Goal: Task Accomplishment & Management: Manage account settings

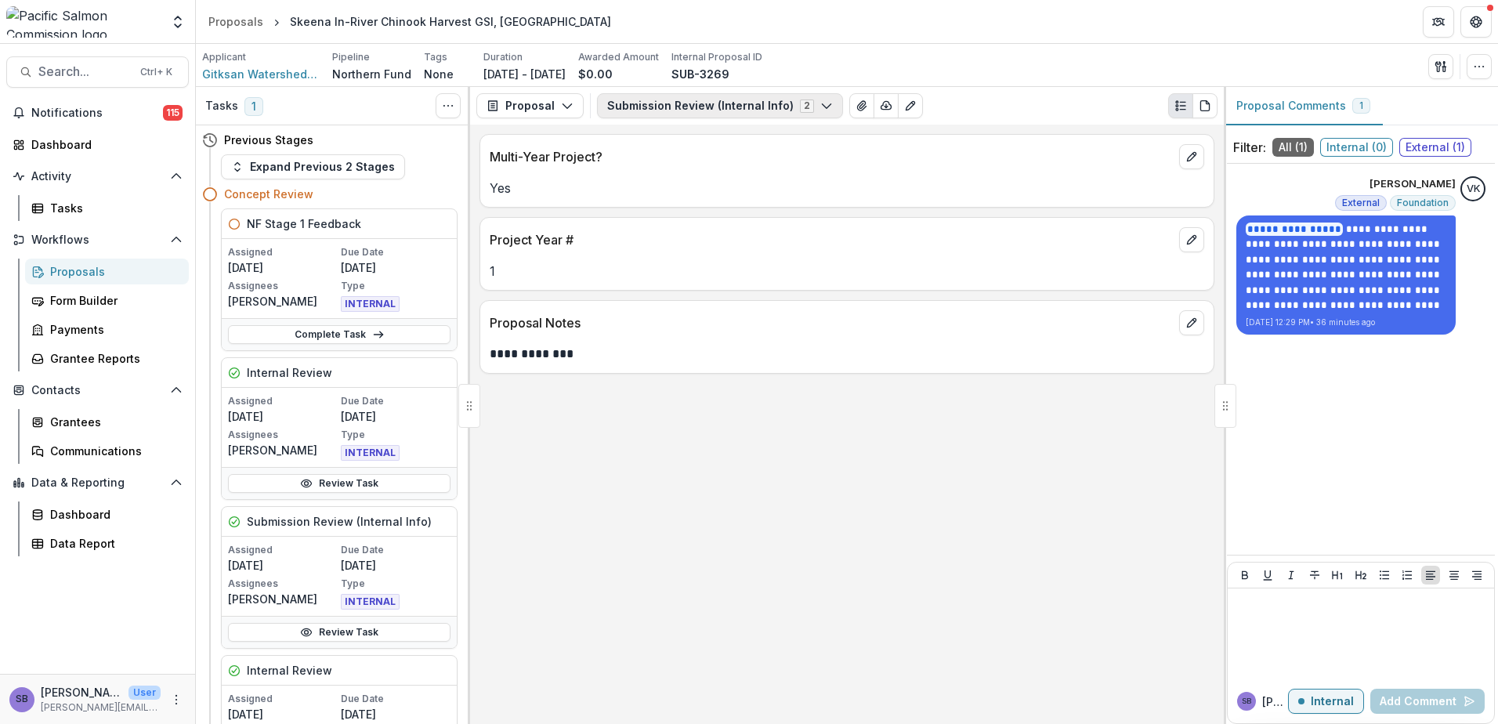
click at [763, 108] on button "Submission Review (Internal Info) 2" at bounding box center [720, 105] width 246 height 25
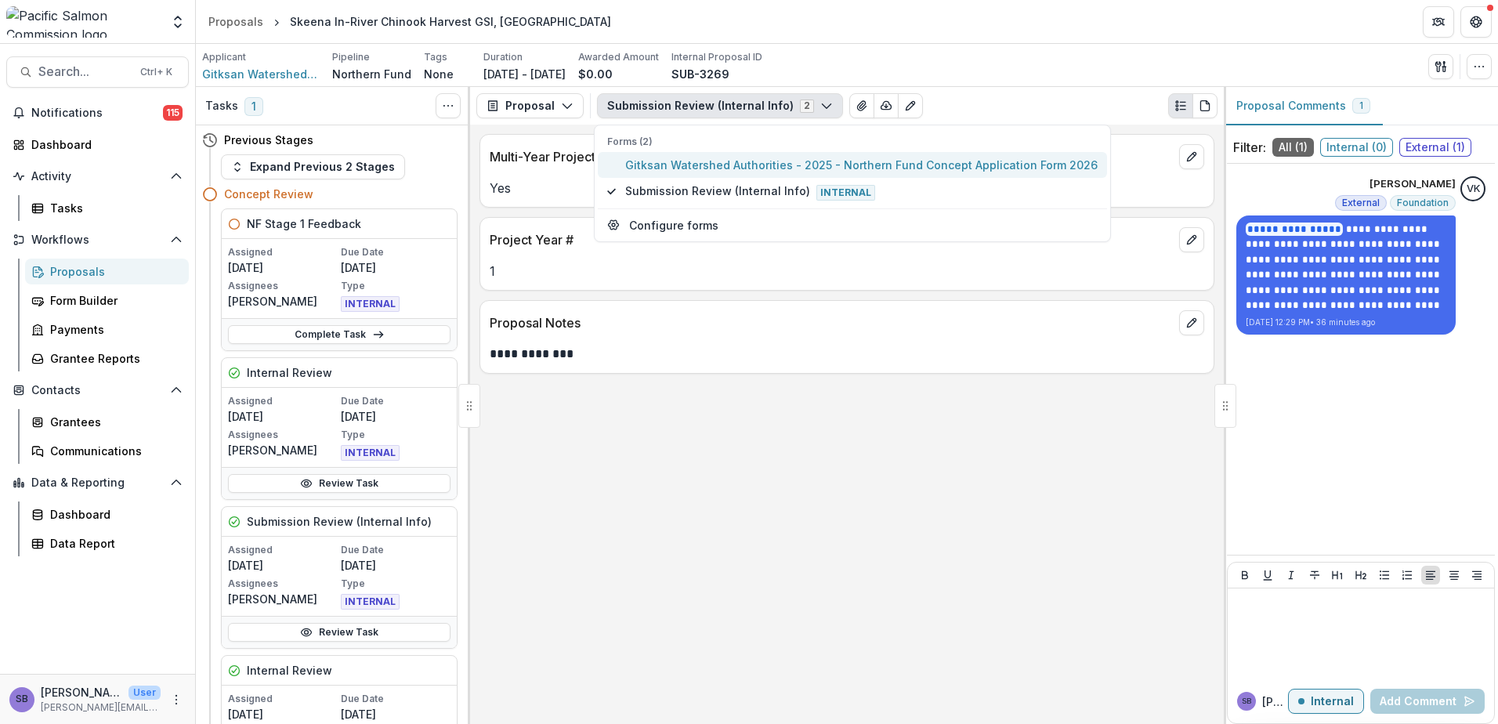
click at [745, 165] on span "Gitksan Watershed Authorities - 2025 - Northern Fund Concept Application Form 2…" at bounding box center [861, 165] width 473 height 16
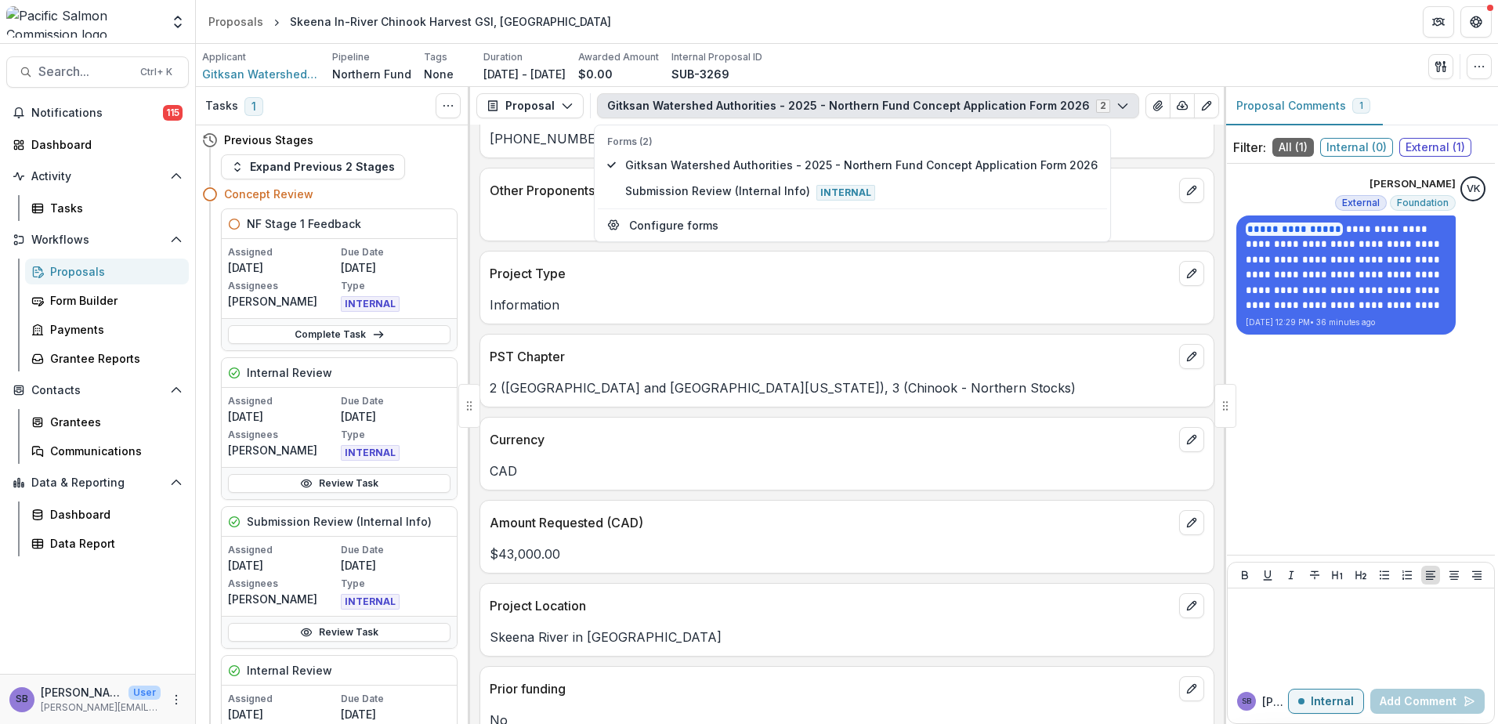
scroll to position [313, 0]
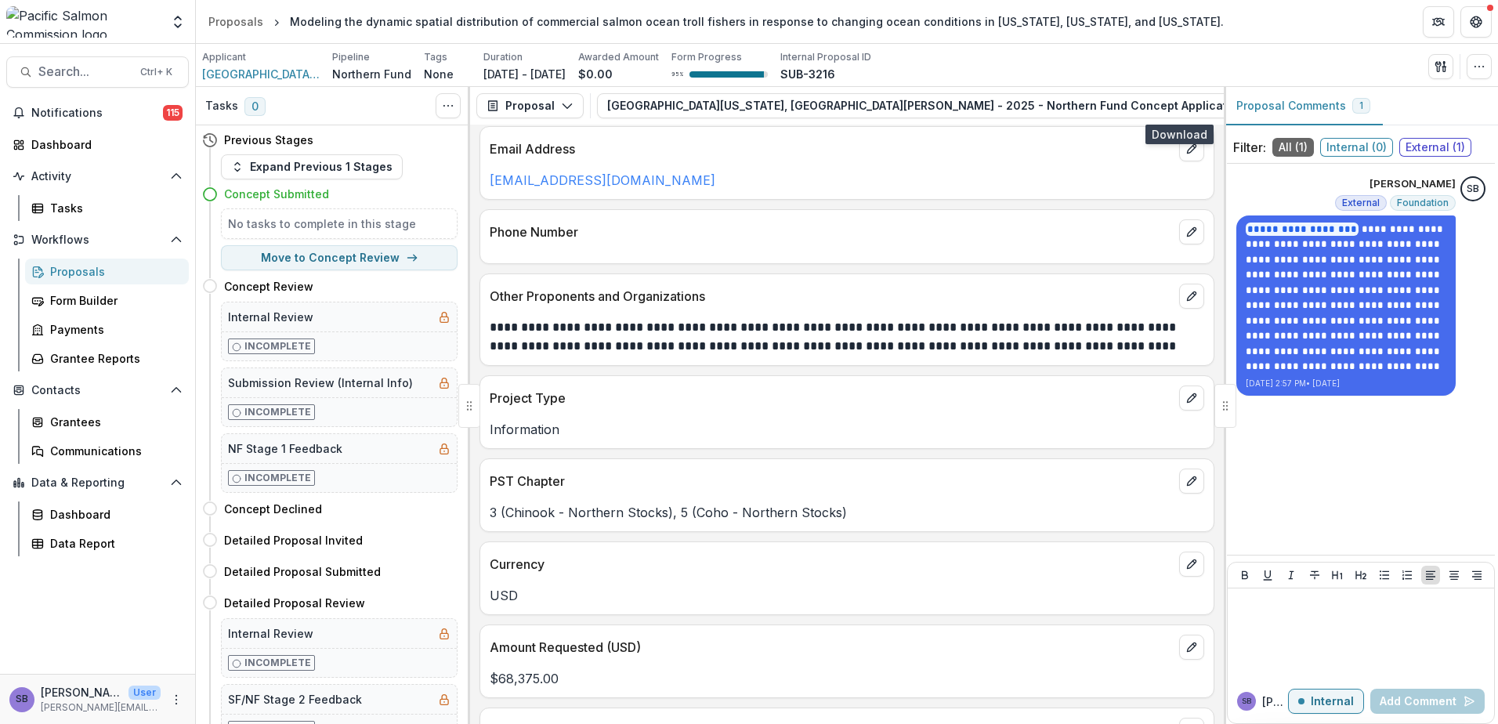
scroll to position [418, 0]
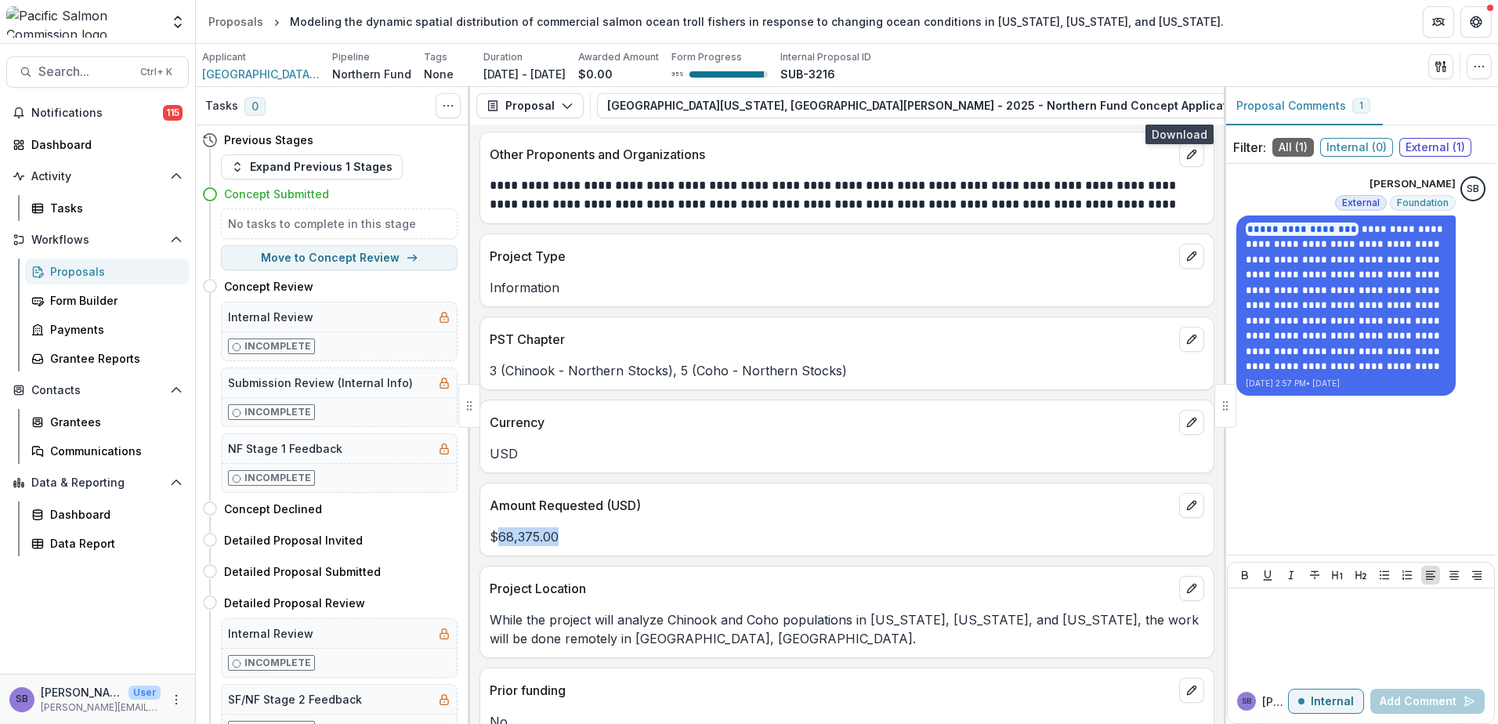
drag, startPoint x: 561, startPoint y: 542, endPoint x: 500, endPoint y: 540, distance: 61.2
click at [500, 540] on p "$68,375.00" at bounding box center [847, 536] width 715 height 19
copy p "68,375.00"
click at [850, 369] on p "3 (Chinook - Northern Stocks), 5 (Coho - Northern Stocks)" at bounding box center [847, 370] width 715 height 19
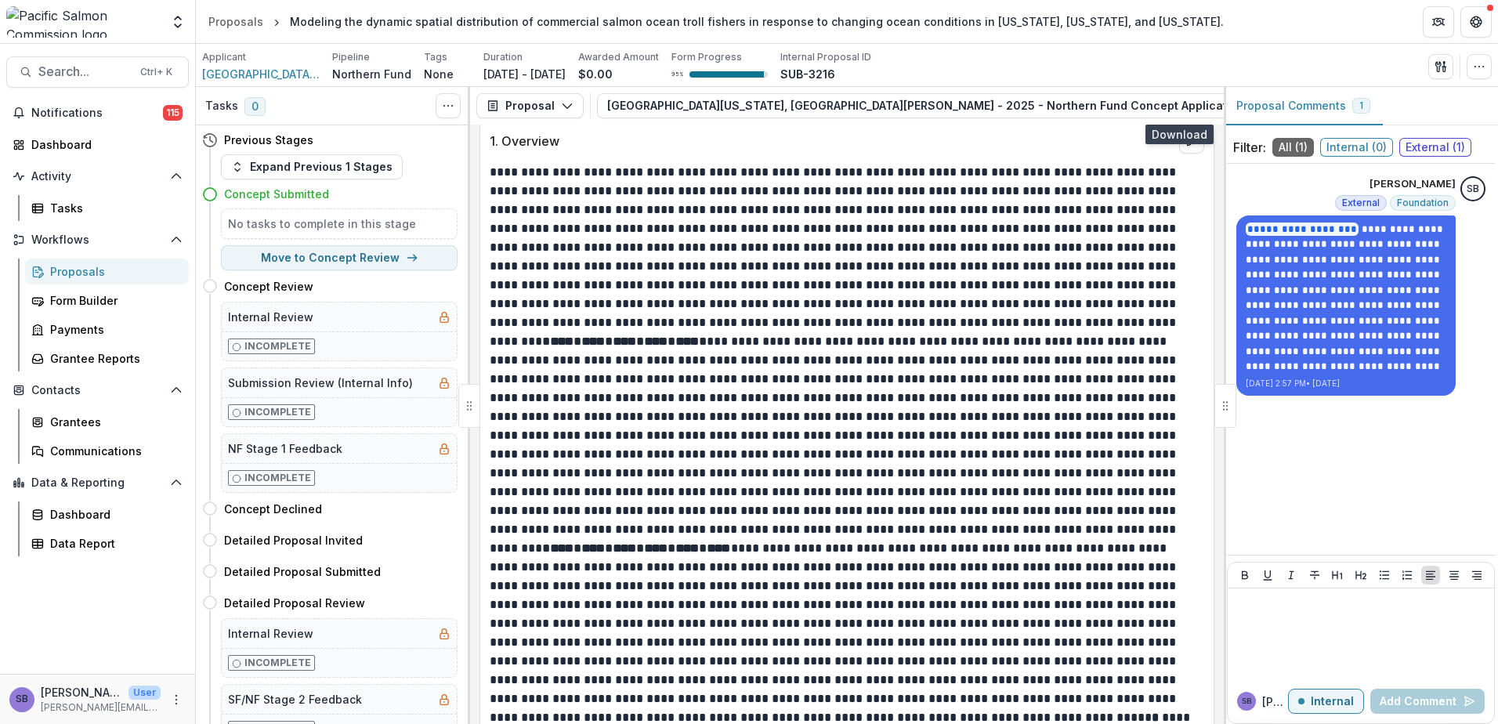
scroll to position [1150, 0]
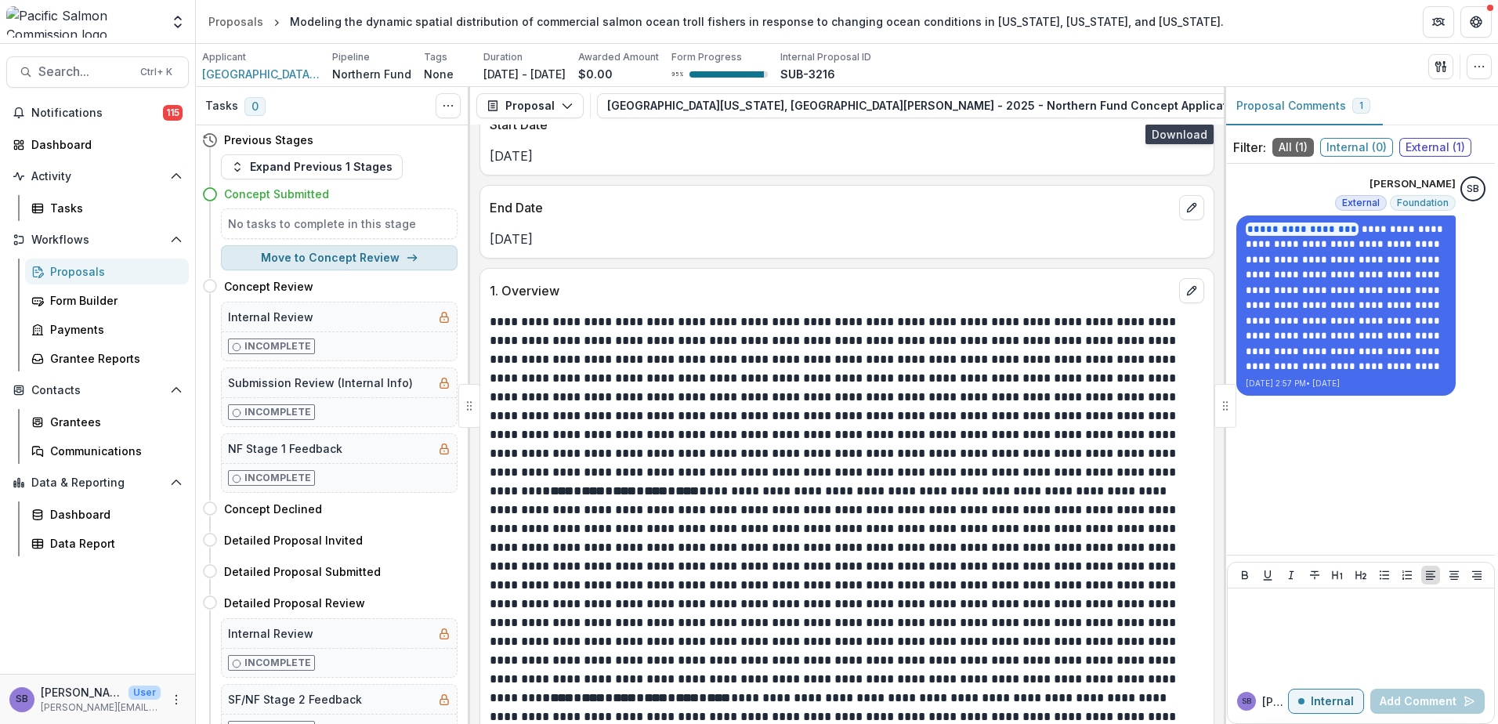
click at [353, 258] on button "Move to Concept Review" at bounding box center [339, 257] width 237 height 25
select select "**********"
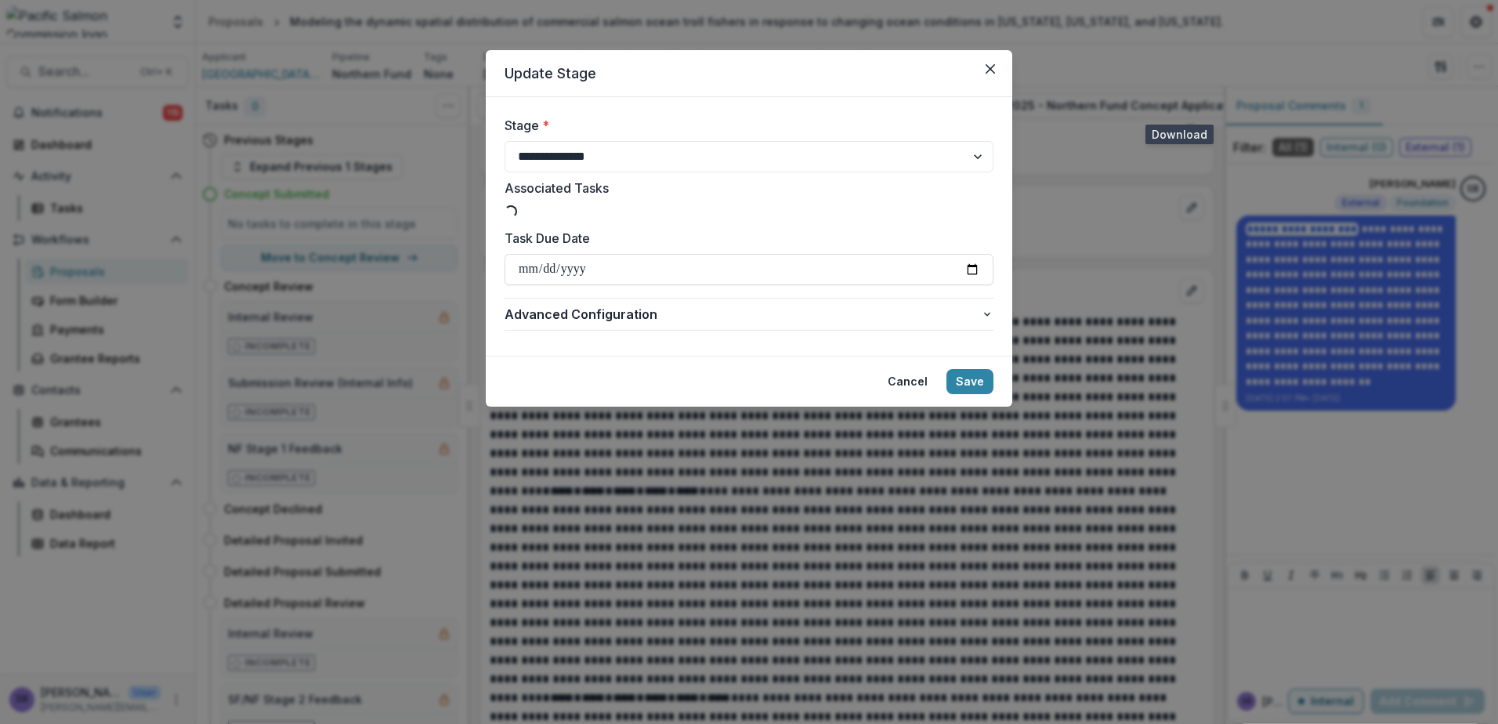
type input "**********"
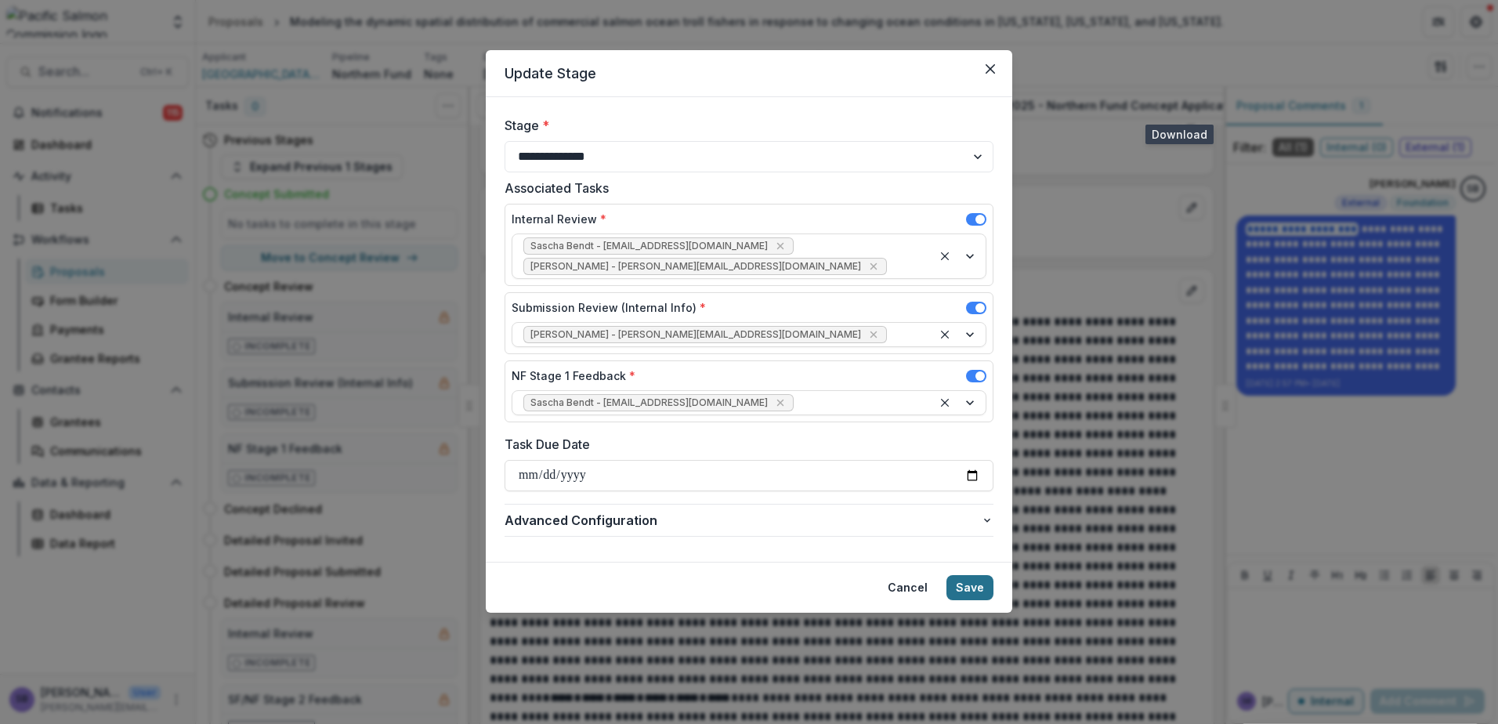
click at [977, 575] on button "Save" at bounding box center [970, 587] width 47 height 25
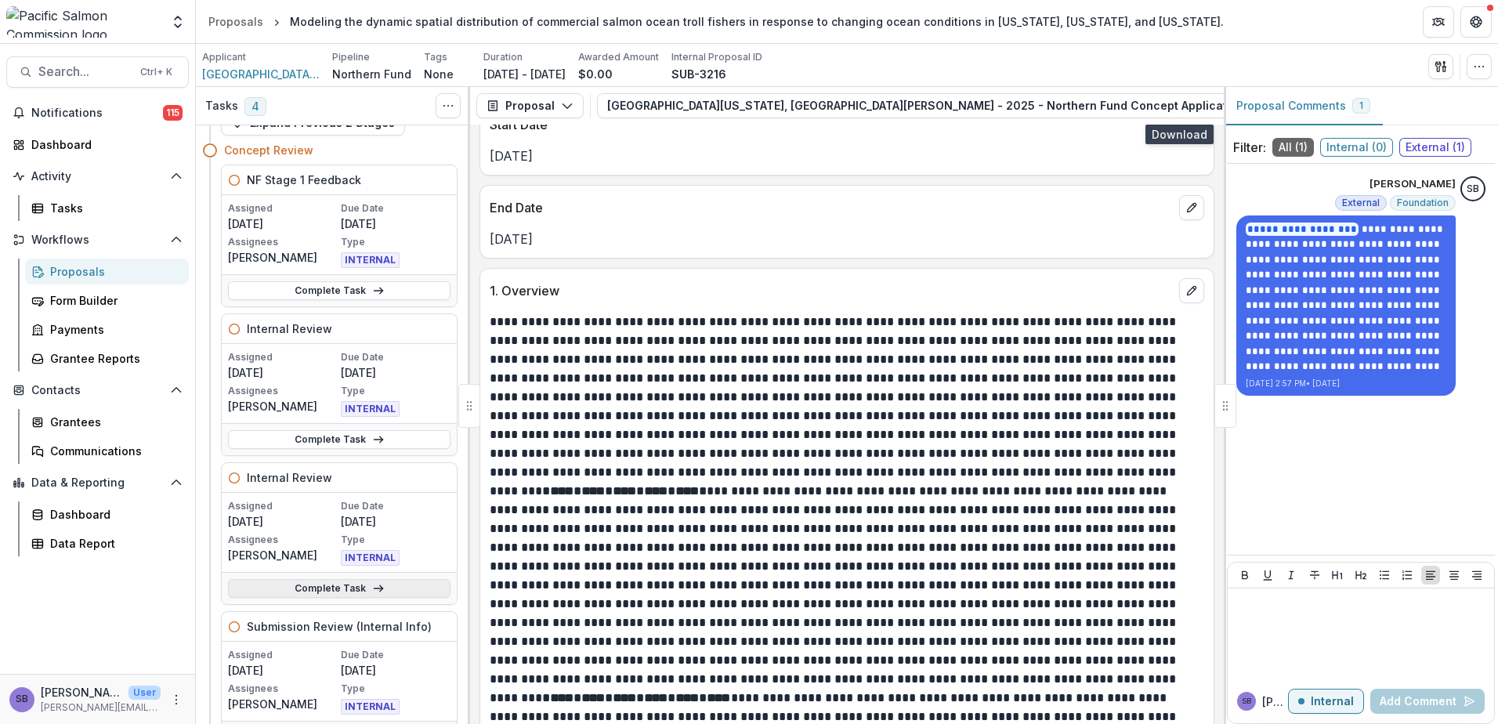
scroll to position [0, 0]
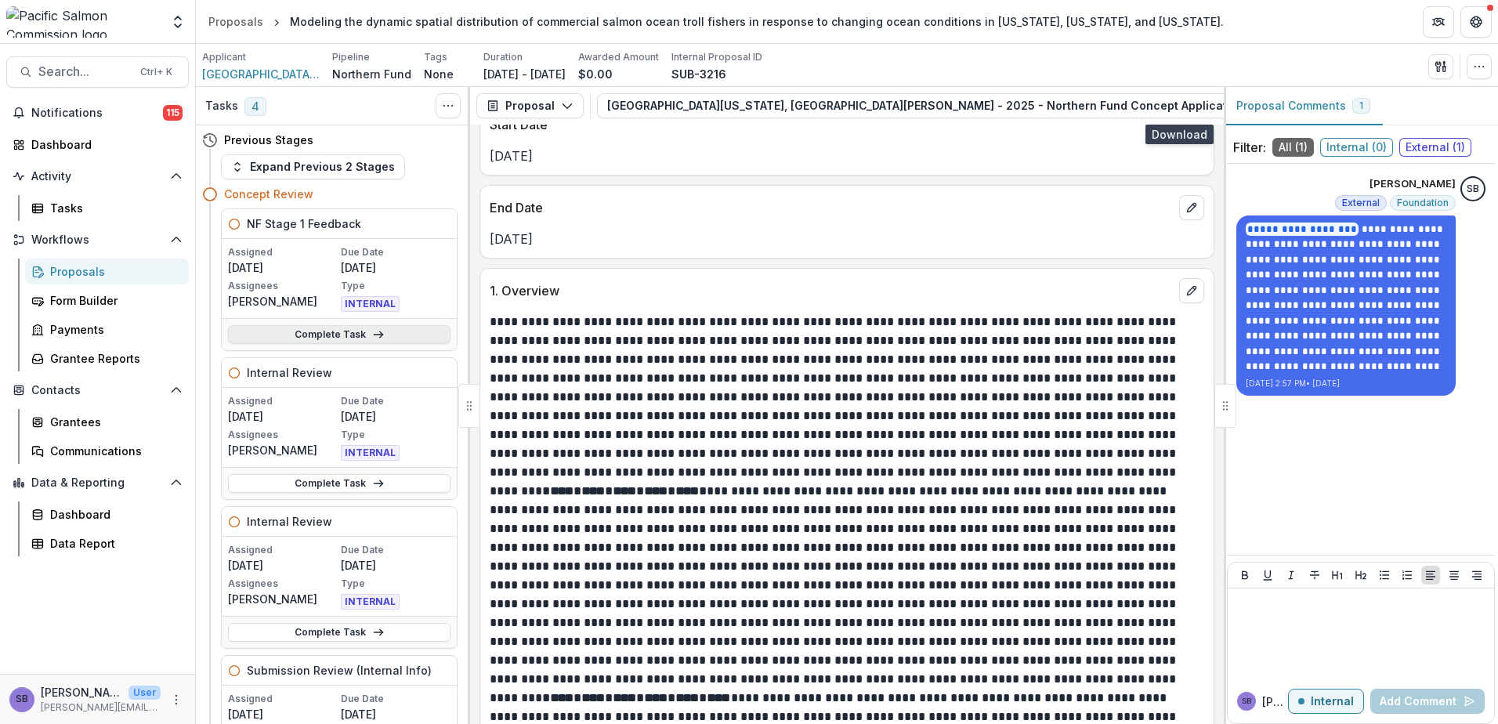
click at [336, 331] on link "Complete Task" at bounding box center [339, 334] width 223 height 19
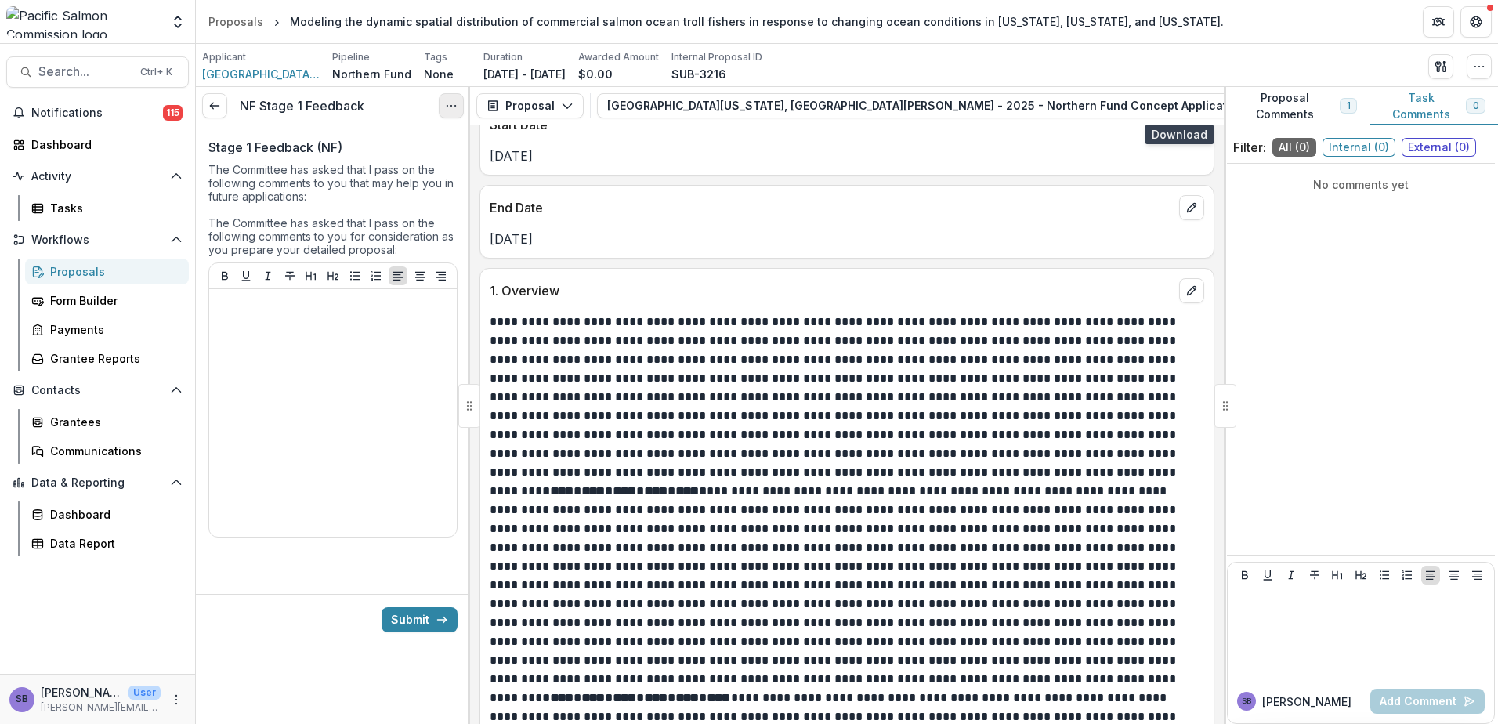
click at [451, 102] on icon "Options" at bounding box center [451, 106] width 13 height 13
click at [417, 135] on link "View task" at bounding box center [376, 142] width 168 height 26
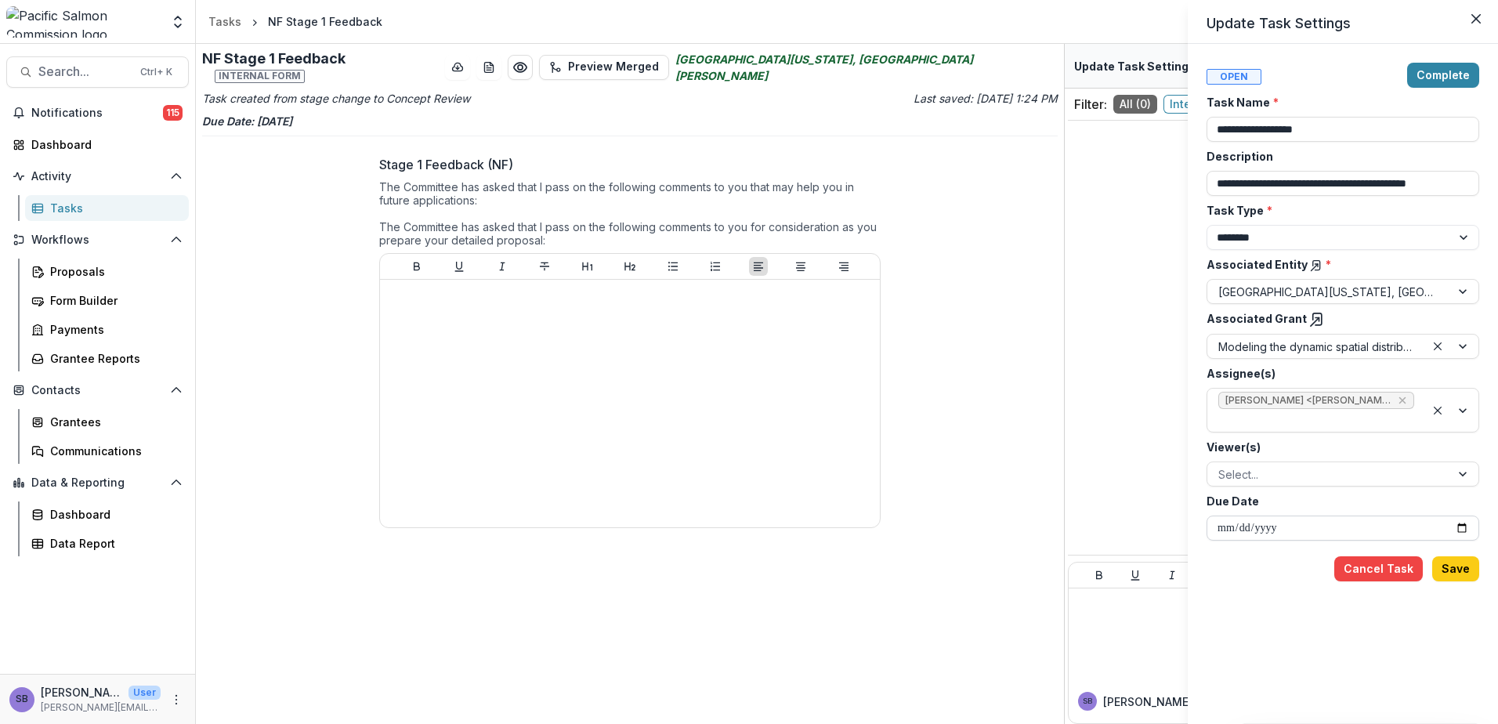
click at [1467, 524] on input "**********" at bounding box center [1343, 528] width 273 height 25
type input "**********"
click at [1467, 571] on button "Save" at bounding box center [1456, 568] width 47 height 25
type input "**********"
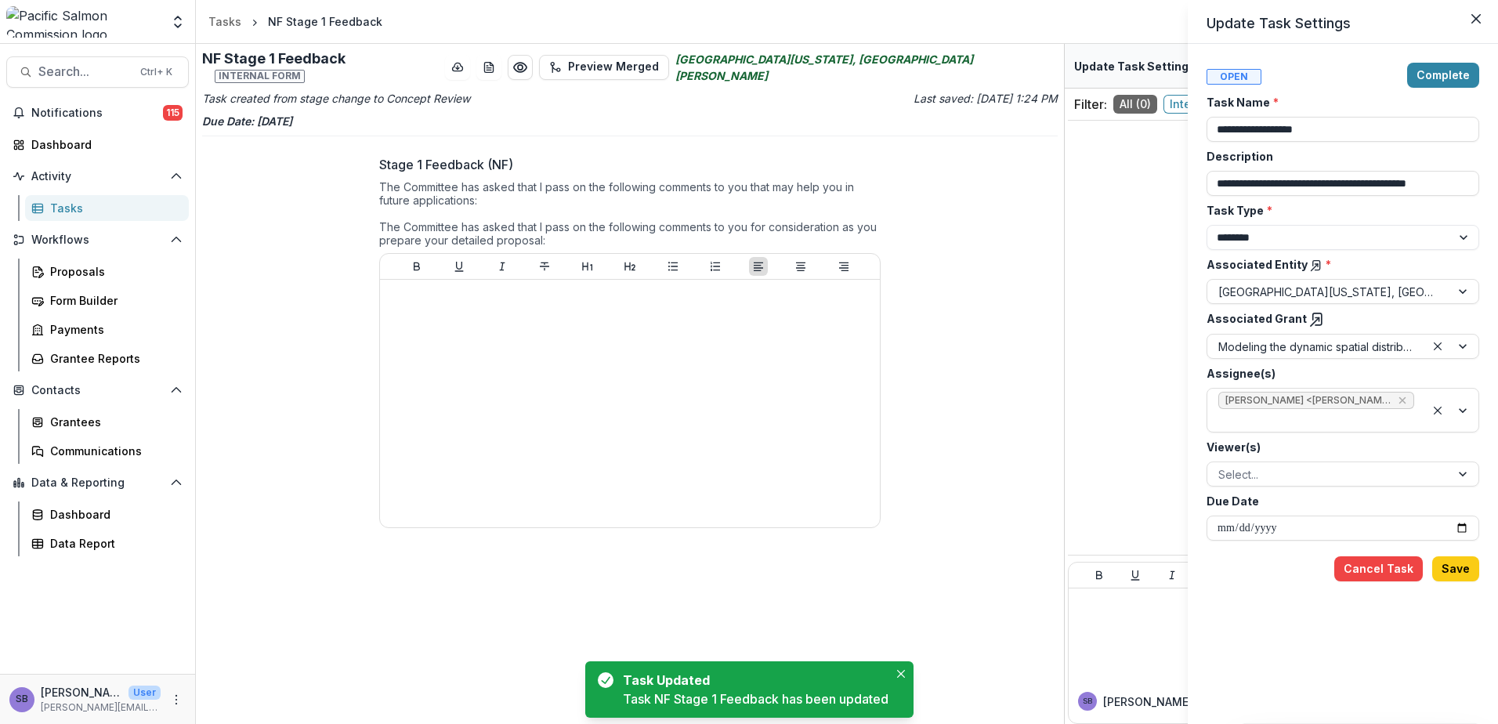
click at [1310, 317] on icon at bounding box center [1318, 320] width 16 height 16
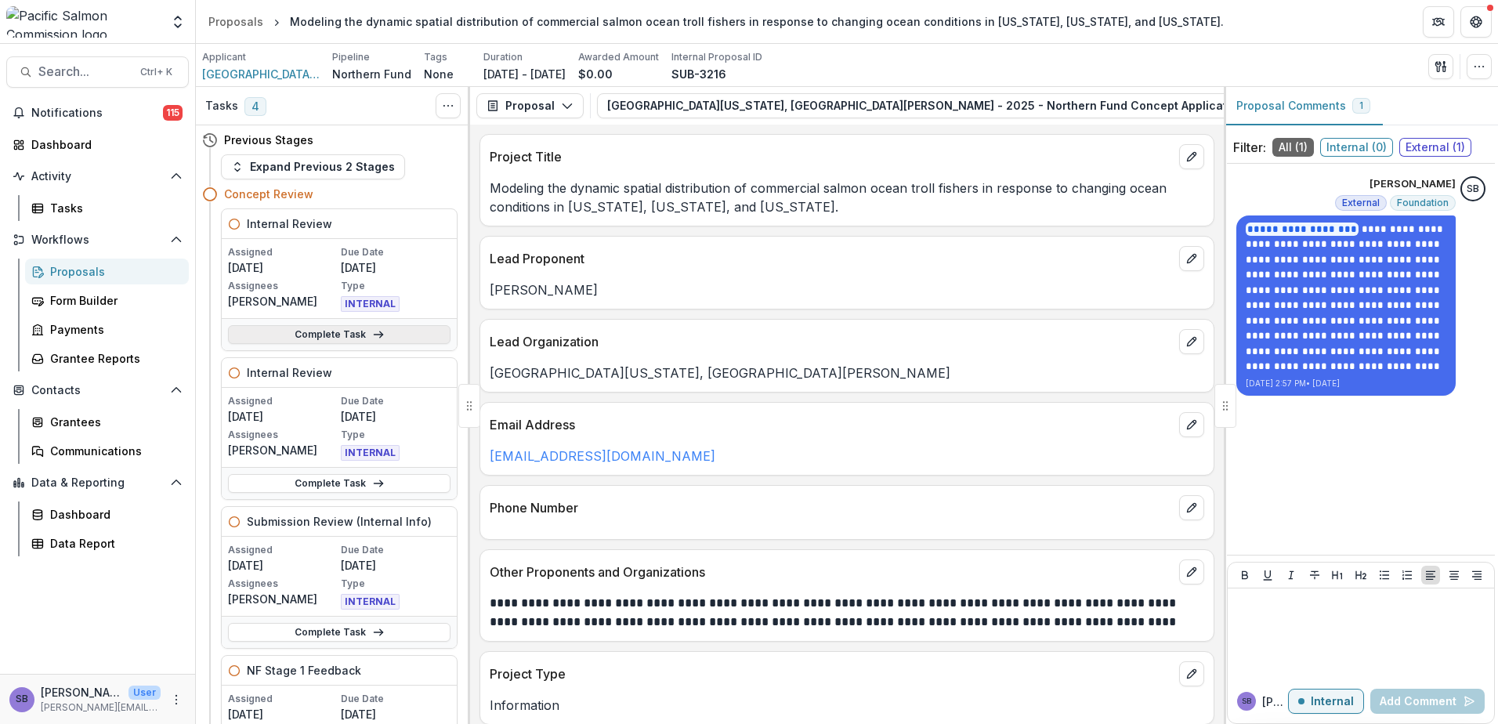
click at [278, 332] on link "Complete Task" at bounding box center [339, 334] width 223 height 19
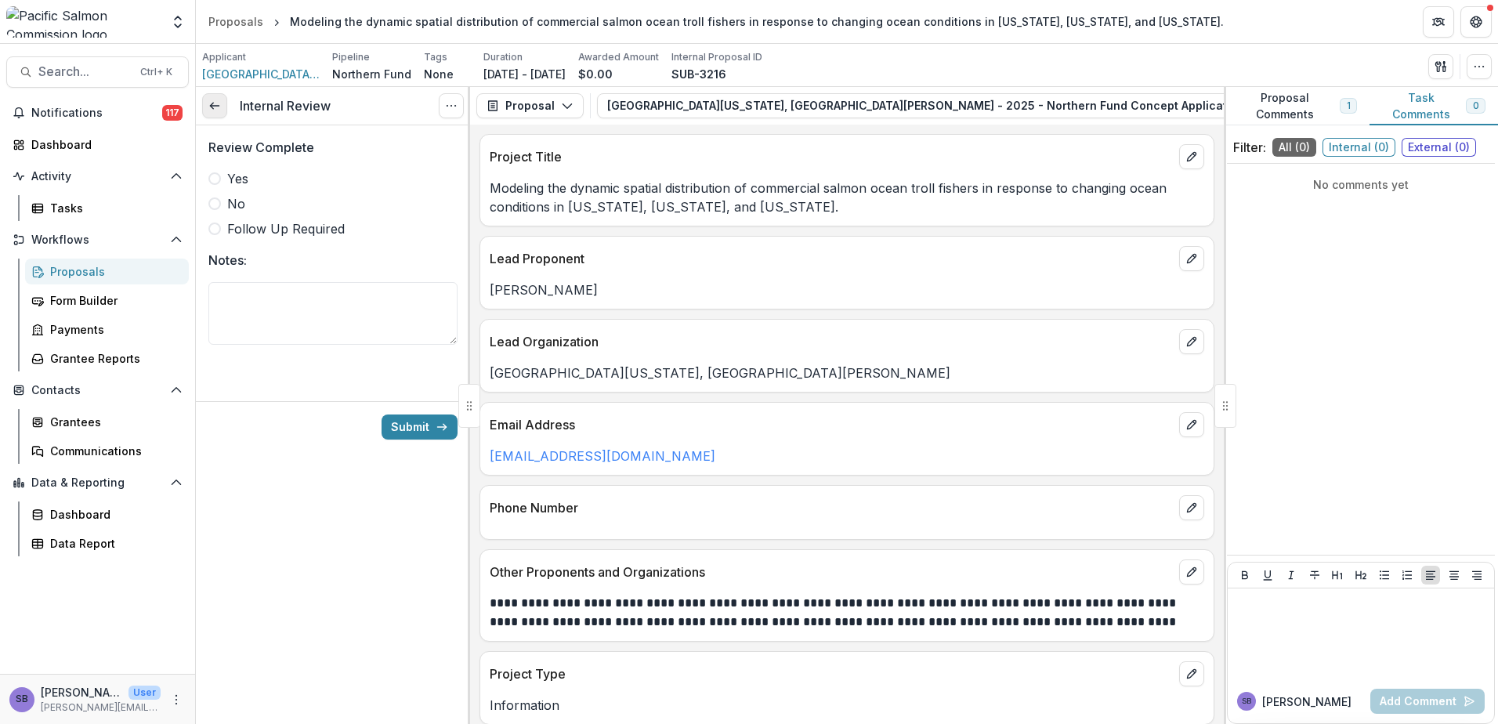
click at [208, 100] on icon at bounding box center [214, 106] width 13 height 13
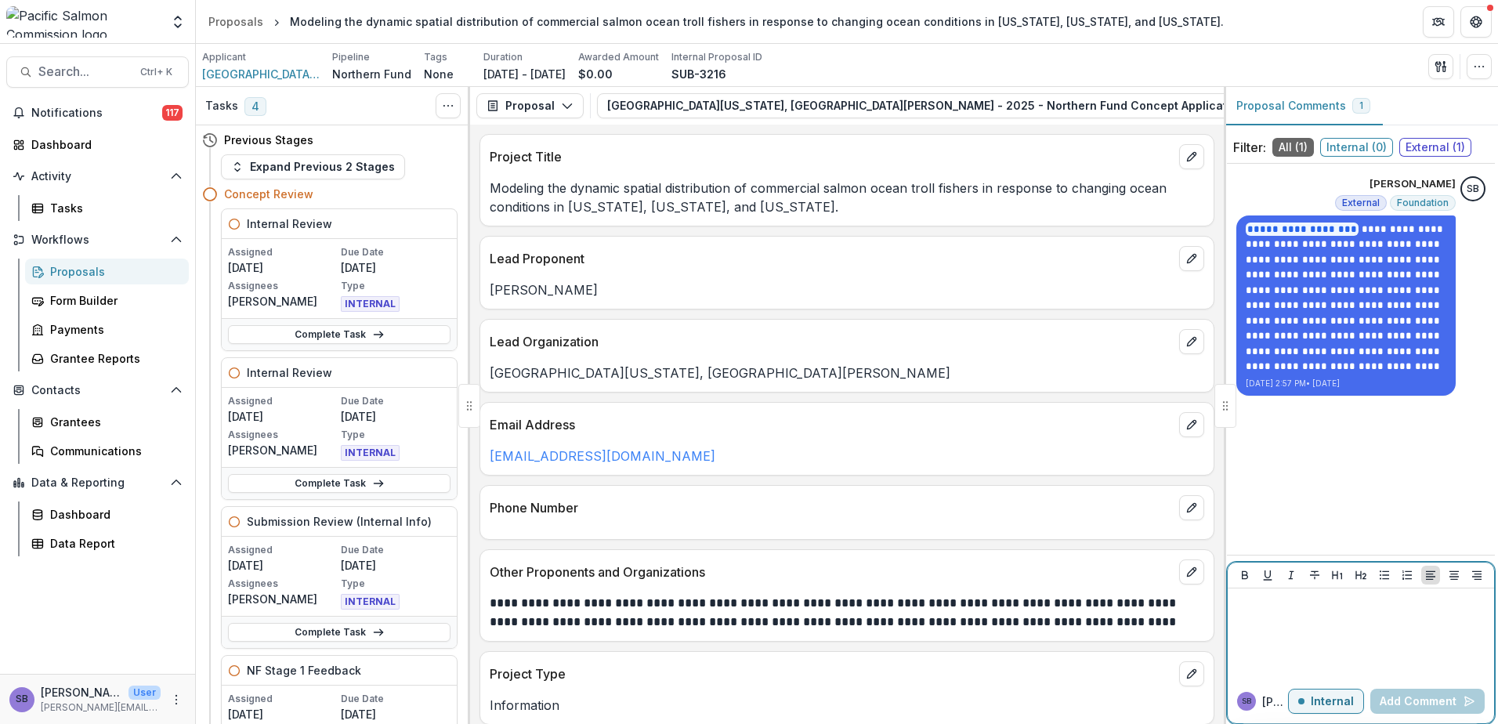
click at [1287, 632] on div at bounding box center [1361, 634] width 254 height 78
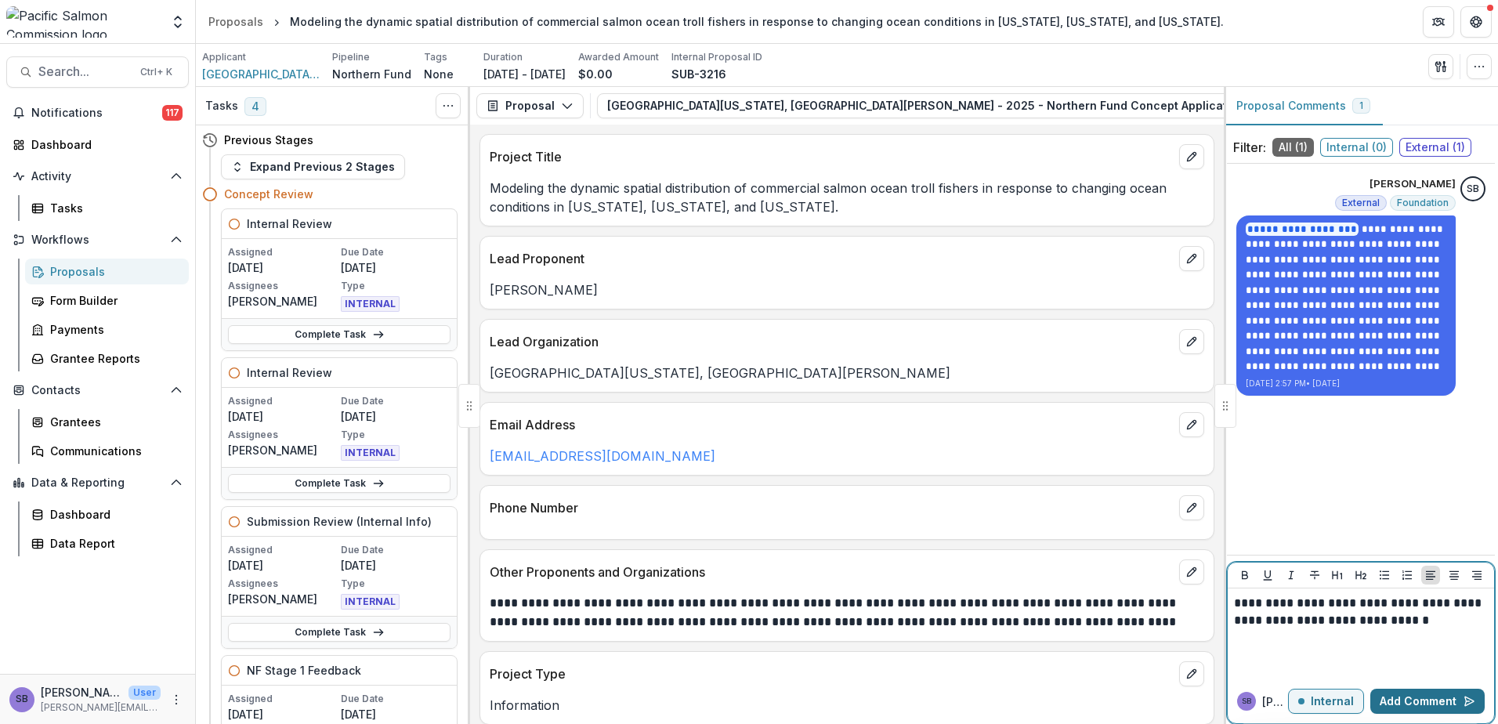
click at [1384, 694] on button "Add Comment" at bounding box center [1428, 701] width 114 height 25
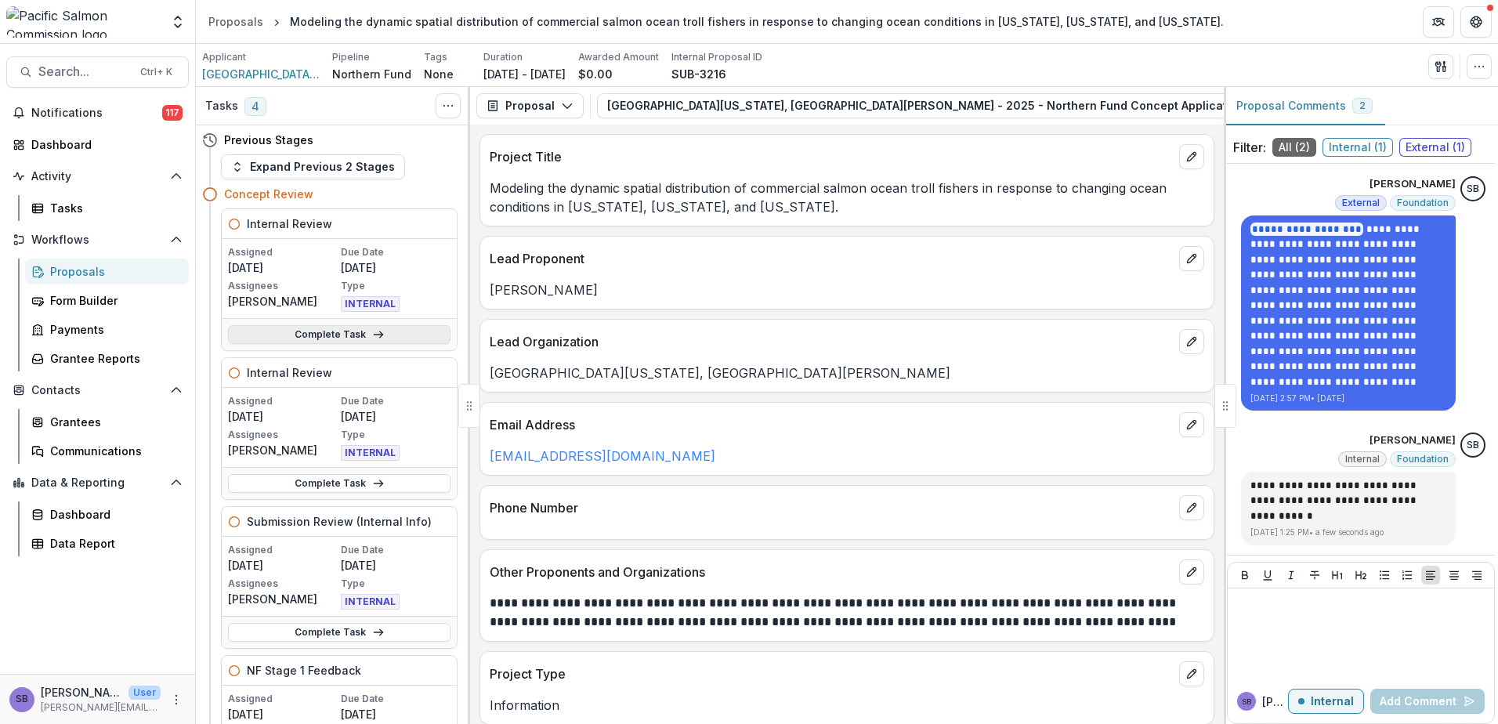
click at [350, 332] on link "Complete Task" at bounding box center [339, 334] width 223 height 19
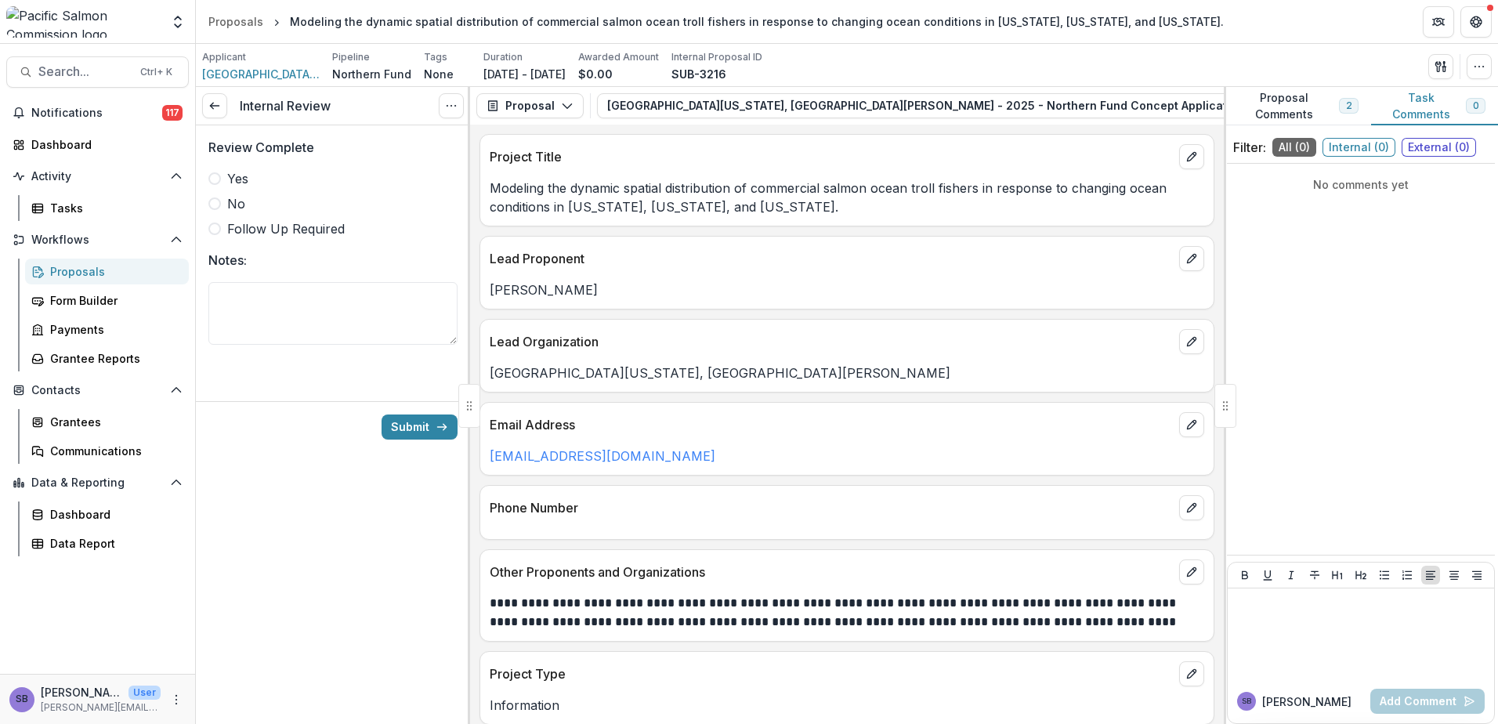
click at [257, 232] on span "Follow Up Required" at bounding box center [286, 228] width 118 height 19
click at [415, 434] on button "Submit" at bounding box center [420, 427] width 76 height 25
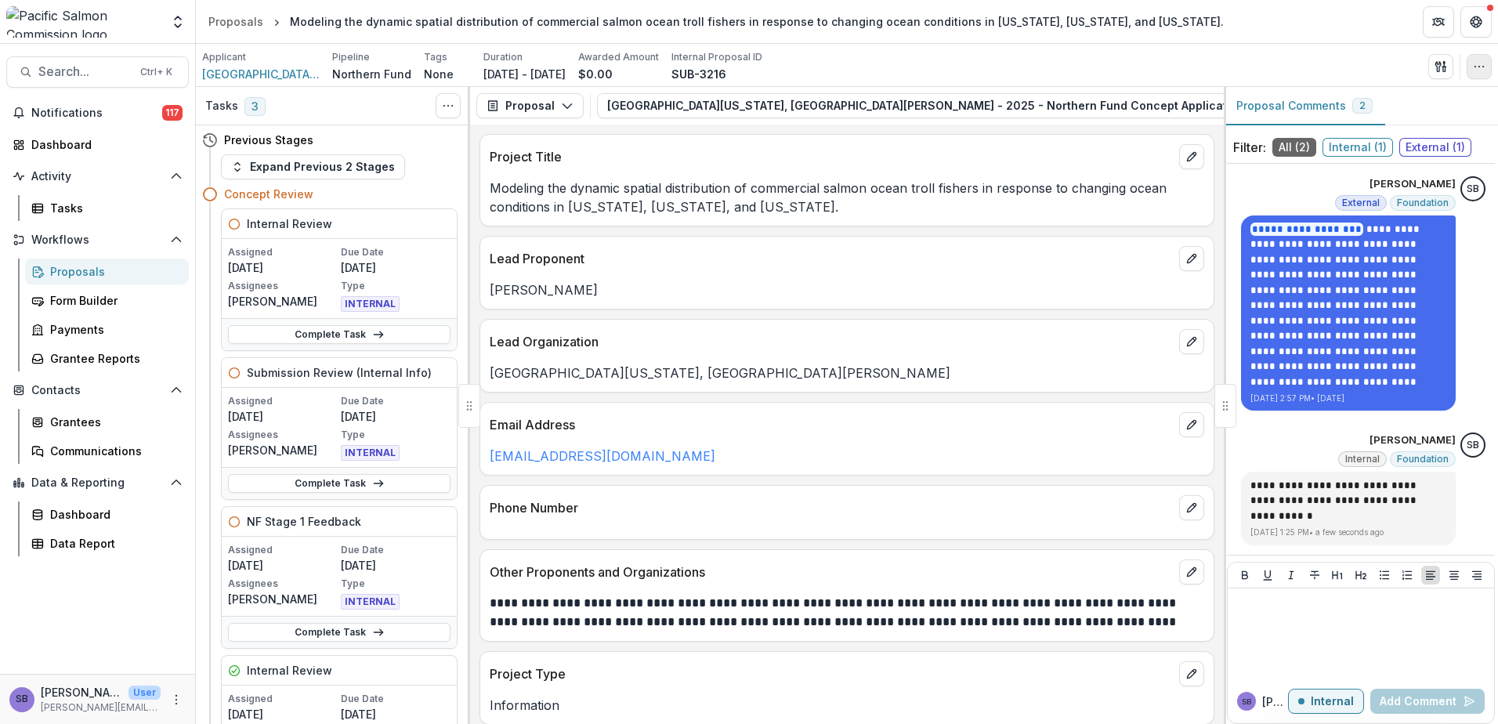
click at [1483, 65] on icon "button" at bounding box center [1479, 66] width 13 height 13
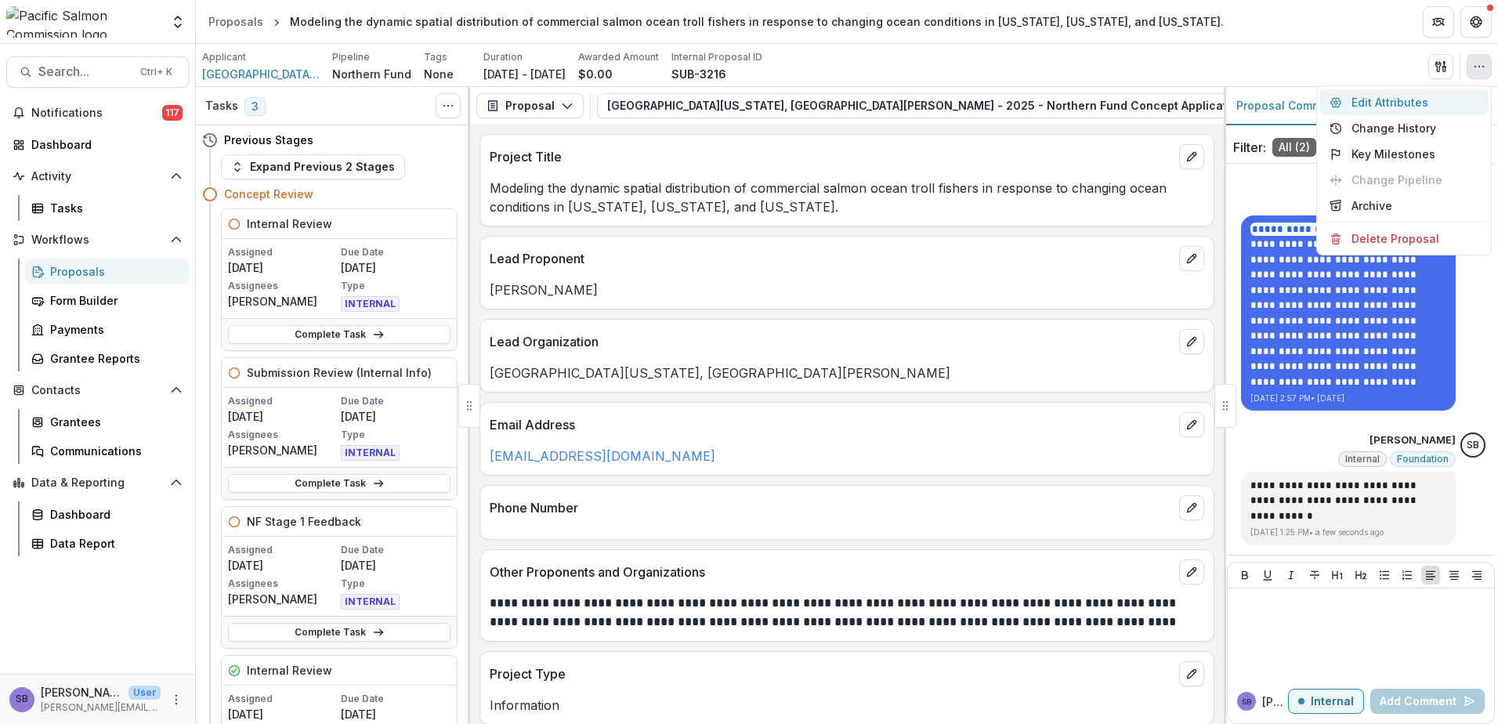
click at [1372, 106] on button "Edit Attributes" at bounding box center [1405, 102] width 168 height 26
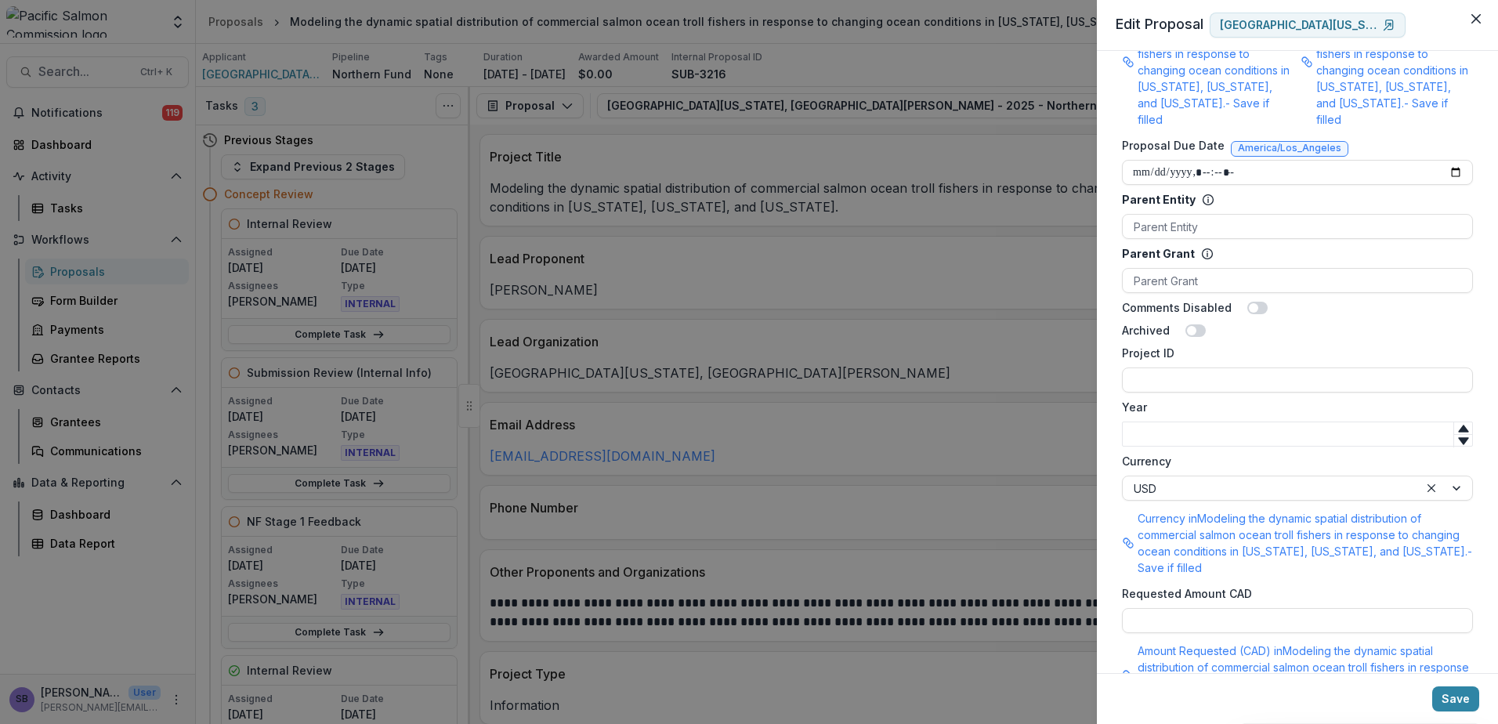
scroll to position [1039, 0]
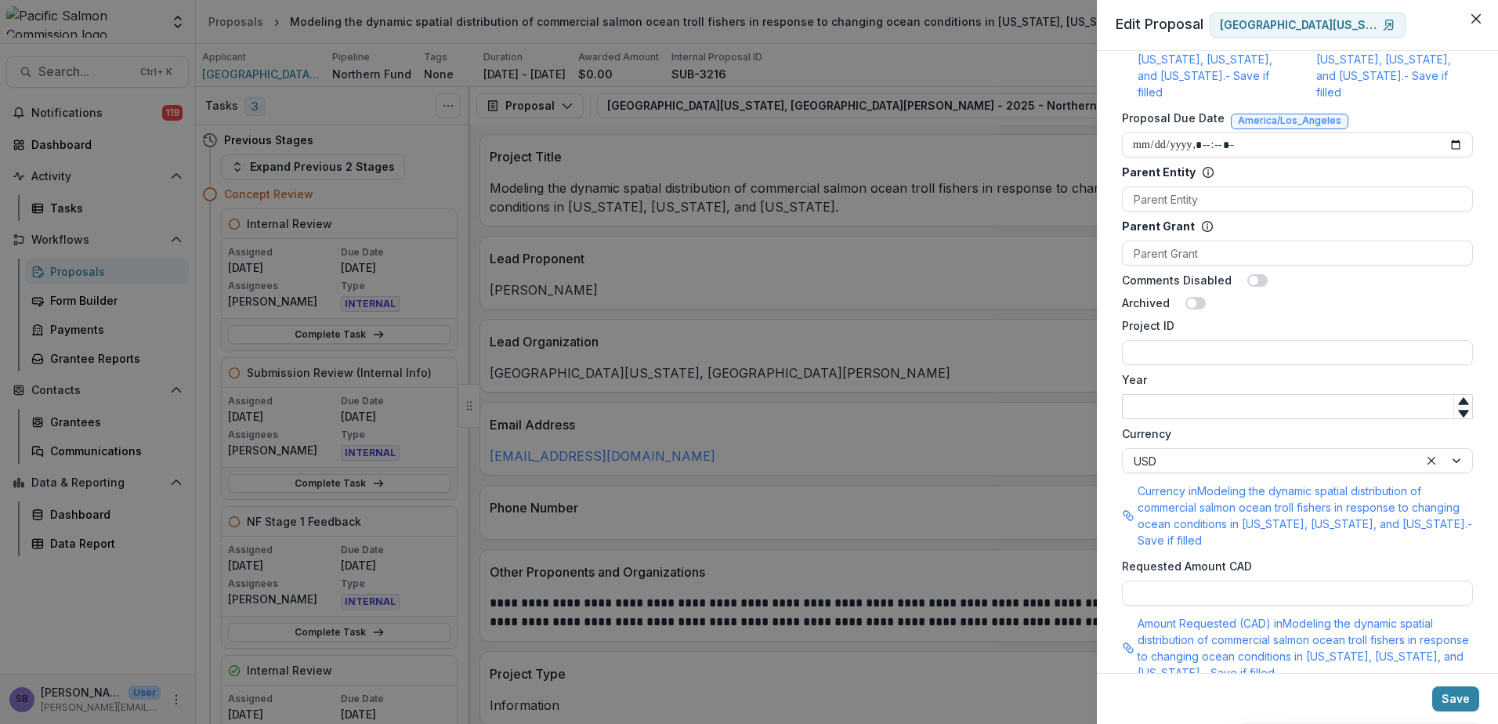
click at [1176, 394] on input "Year" at bounding box center [1297, 406] width 351 height 25
type input "****"
click at [1164, 340] on input "Project ID" at bounding box center [1297, 352] width 351 height 25
type input "**********"
click at [1472, 709] on button "Save" at bounding box center [1456, 699] width 47 height 25
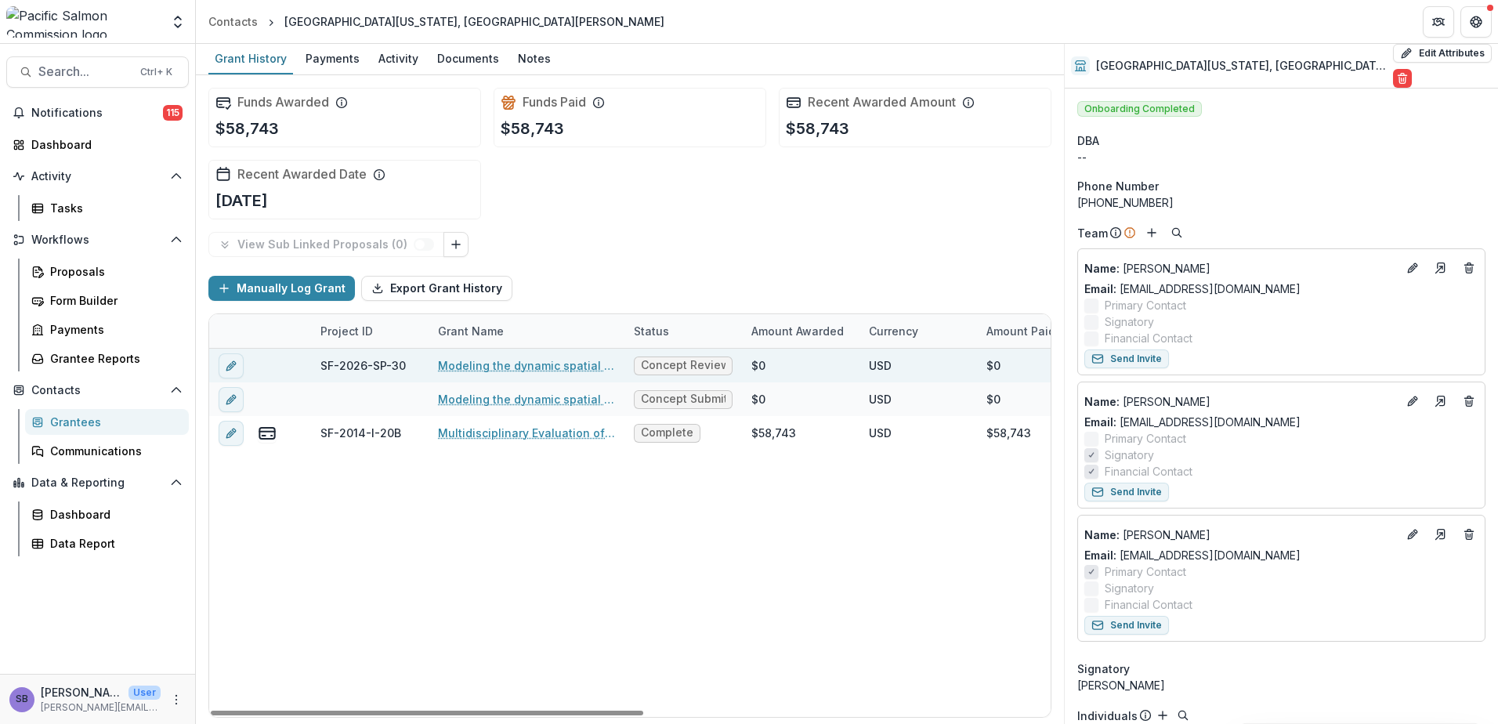
click at [527, 360] on link "Modeling the dynamic spatial distribution of commercial salmon ocean troll fish…" at bounding box center [526, 365] width 177 height 16
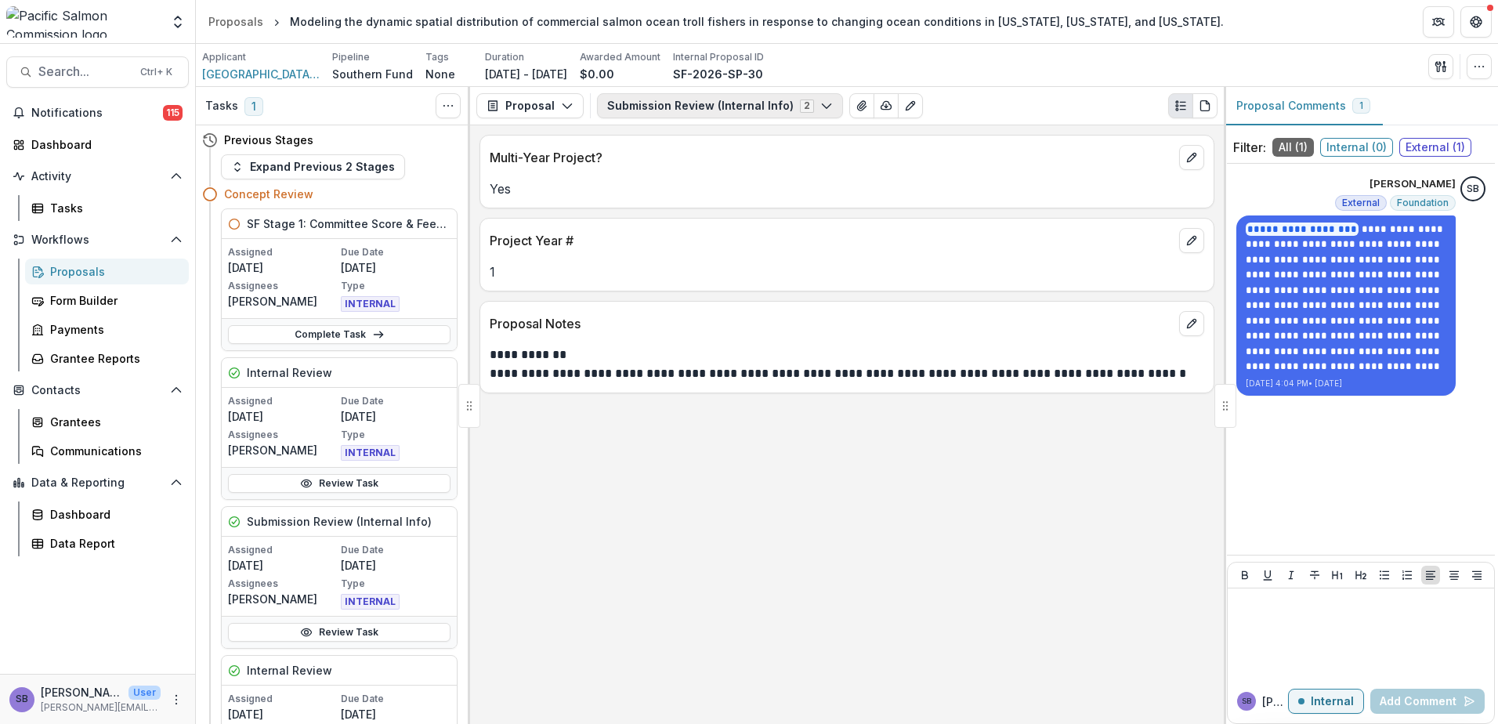
click at [724, 105] on button "Submission Review (Internal Info) 2" at bounding box center [720, 105] width 246 height 25
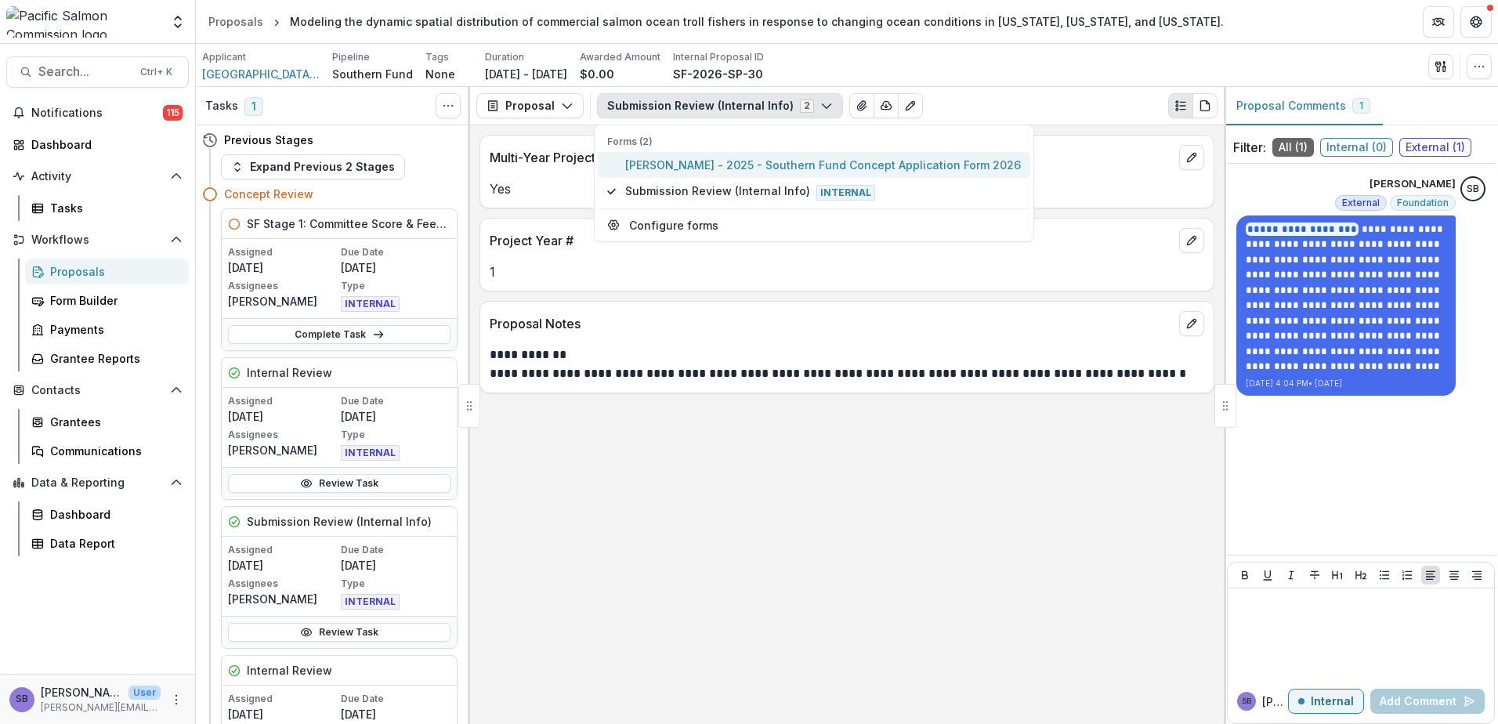
click at [719, 168] on span "Catherine Courtier - 2025 - Southern Fund Concept Application Form 2026" at bounding box center [823, 165] width 396 height 16
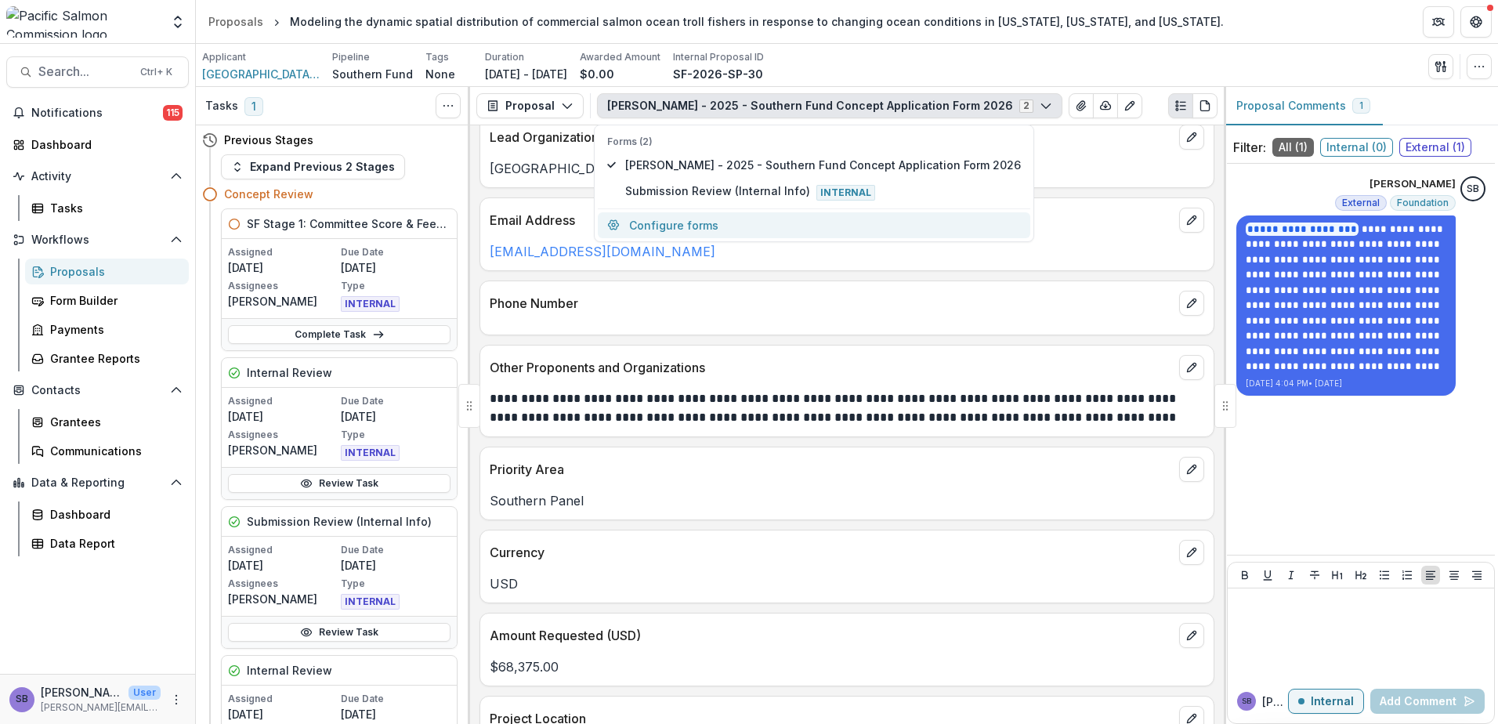
scroll to position [104, 0]
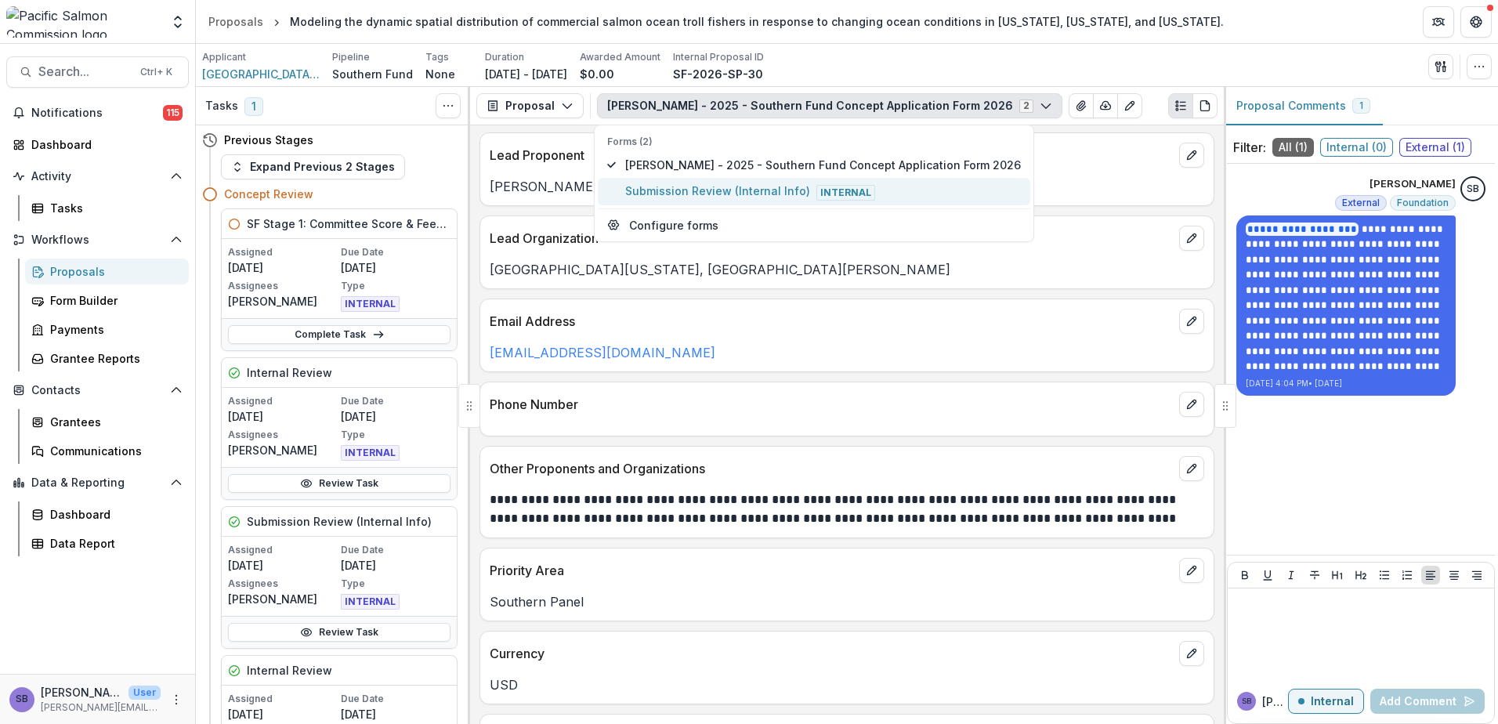
click at [741, 195] on span "Submission Review (Internal Info) Internal" at bounding box center [823, 191] width 396 height 17
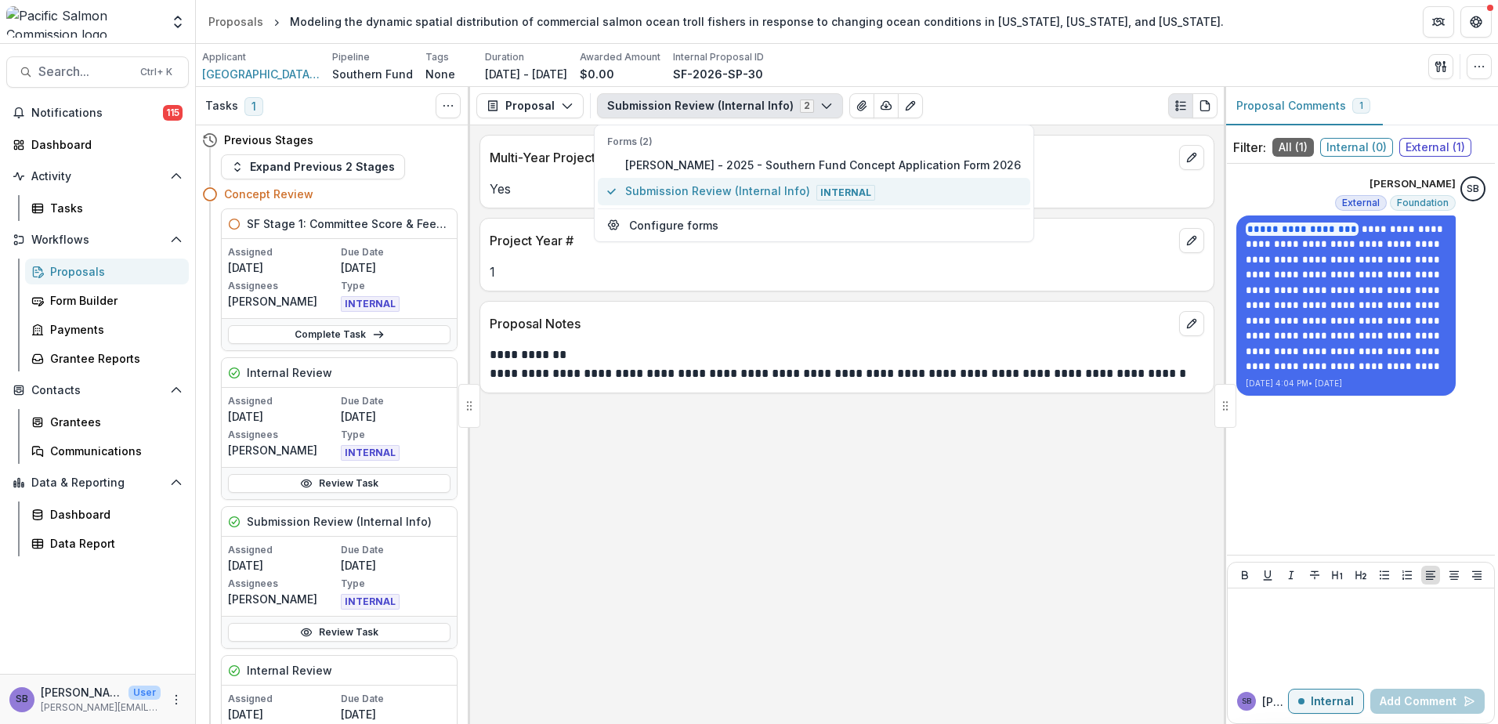
scroll to position [0, 0]
click at [781, 161] on span "Catherine Courtier - 2025 - Southern Fund Concept Application Form 2026" at bounding box center [823, 165] width 396 height 16
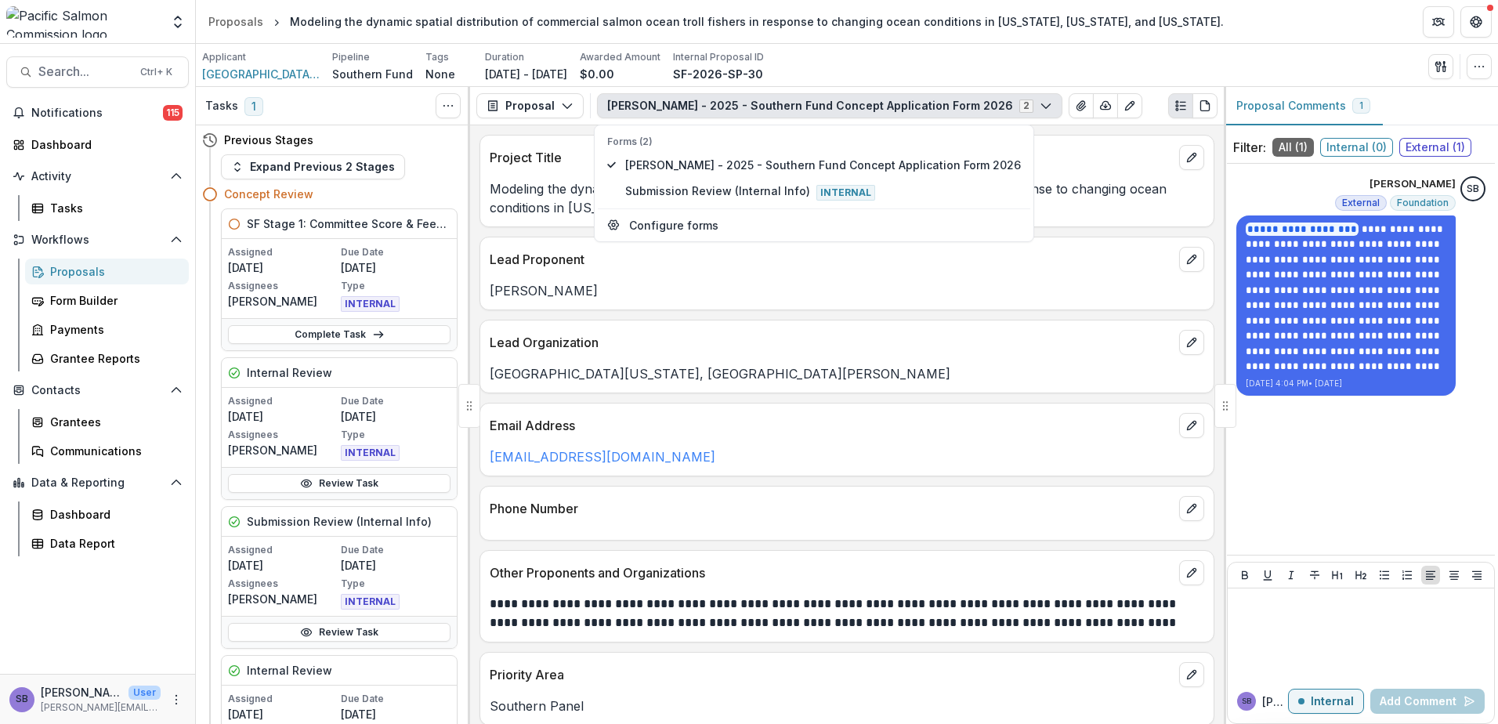
click at [925, 321] on div "Lead Organization" at bounding box center [847, 338] width 734 height 34
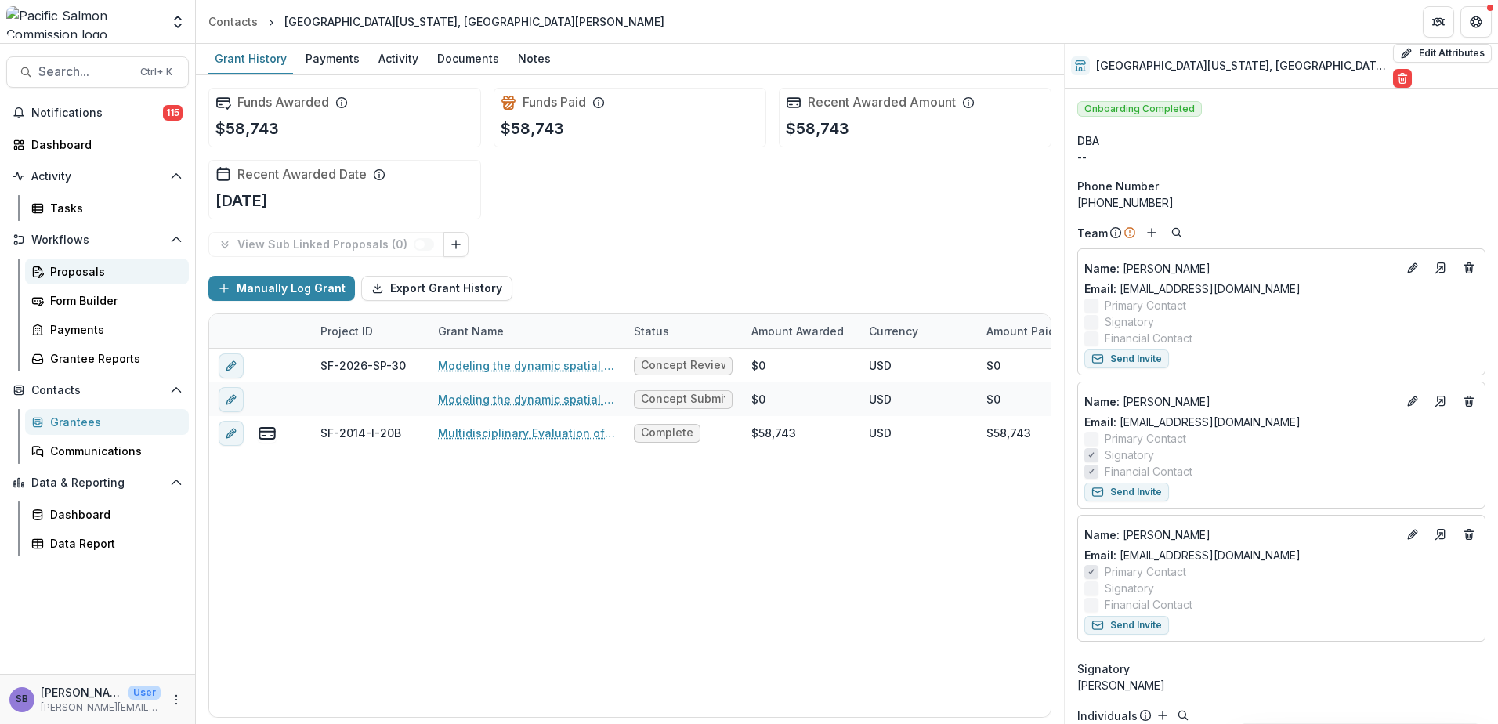
click at [90, 275] on div "Proposals" at bounding box center [113, 271] width 126 height 16
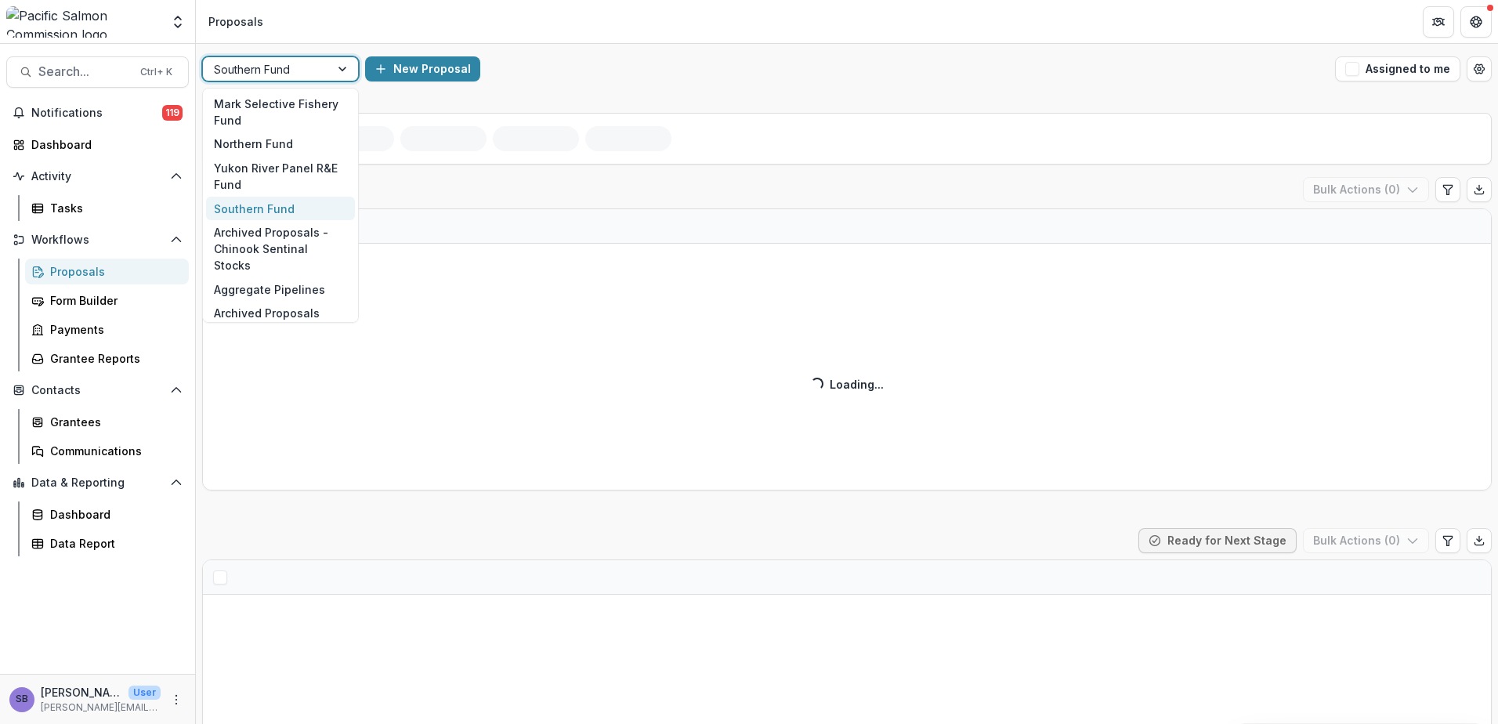
click at [331, 64] on div at bounding box center [344, 69] width 28 height 24
click at [313, 143] on div "Northern Fund" at bounding box center [280, 144] width 149 height 24
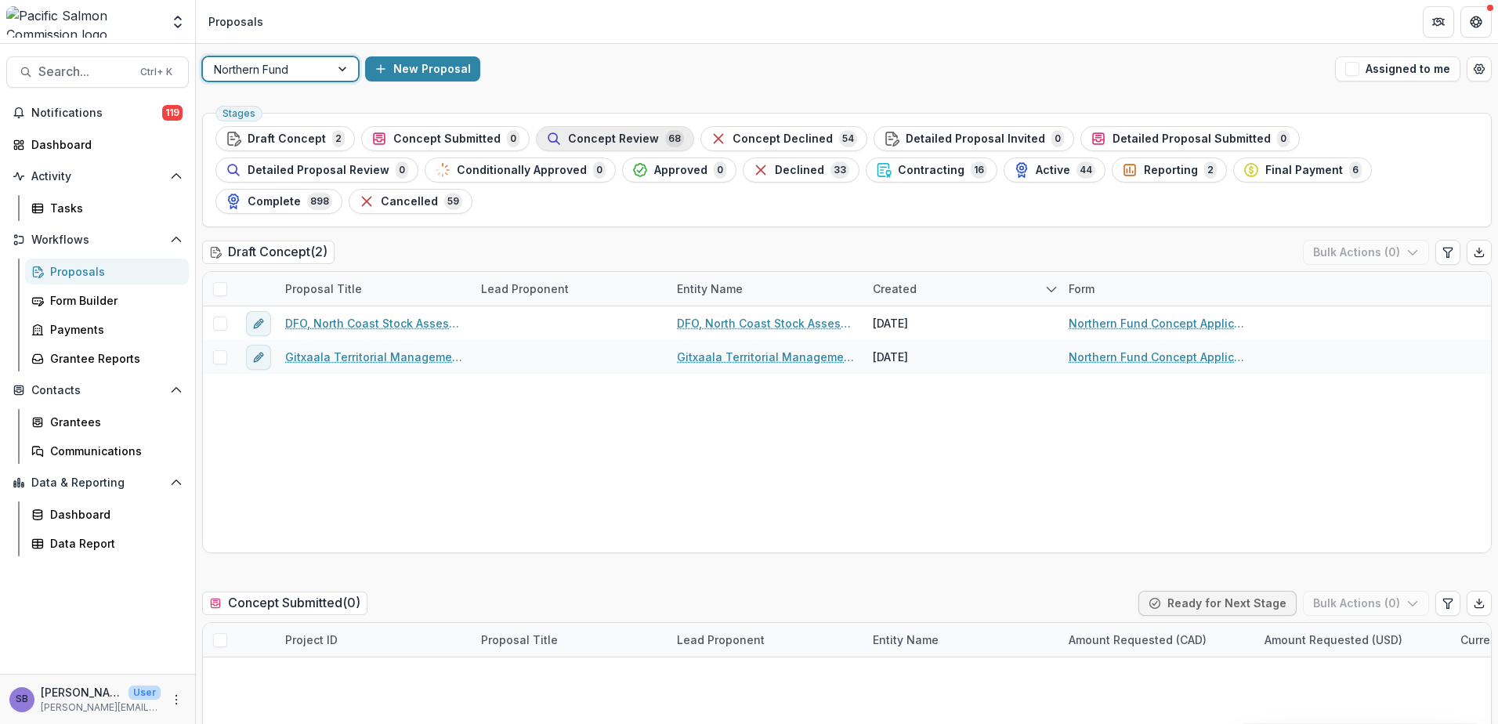
click at [590, 132] on span "Concept Review" at bounding box center [613, 138] width 91 height 13
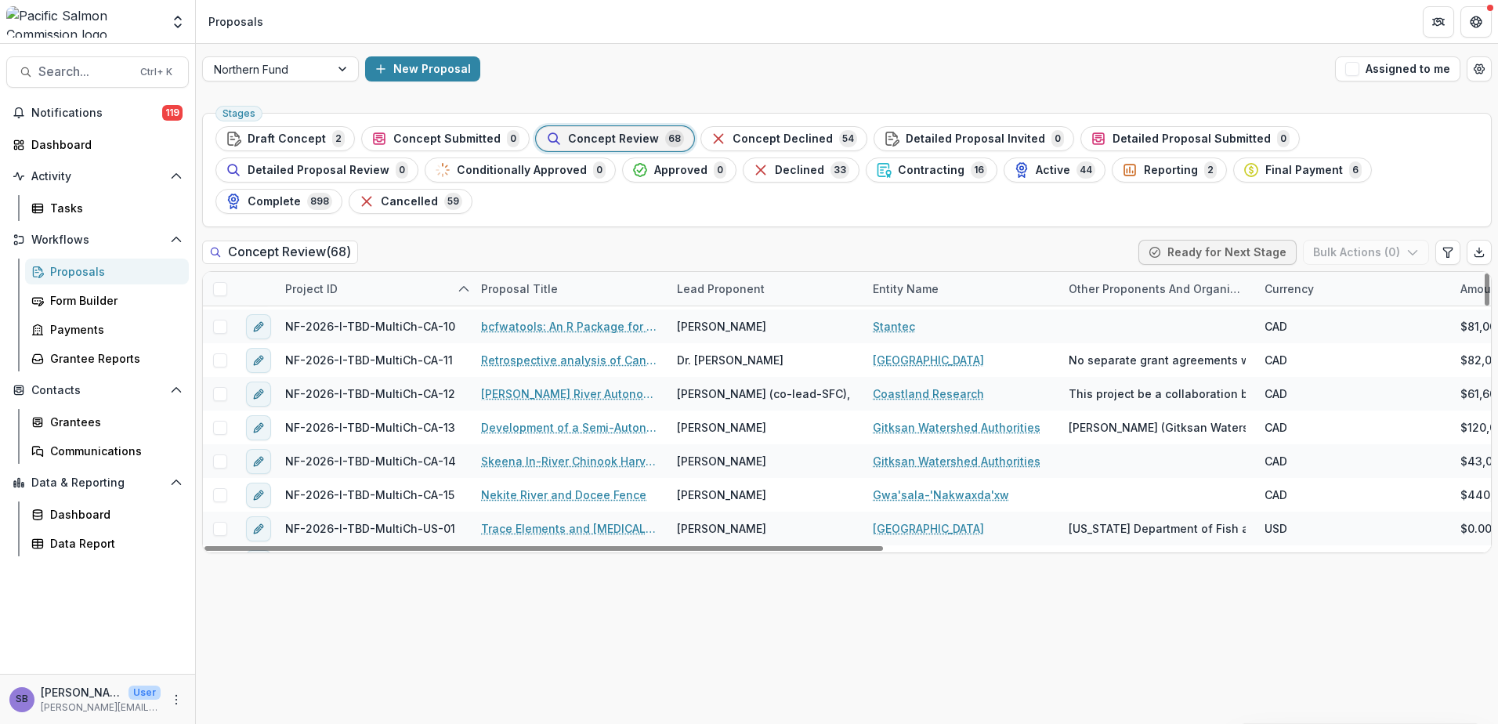
scroll to position [2046, 0]
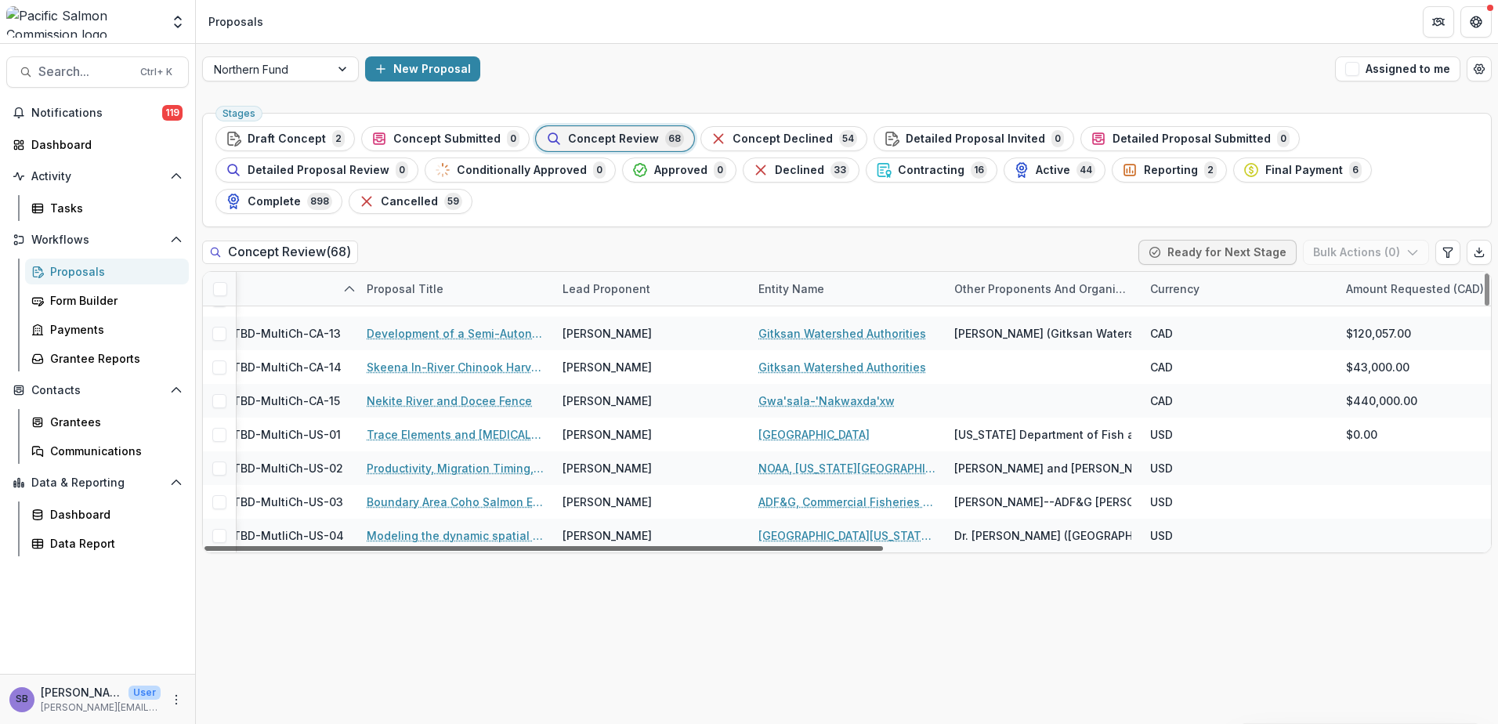
scroll to position [2046, 0]
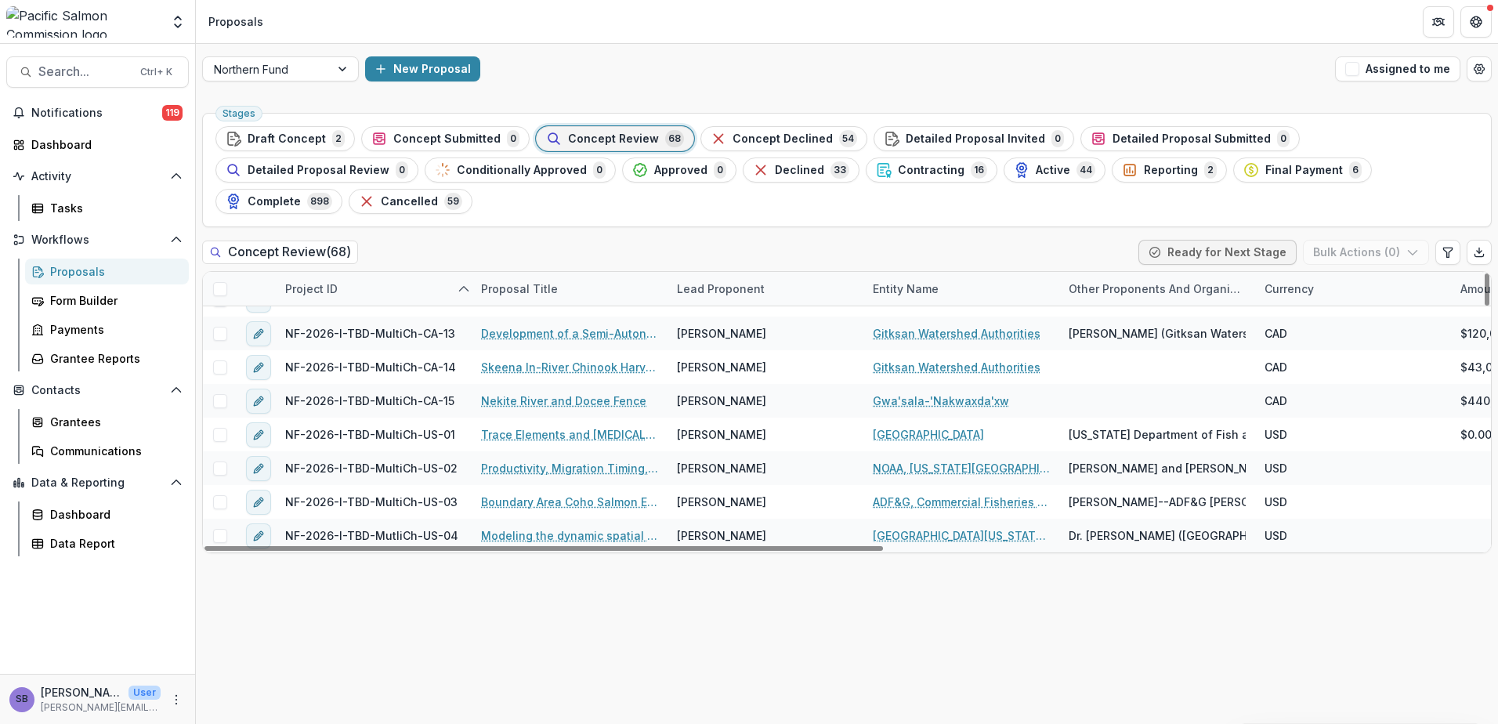
drag, startPoint x: 851, startPoint y: 520, endPoint x: 785, endPoint y: 561, distance: 77.8
click at [787, 551] on div at bounding box center [544, 548] width 679 height 5
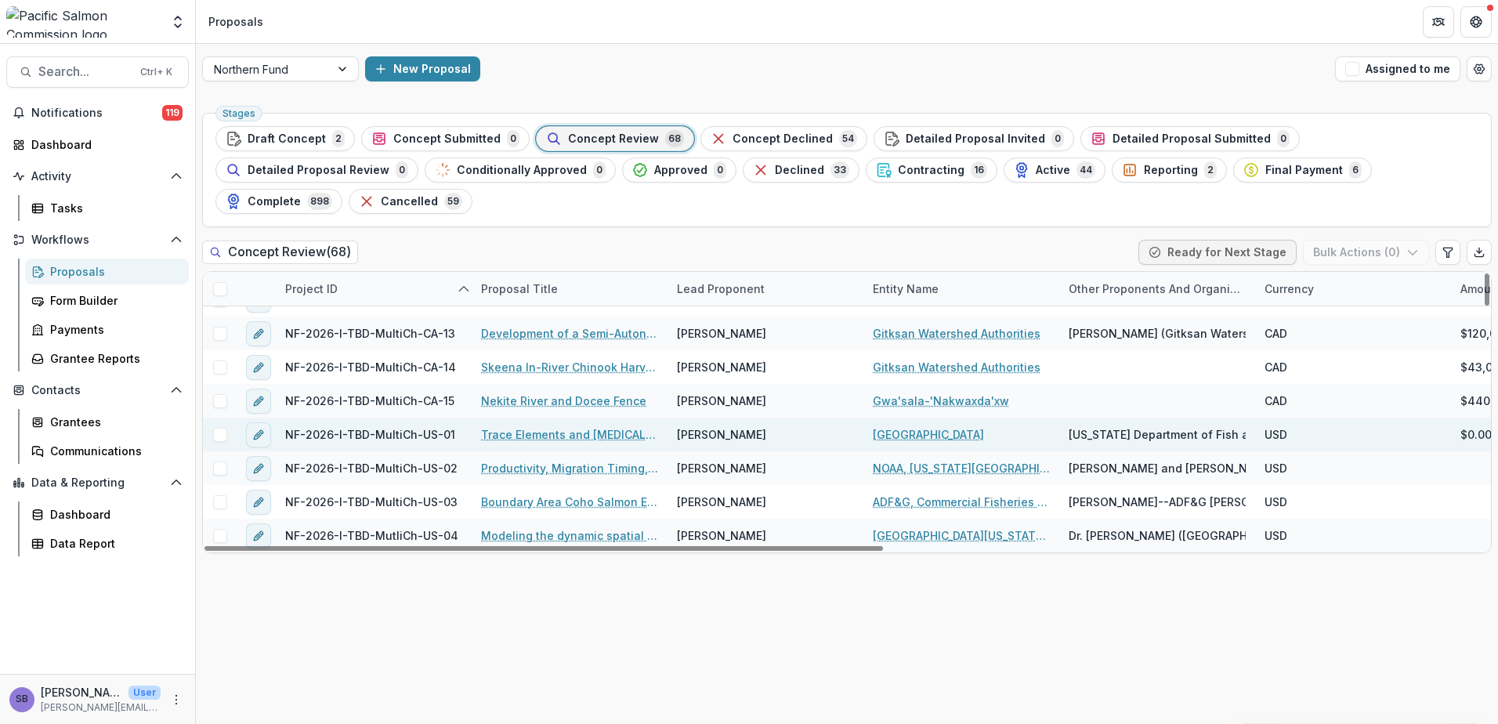
click at [522, 426] on link "Trace Elements and [MEDICAL_DATA] Communities in Anadromous Fishes across North…" at bounding box center [569, 434] width 177 height 16
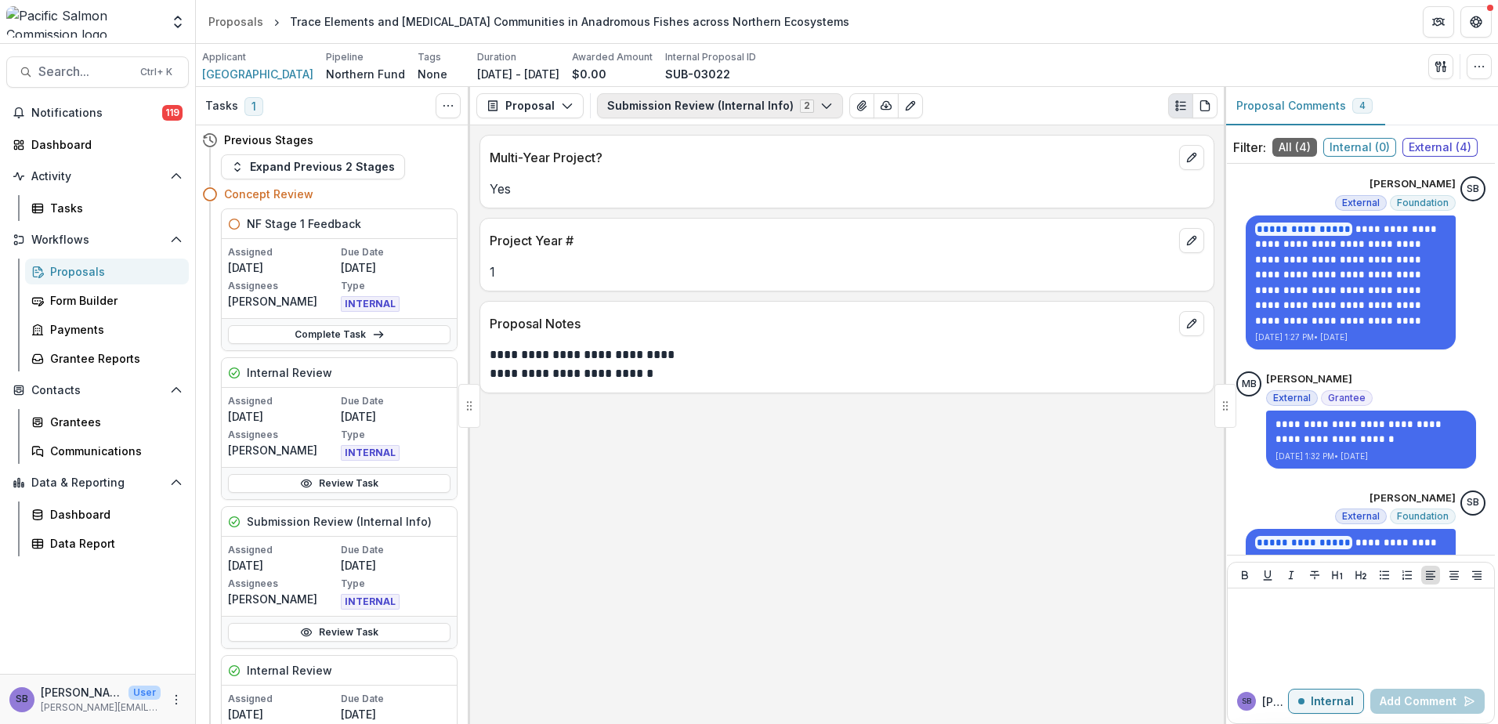
click at [672, 107] on button "Submission Review (Internal Info) 2" at bounding box center [720, 105] width 246 height 25
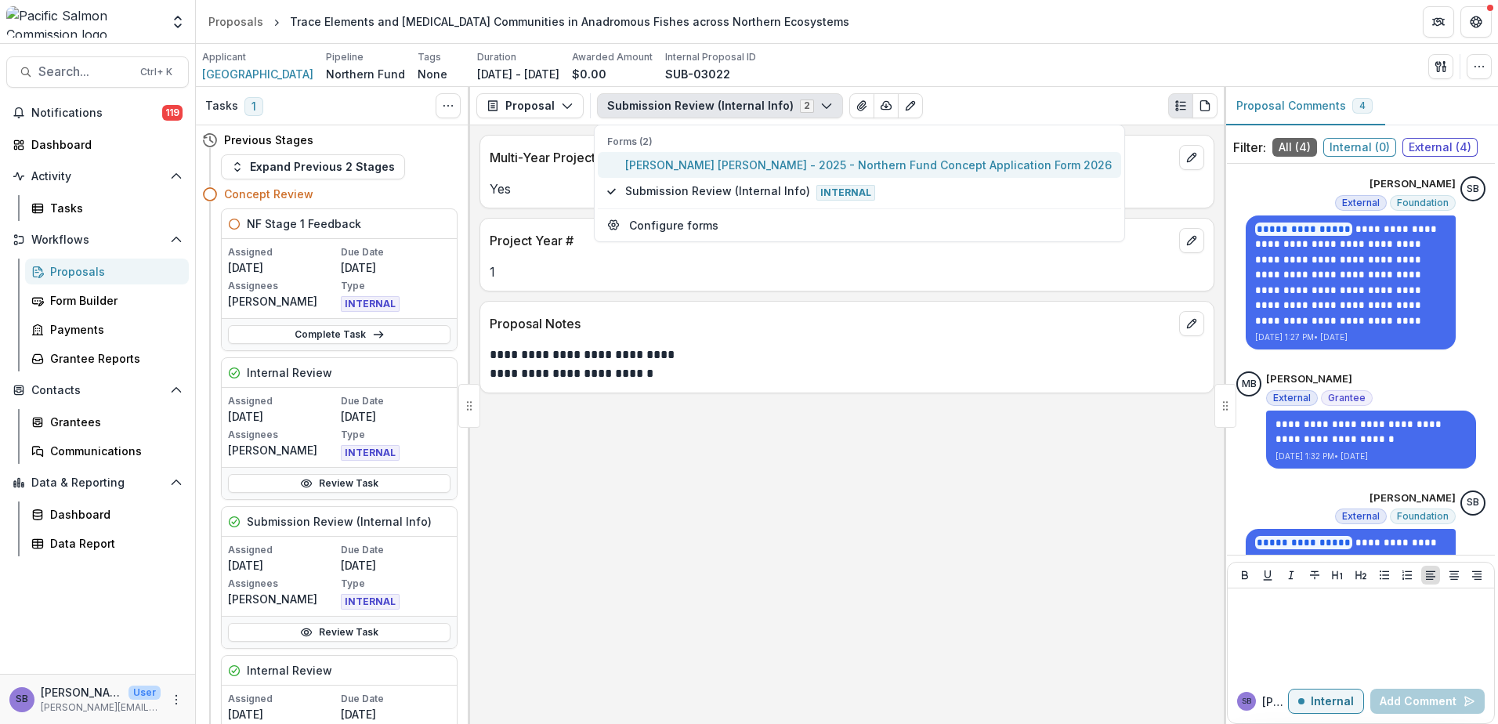
click at [654, 160] on span "[PERSON_NAME] [PERSON_NAME] - 2025 - Northern Fund Concept Application Form 2026" at bounding box center [868, 165] width 487 height 16
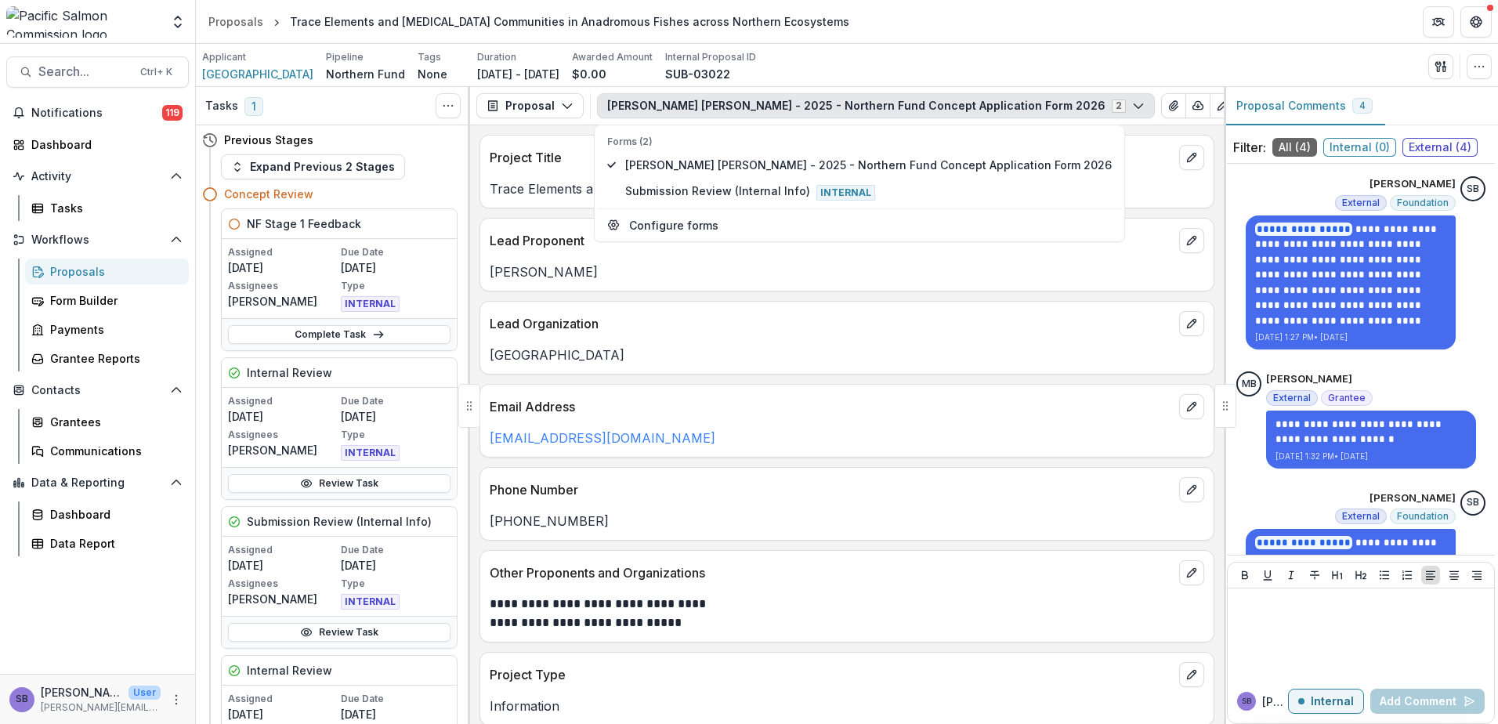
scroll to position [160, 0]
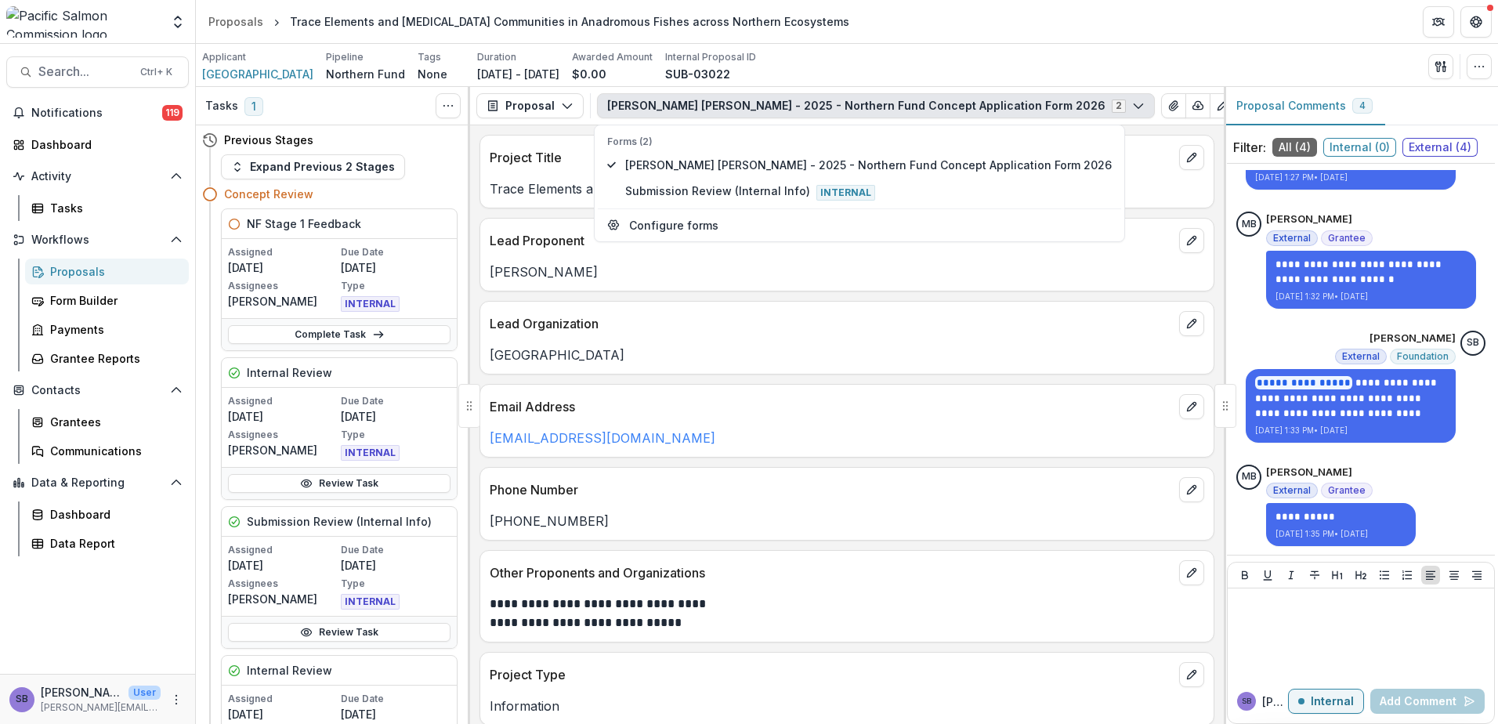
click at [81, 276] on div "Proposals" at bounding box center [113, 271] width 126 height 16
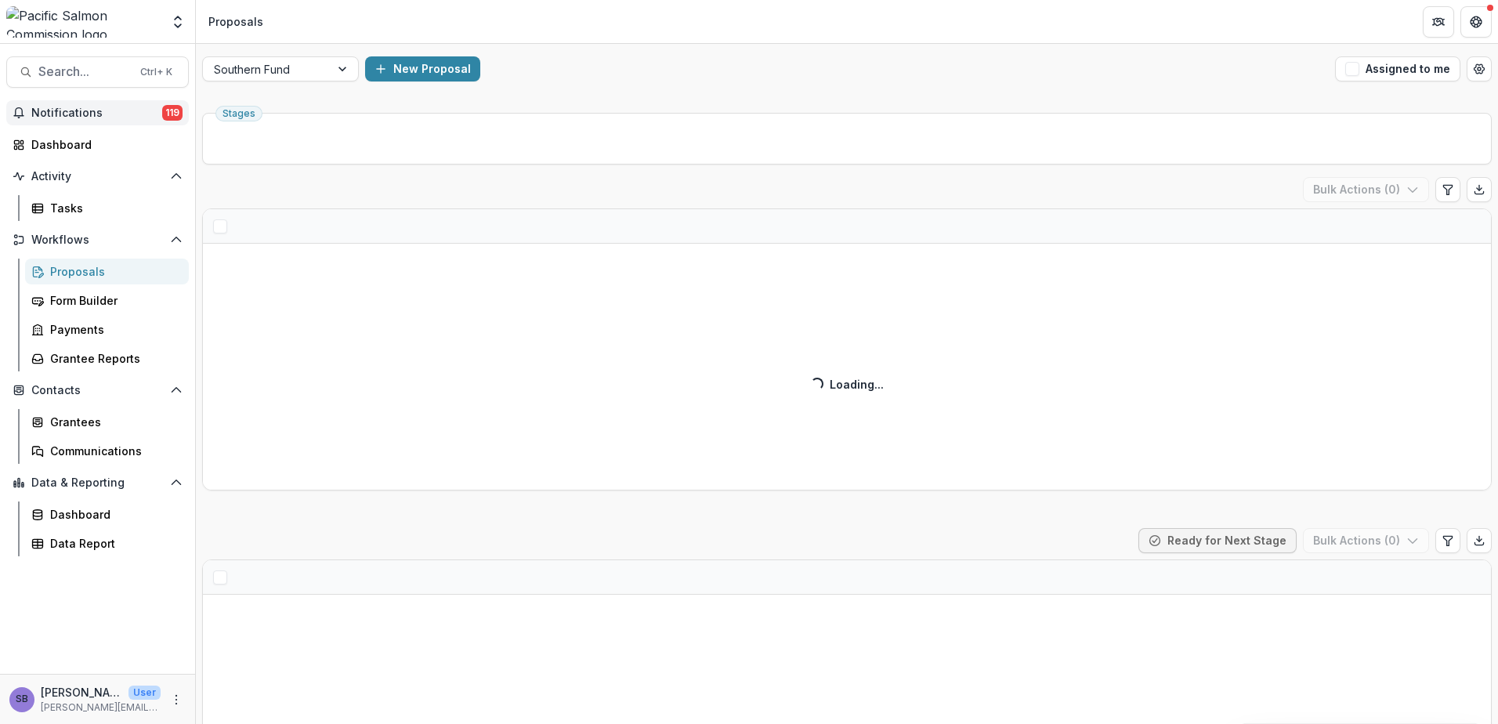
click at [118, 115] on span "Notifications" at bounding box center [96, 113] width 131 height 13
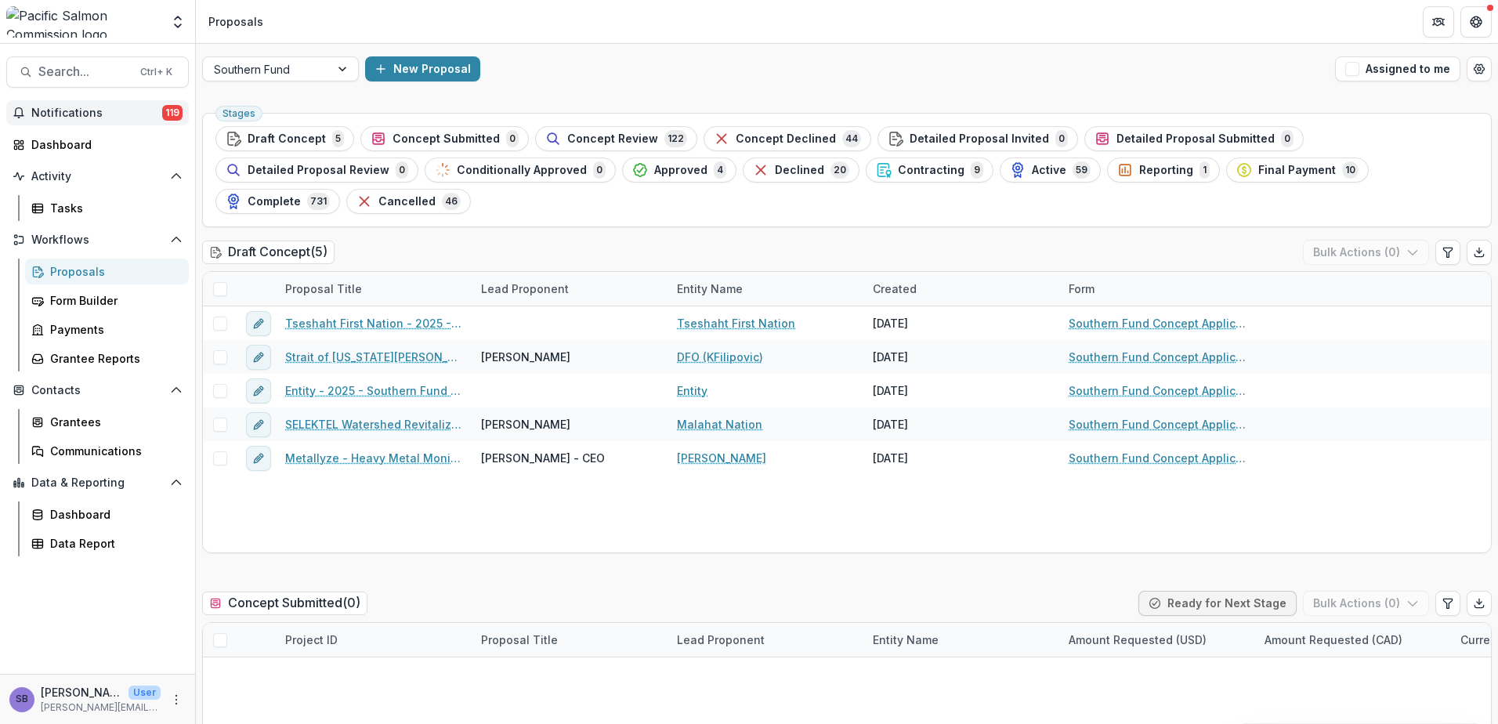
click at [864, 240] on div "Draft Concept ( 5 ) Bulk Actions ( 0 )" at bounding box center [847, 255] width 1290 height 31
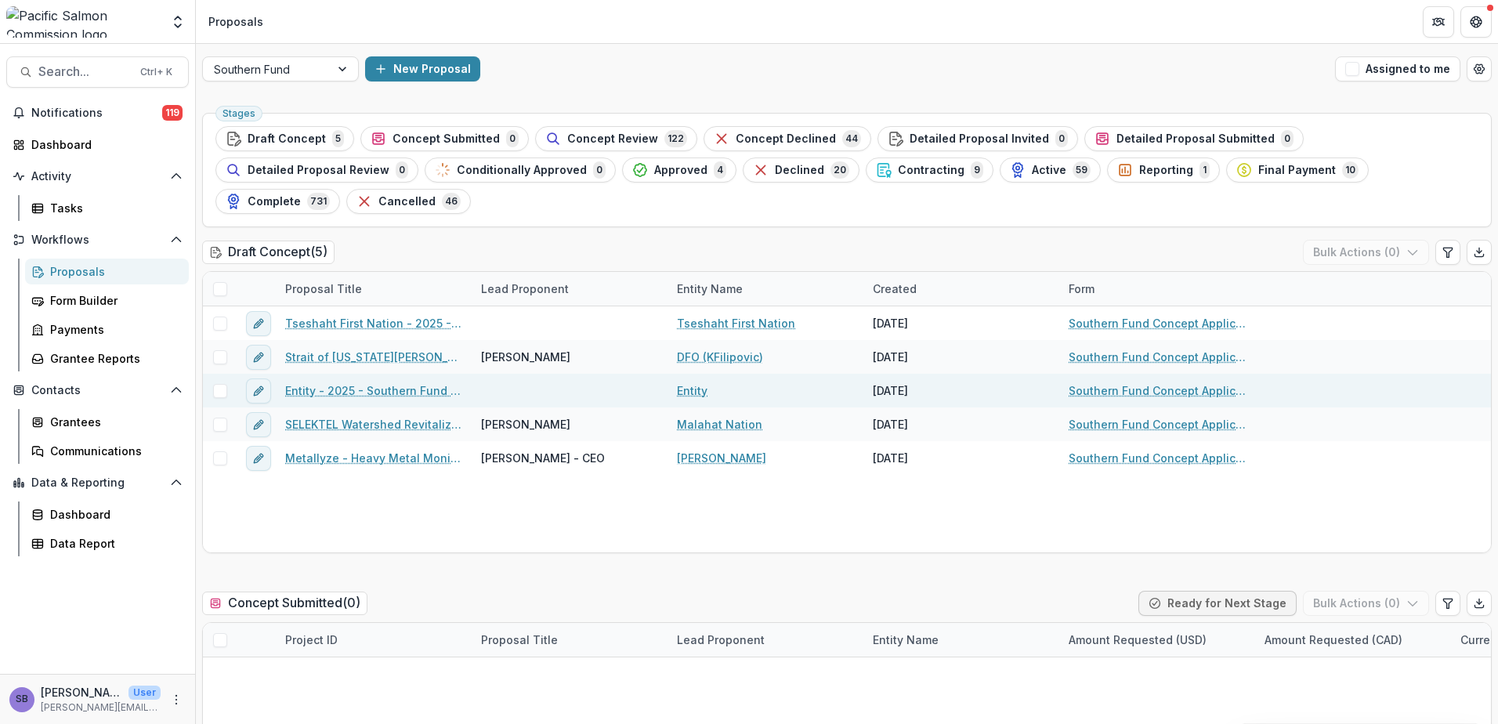
click at [369, 382] on link "Entity - 2025 - Southern Fund Concept Application Form 2026" at bounding box center [373, 390] width 177 height 16
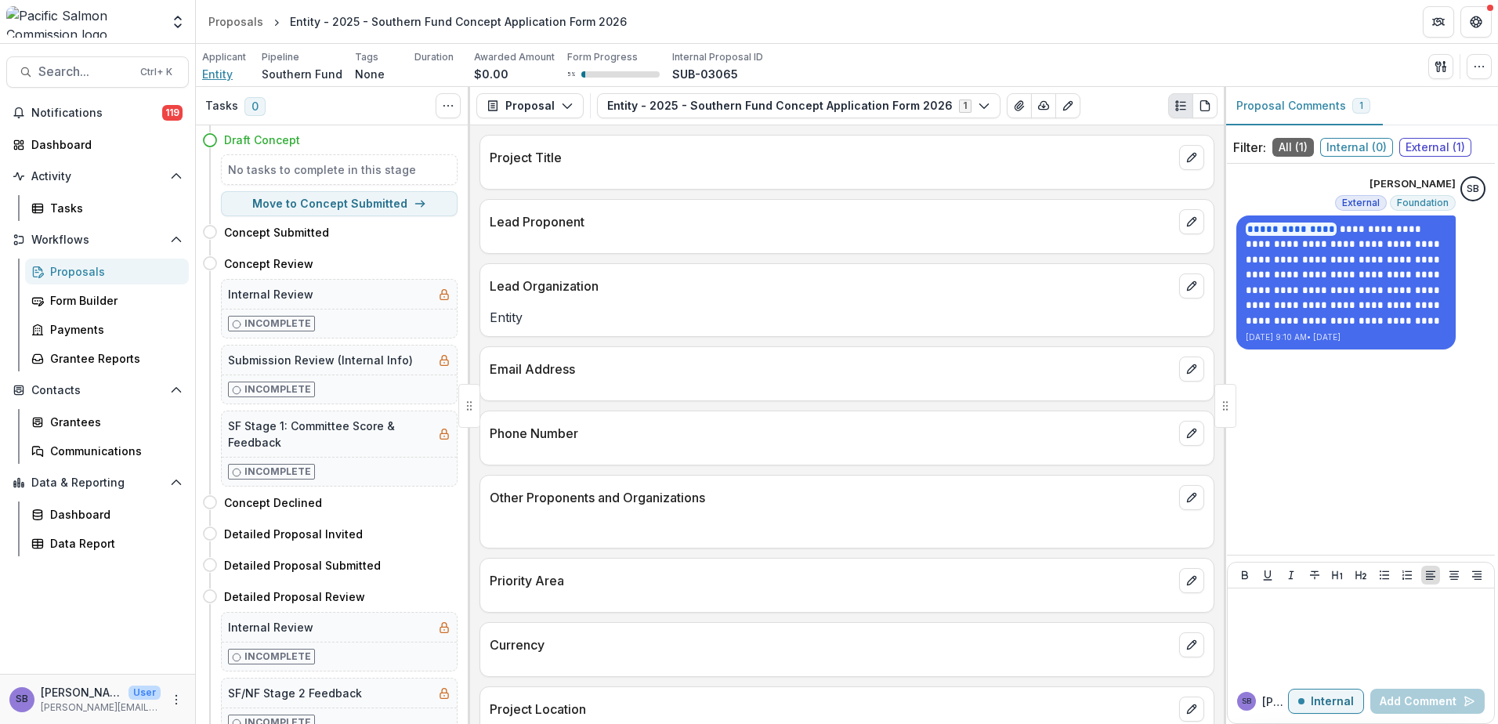
click at [216, 77] on span "Entity" at bounding box center [217, 74] width 31 height 16
click at [96, 534] on link "Data Report" at bounding box center [107, 544] width 164 height 26
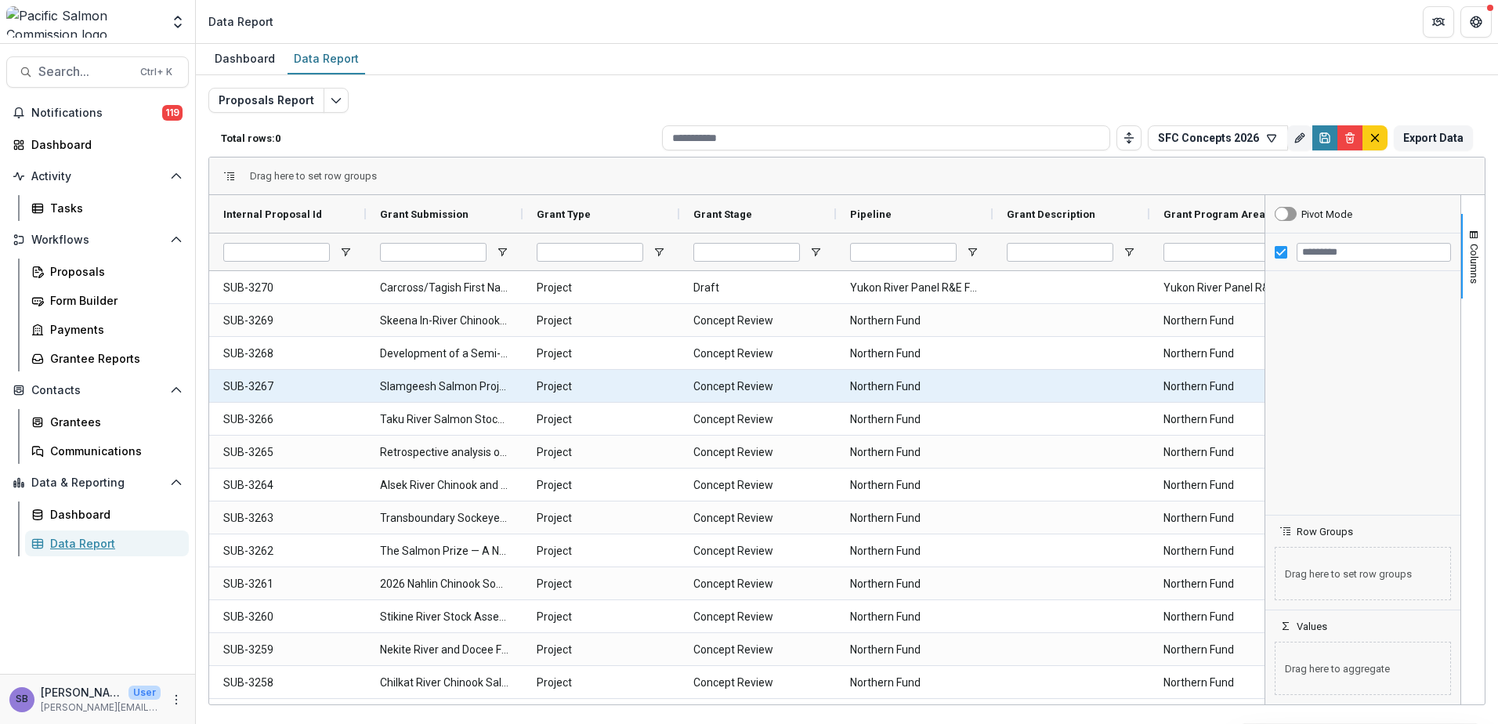
type input "**********"
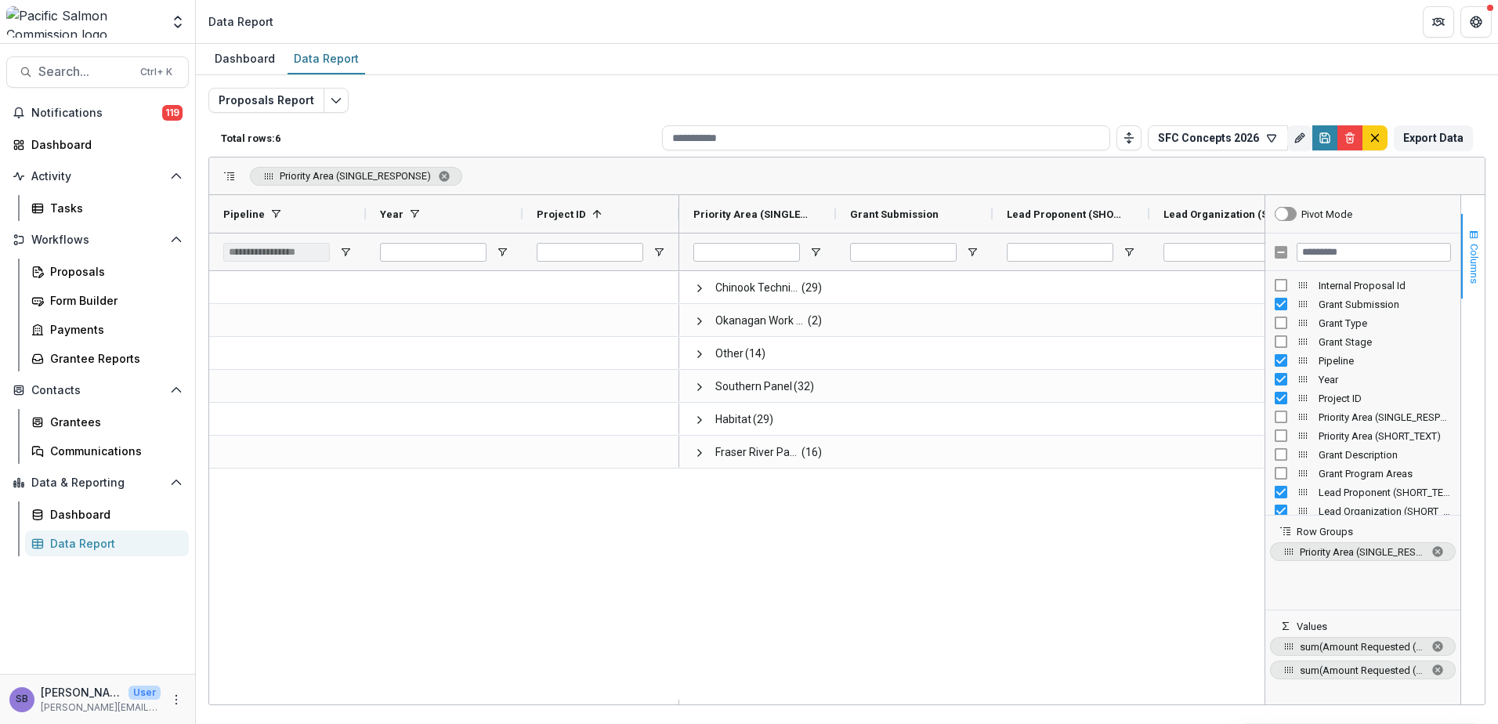
click at [1473, 232] on span "button" at bounding box center [1474, 235] width 13 height 13
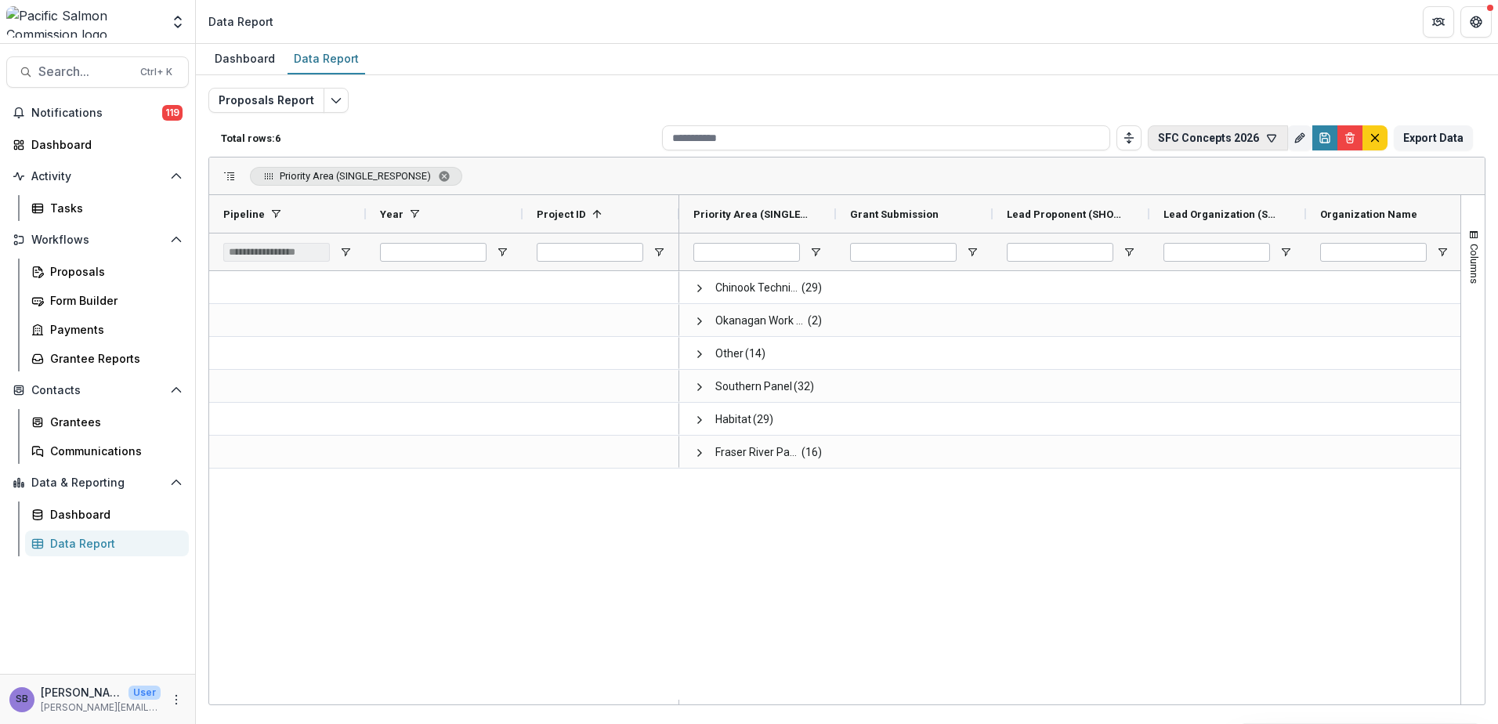
click at [1273, 140] on icon "button" at bounding box center [1272, 138] width 13 height 13
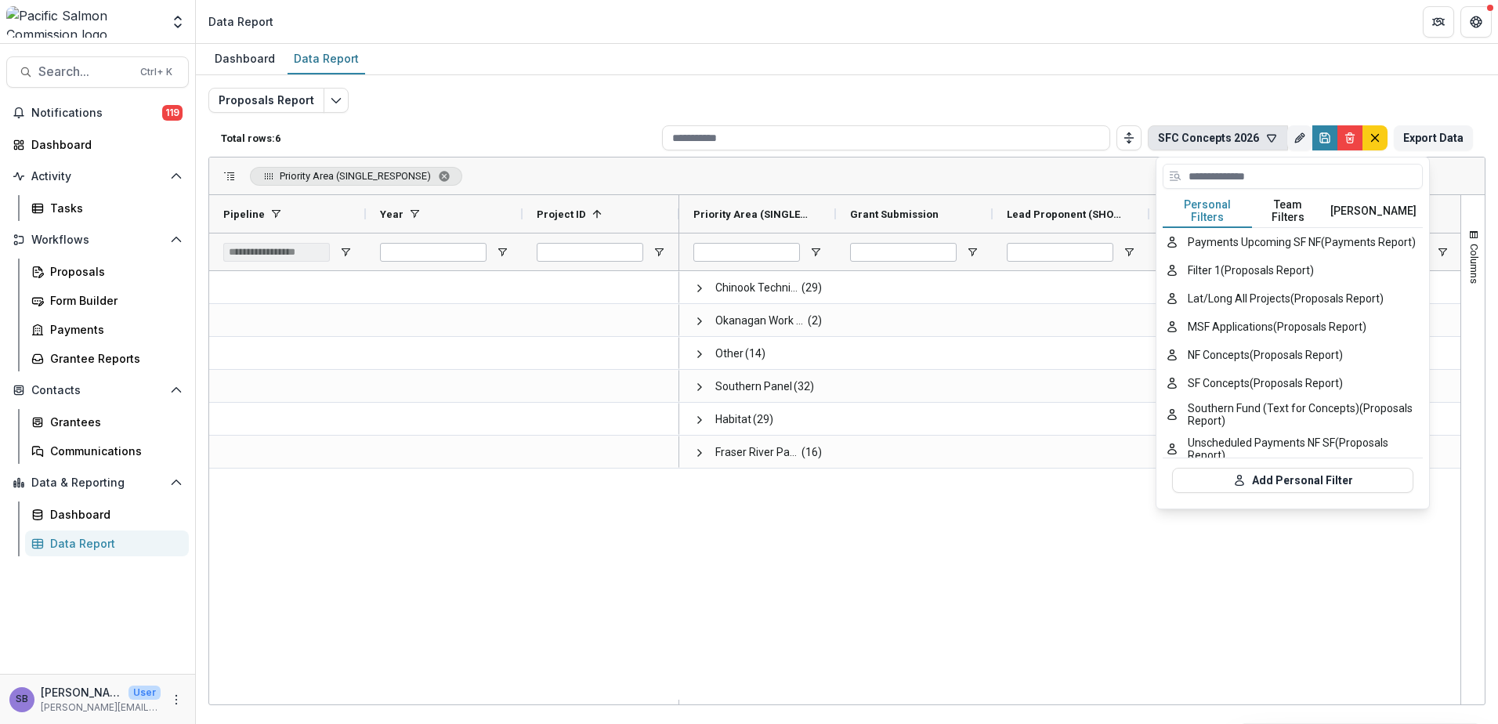
click at [1216, 204] on button "Personal Filters" at bounding box center [1207, 211] width 89 height 33
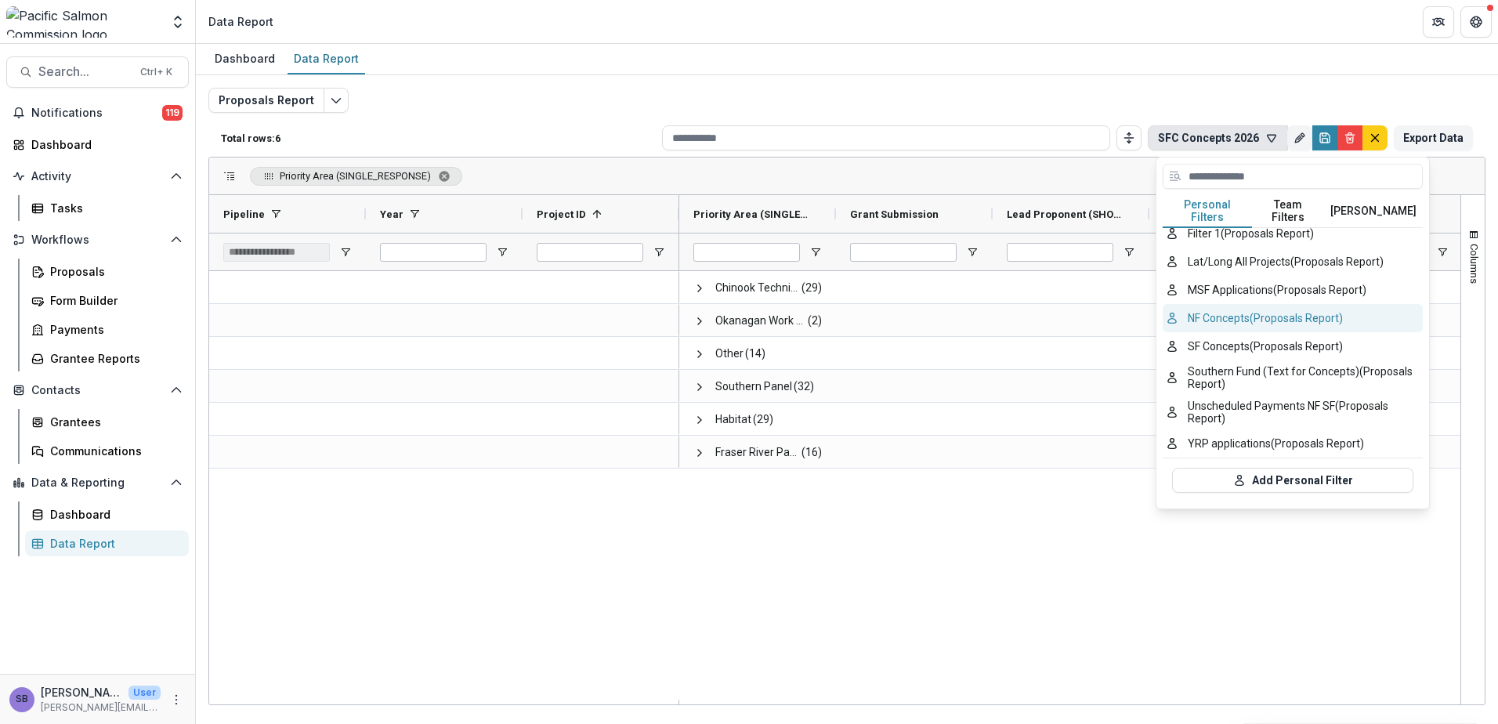
click at [1235, 304] on button "NF Concepts (Proposals Report)" at bounding box center [1293, 318] width 260 height 28
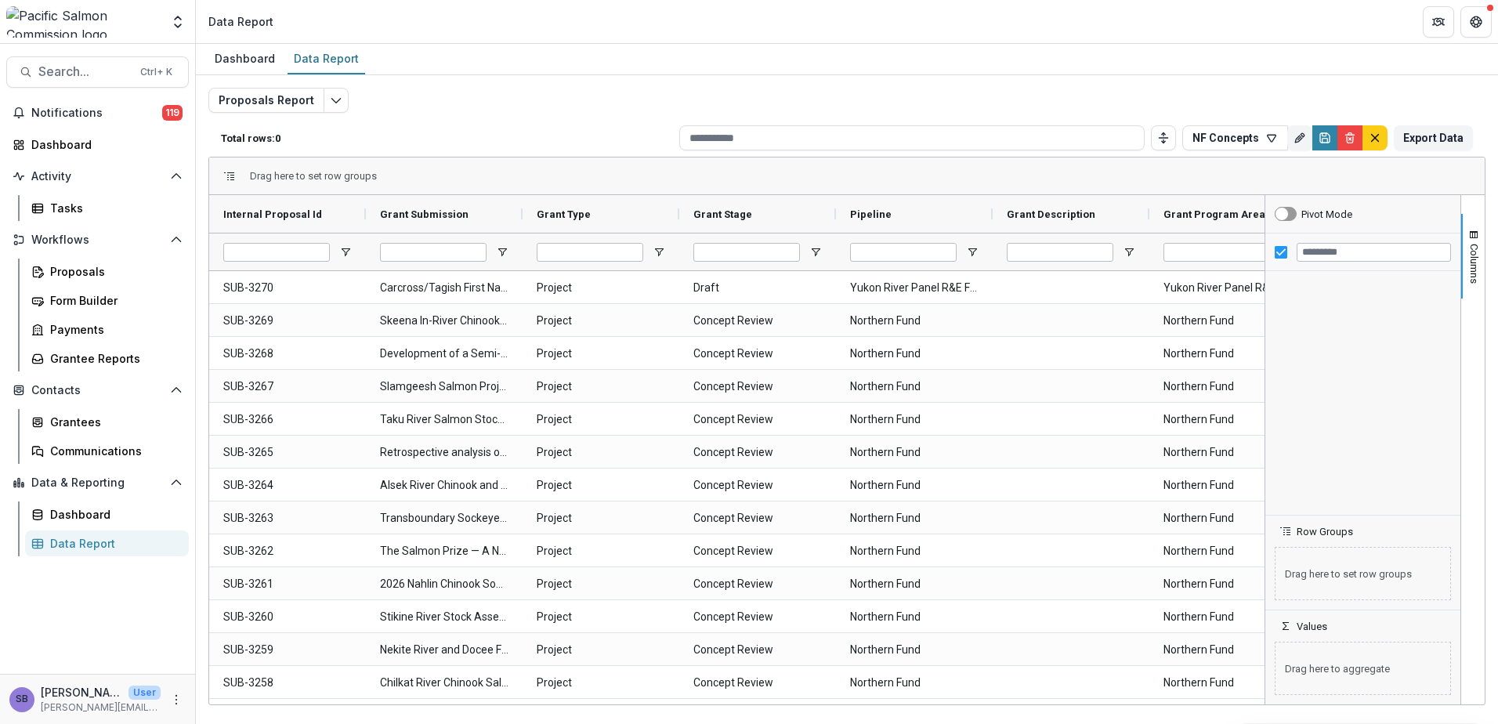
type input "**********"
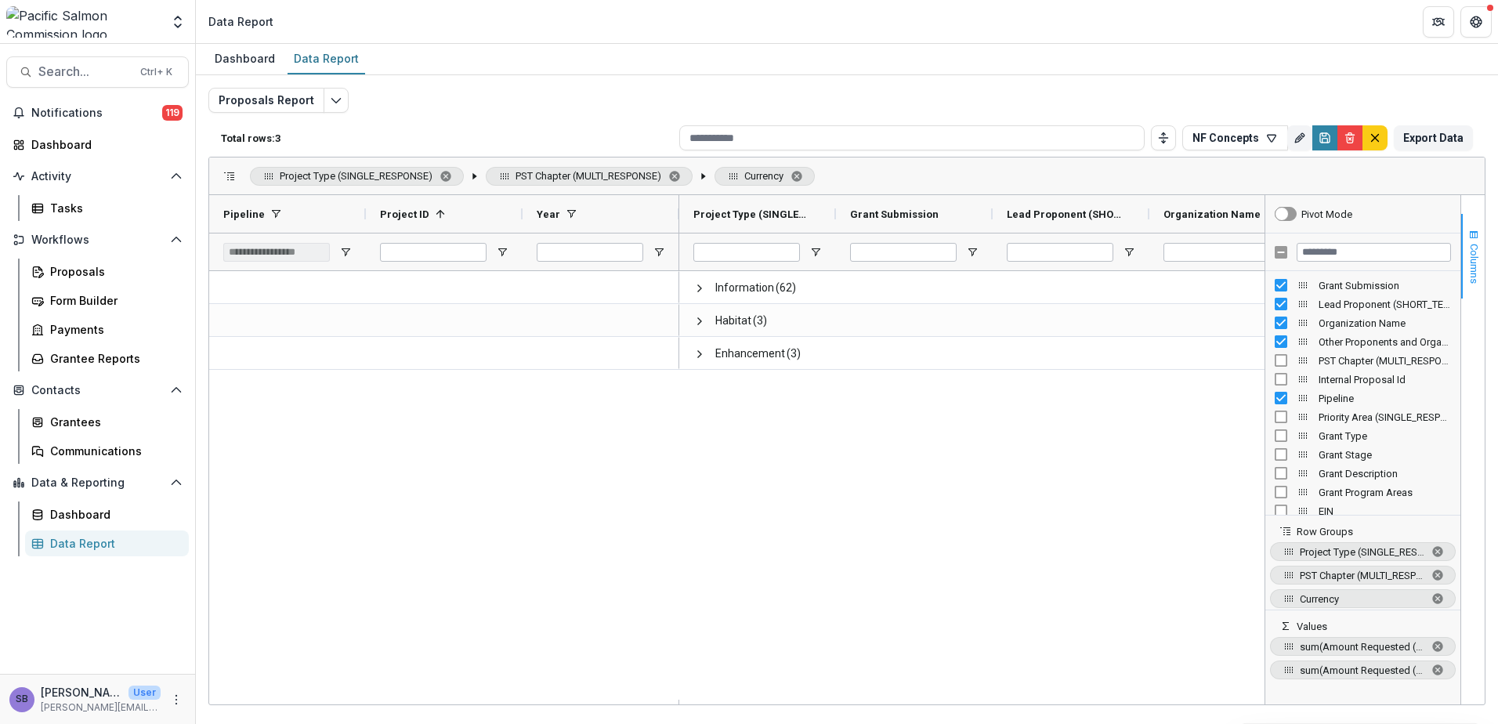
click at [1466, 255] on button "Columns" at bounding box center [1474, 256] width 24 height 85
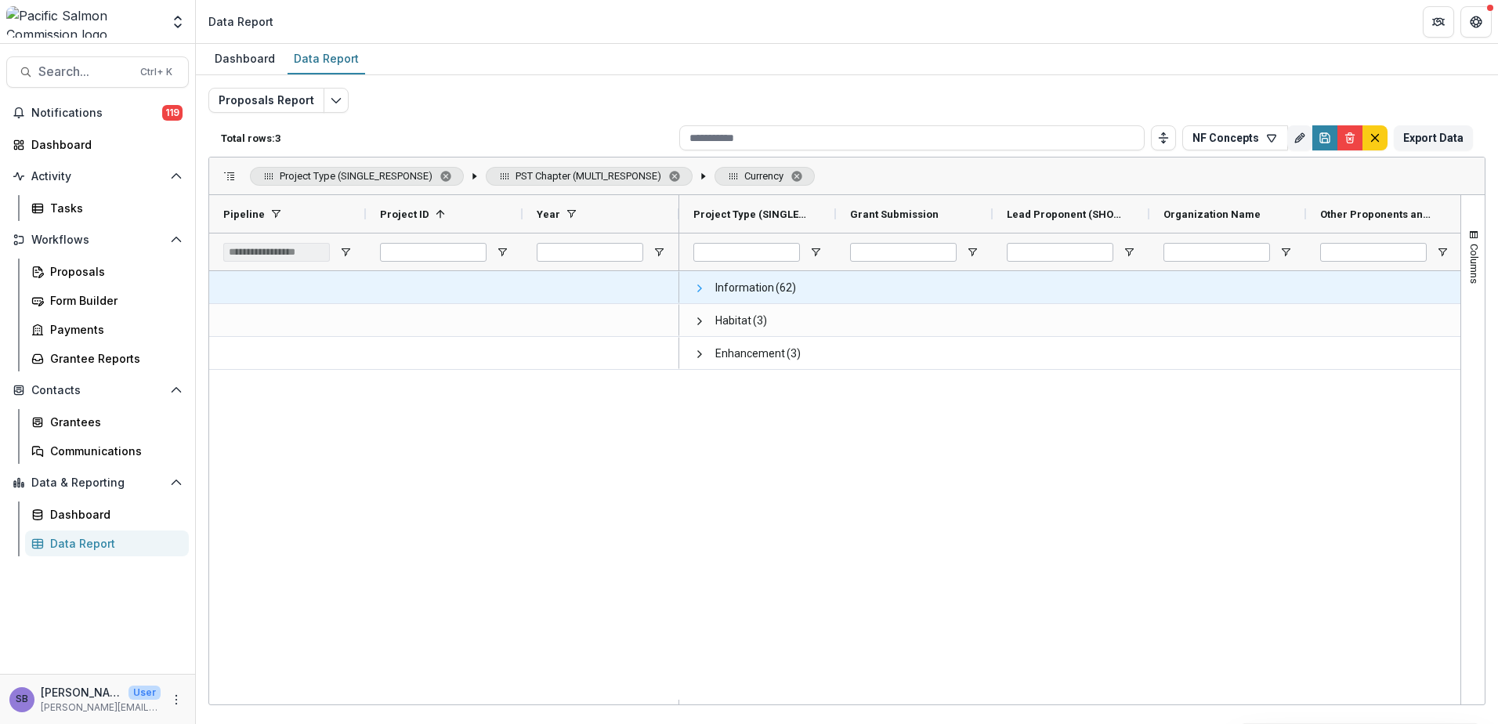
click at [701, 287] on span at bounding box center [700, 288] width 13 height 13
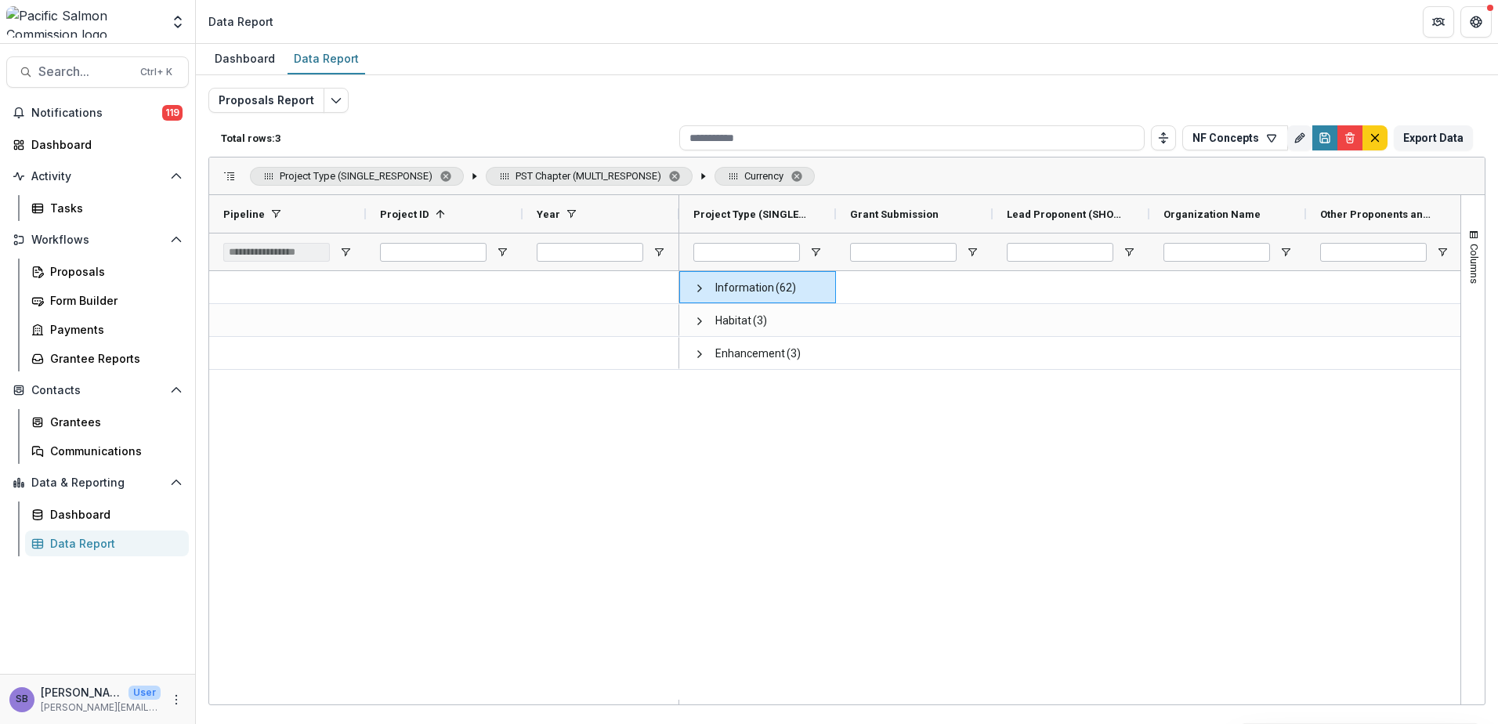
drag, startPoint x: 880, startPoint y: 705, endPoint x: 1053, endPoint y: 723, distance: 174.1
click at [1156, 723] on html "Skip to content Foundations Pacific Salmon Commission Nonprofits Pacific Salmon…" at bounding box center [749, 362] width 1498 height 724
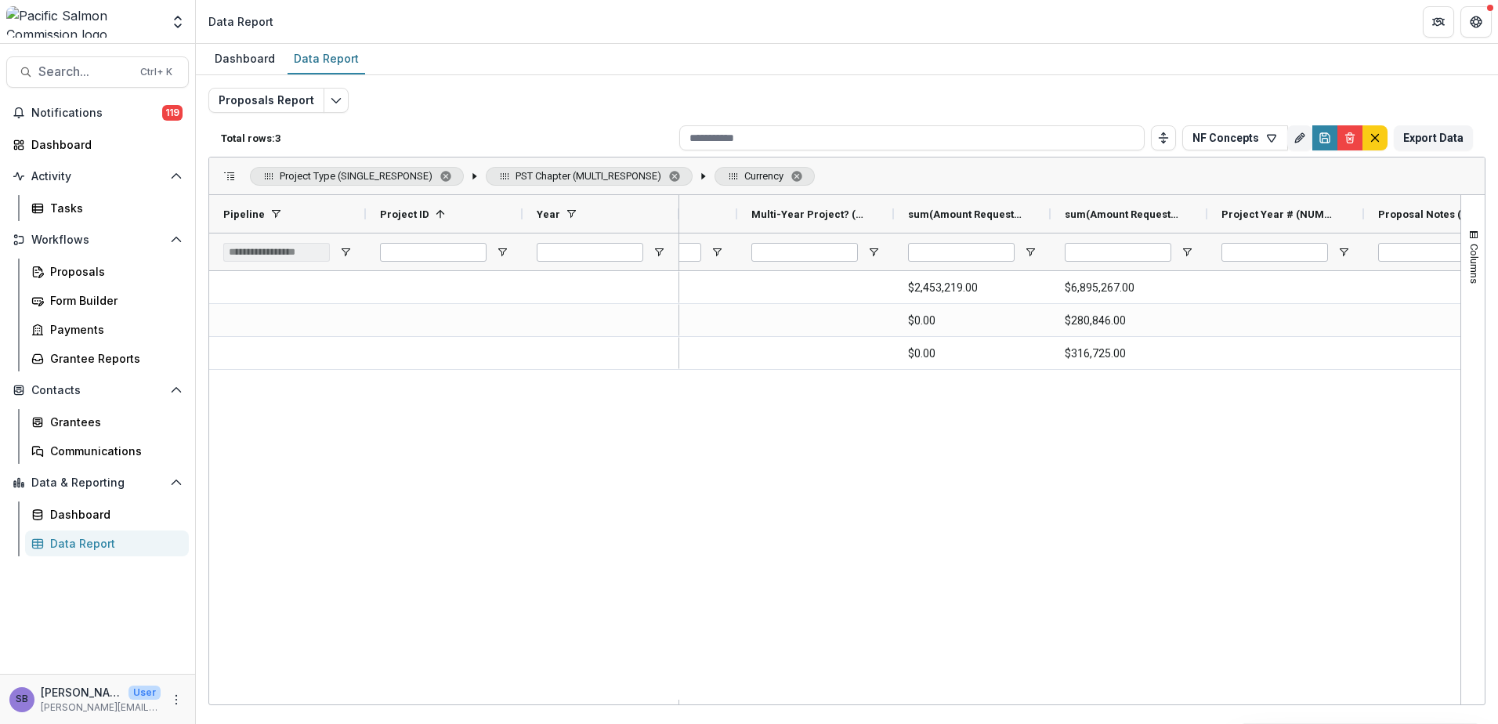
scroll to position [0, 1299]
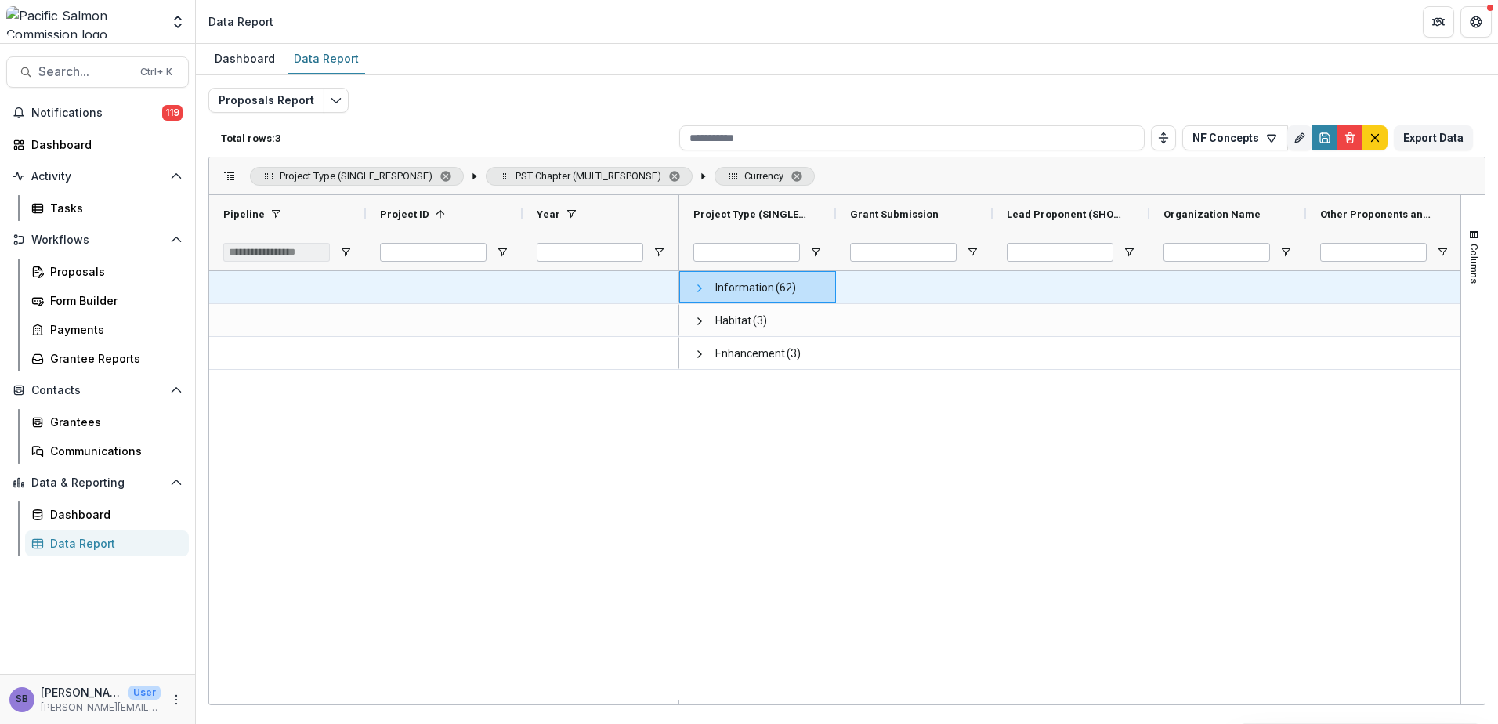
click at [696, 288] on span at bounding box center [700, 288] width 13 height 13
click at [698, 289] on span at bounding box center [700, 288] width 13 height 13
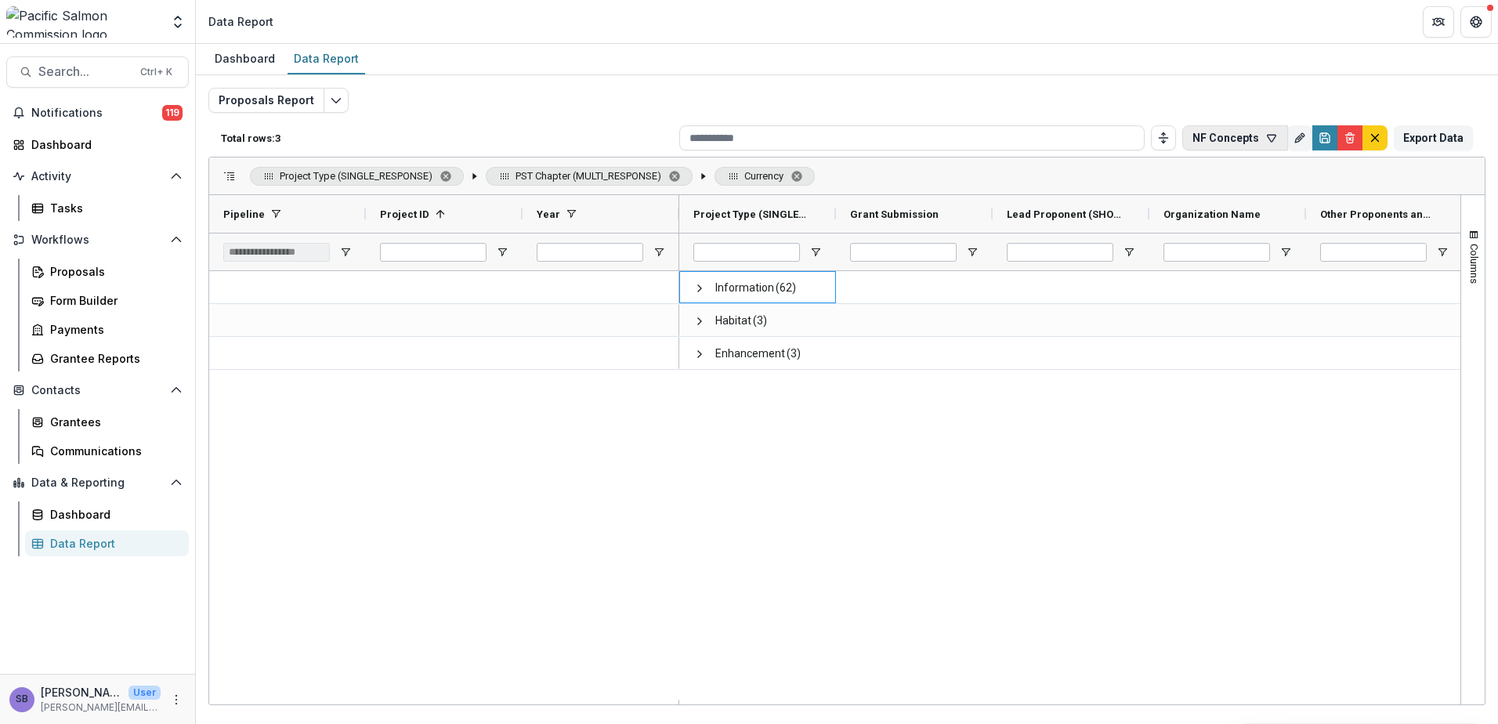
click at [1275, 140] on icon "button" at bounding box center [1272, 138] width 9 height 7
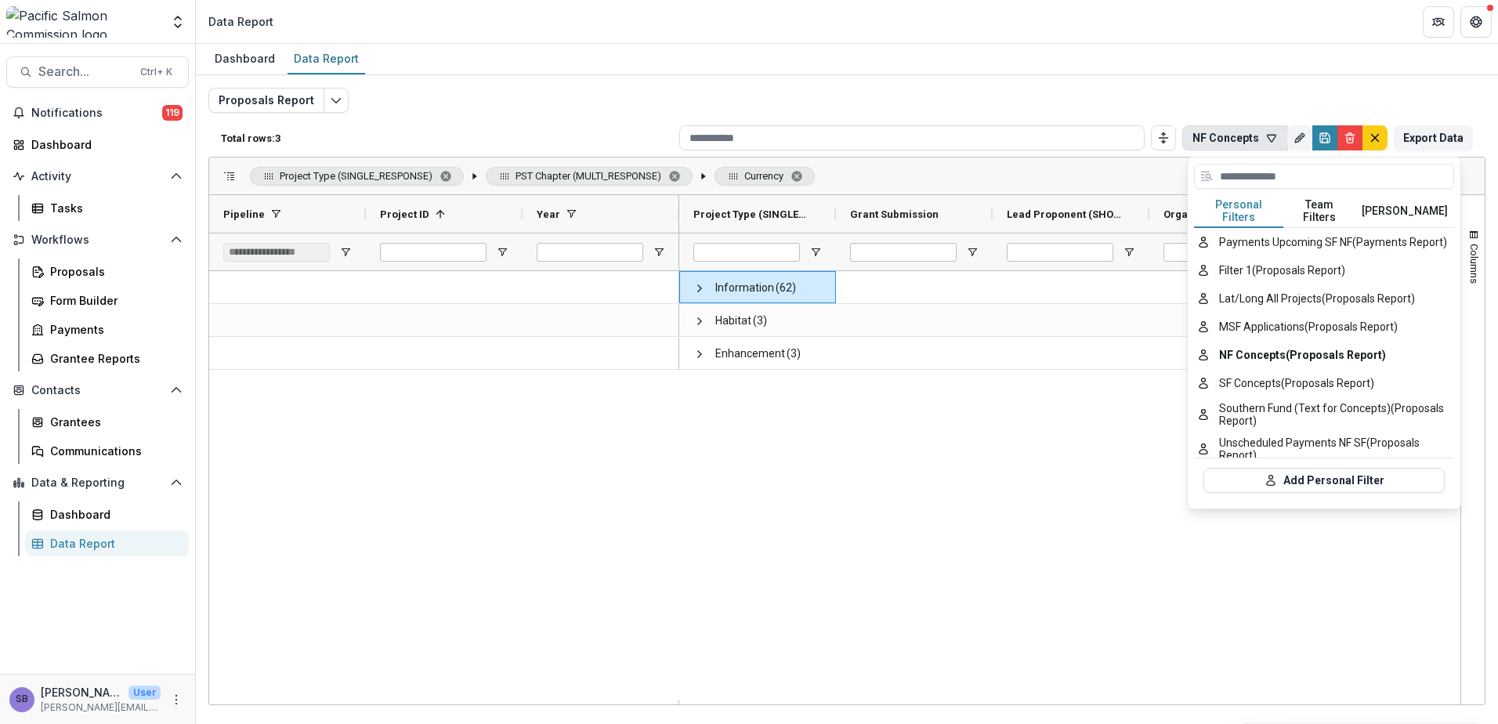
click at [1299, 204] on button "Team Filters" at bounding box center [1320, 211] width 72 height 33
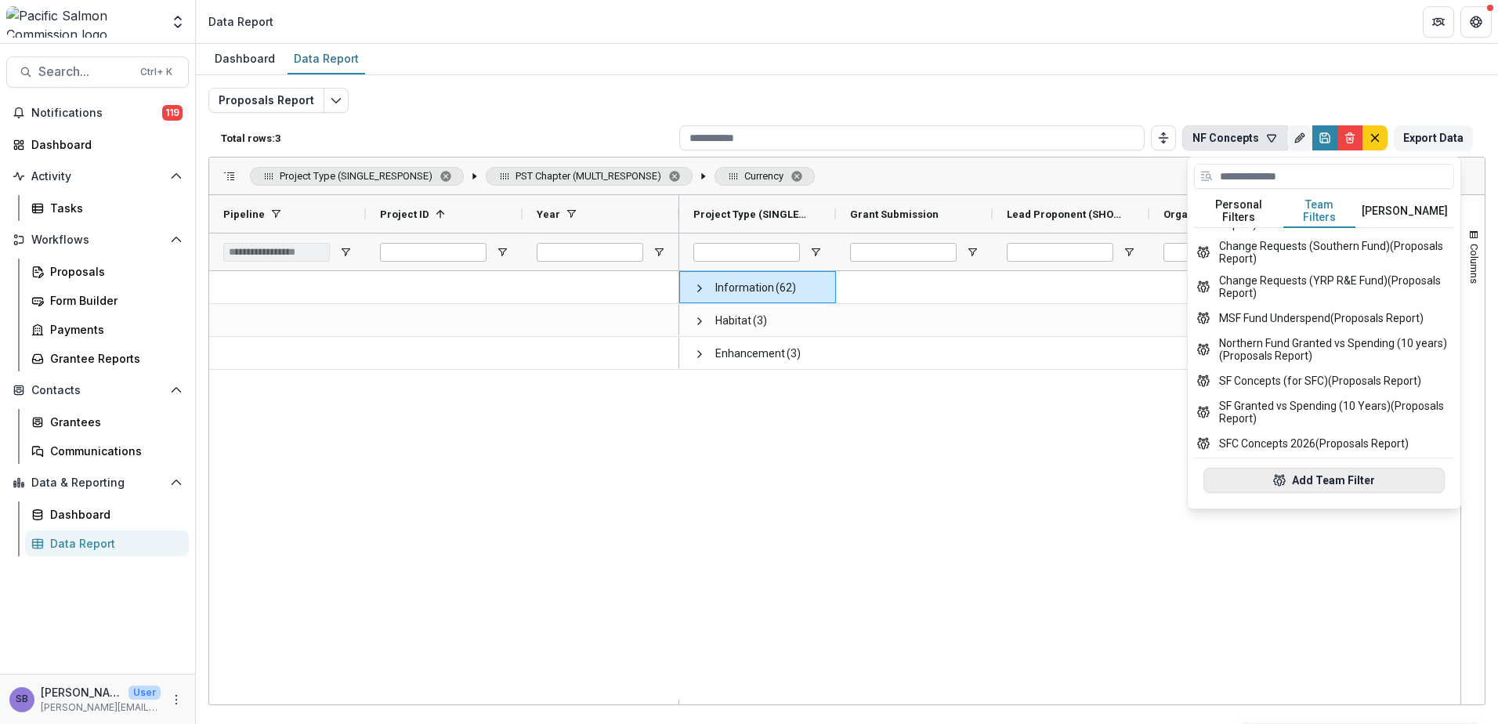
click at [1338, 468] on button "Add Team Filter" at bounding box center [1324, 480] width 241 height 25
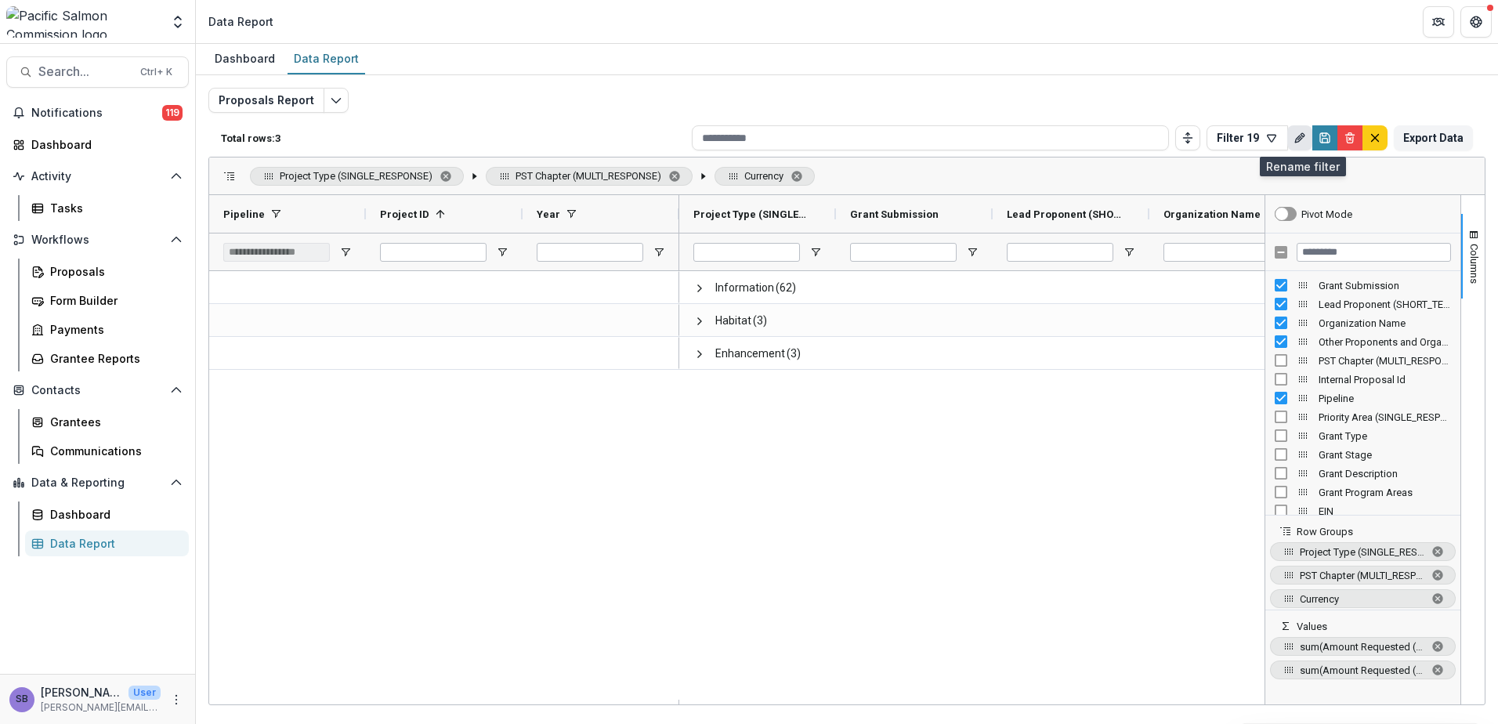
click at [1302, 140] on icon "Rename" at bounding box center [1298, 139] width 7 height 7
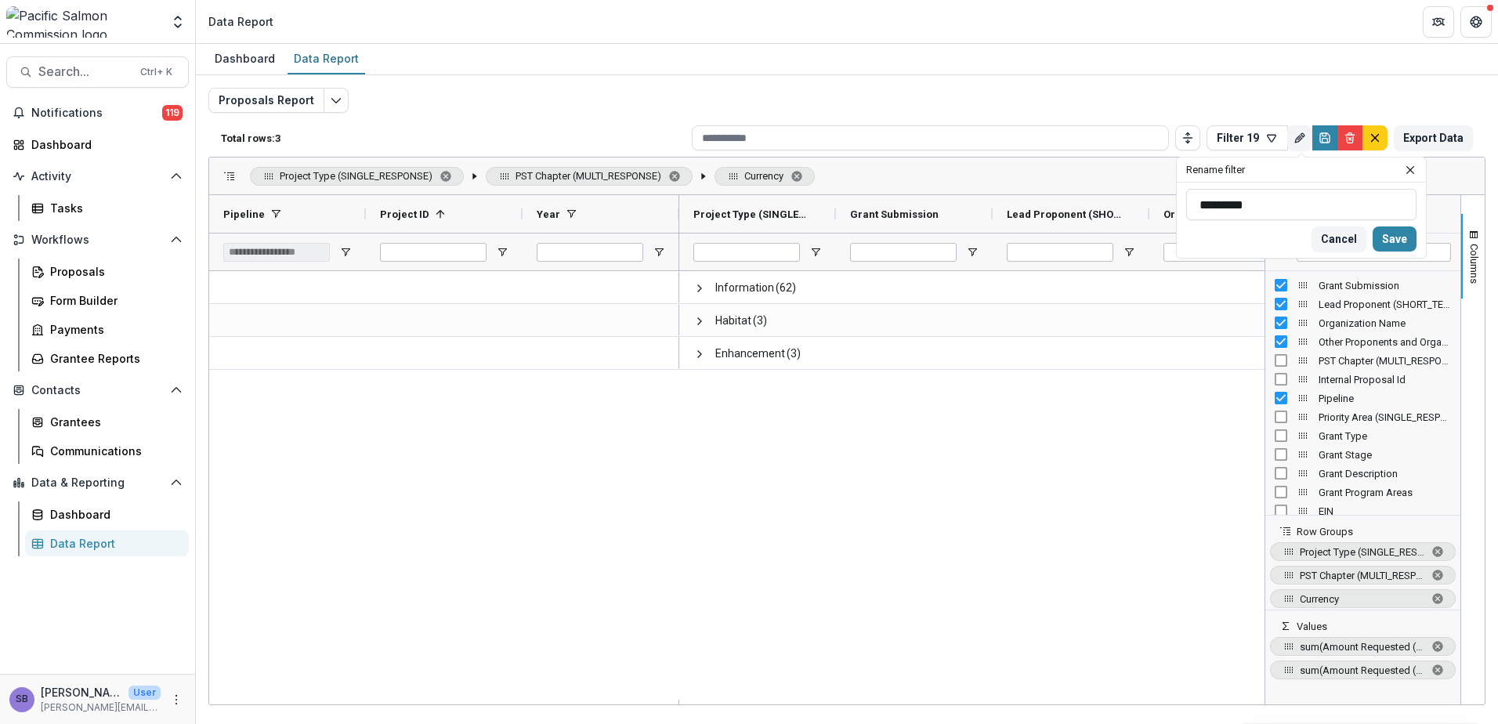
drag, startPoint x: 1250, startPoint y: 201, endPoint x: 1154, endPoint y: 206, distance: 96.5
click at [1154, 206] on div "Total rows: 3 Filter 19 Personal Filters Team Filters Temelio Filters Payments …" at bounding box center [846, 393] width 1277 height 549
click at [1223, 212] on input "**********" at bounding box center [1302, 204] width 230 height 31
type input "**********"
click at [1392, 236] on button "Save" at bounding box center [1395, 238] width 44 height 25
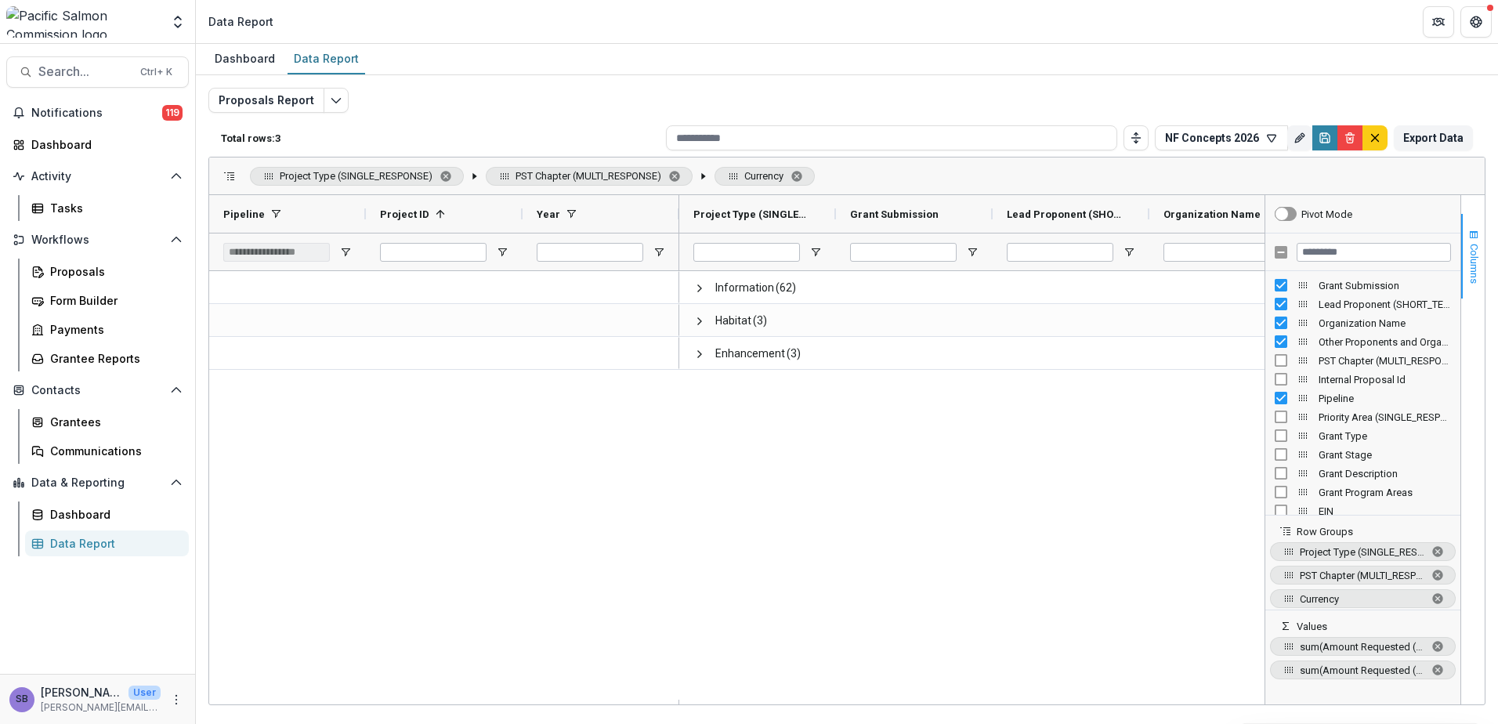
click at [1478, 238] on span "button" at bounding box center [1474, 235] width 13 height 13
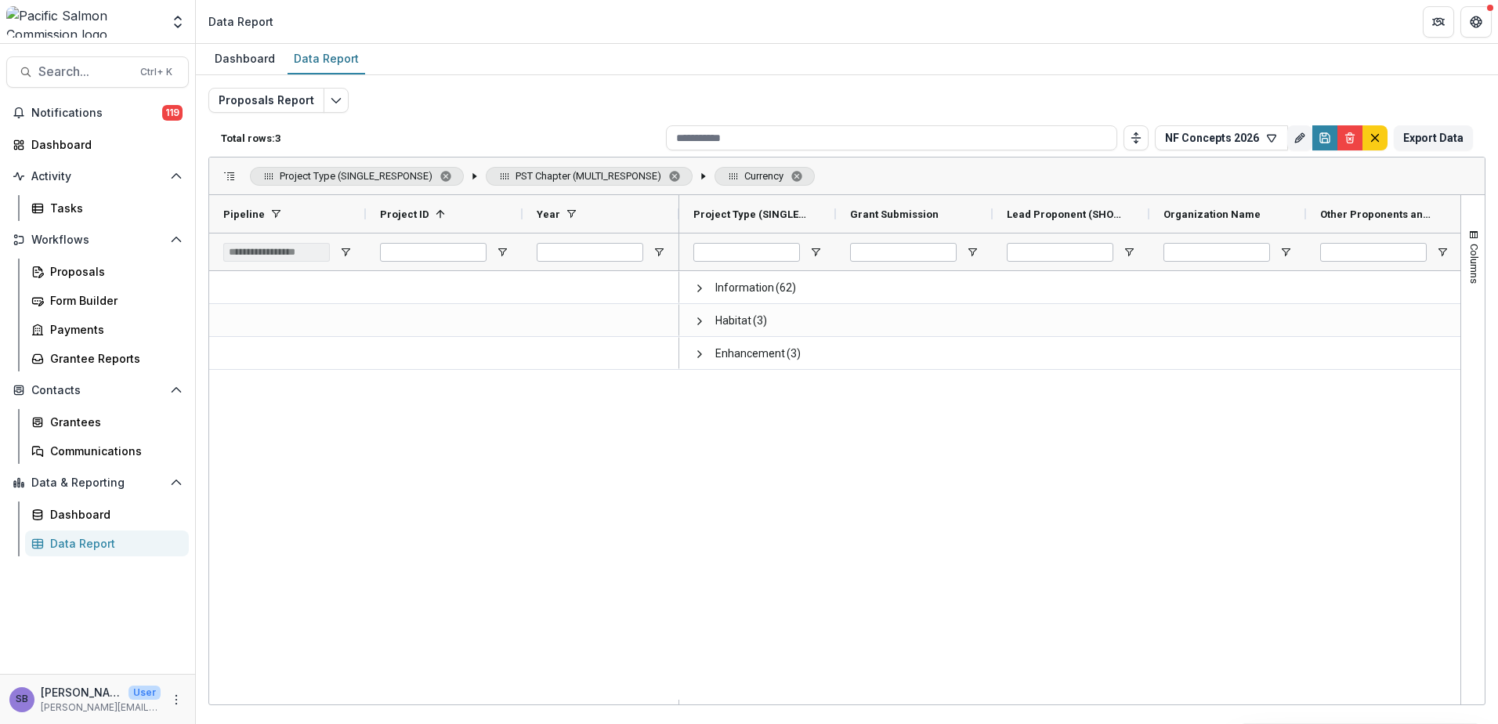
click at [669, 177] on span "PST Chapter (MULTI_RESPONSE). Press ENTER to sort. Press DELETE to remove" at bounding box center [675, 176] width 13 height 13
drag, startPoint x: 925, startPoint y: 705, endPoint x: 1212, endPoint y: 710, distance: 287.7
click at [1299, 715] on div "Dashboard Data Report Proposals Report Total rows: 3 NF Concepts 2026 Personal …" at bounding box center [847, 384] width 1303 height 680
click at [1481, 245] on button "Columns" at bounding box center [1474, 256] width 24 height 85
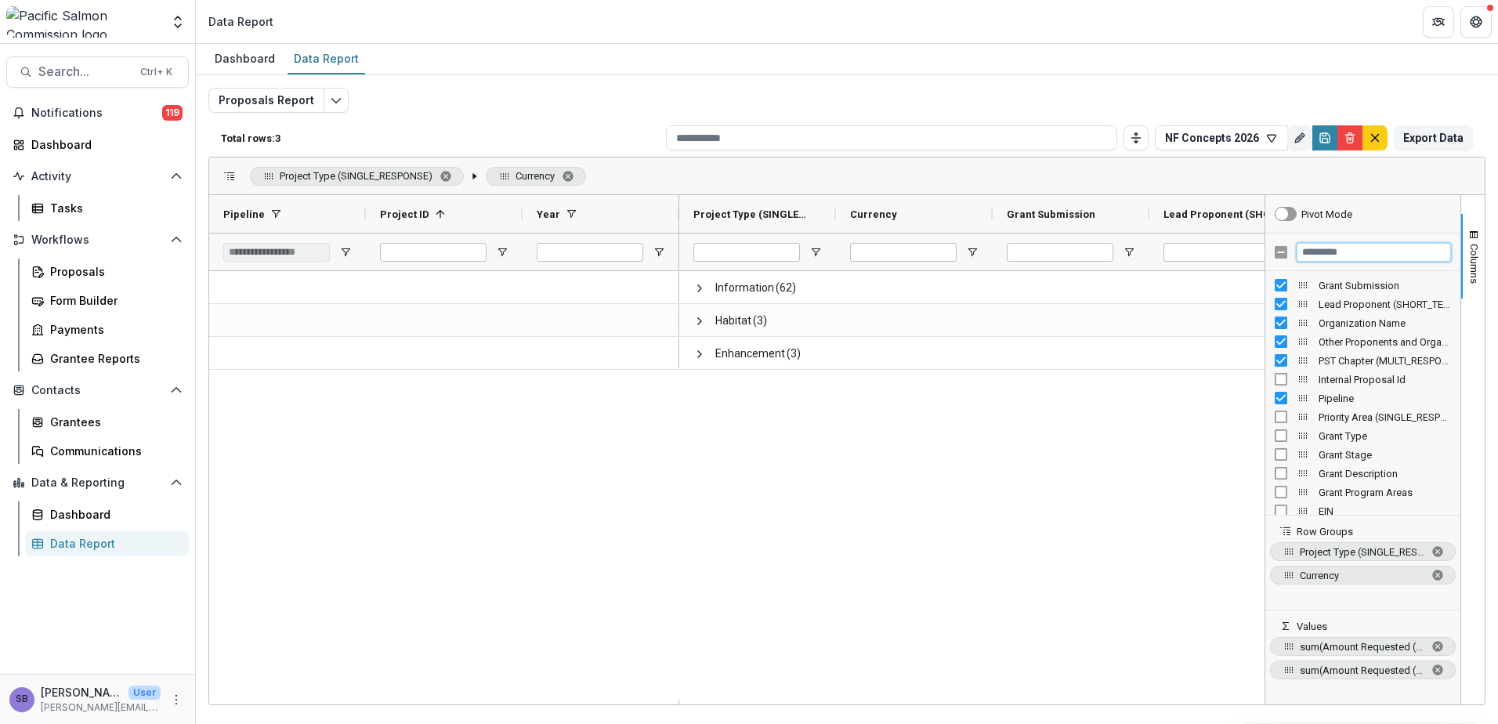
click at [1393, 250] on input "Filter Columns Input" at bounding box center [1374, 252] width 154 height 19
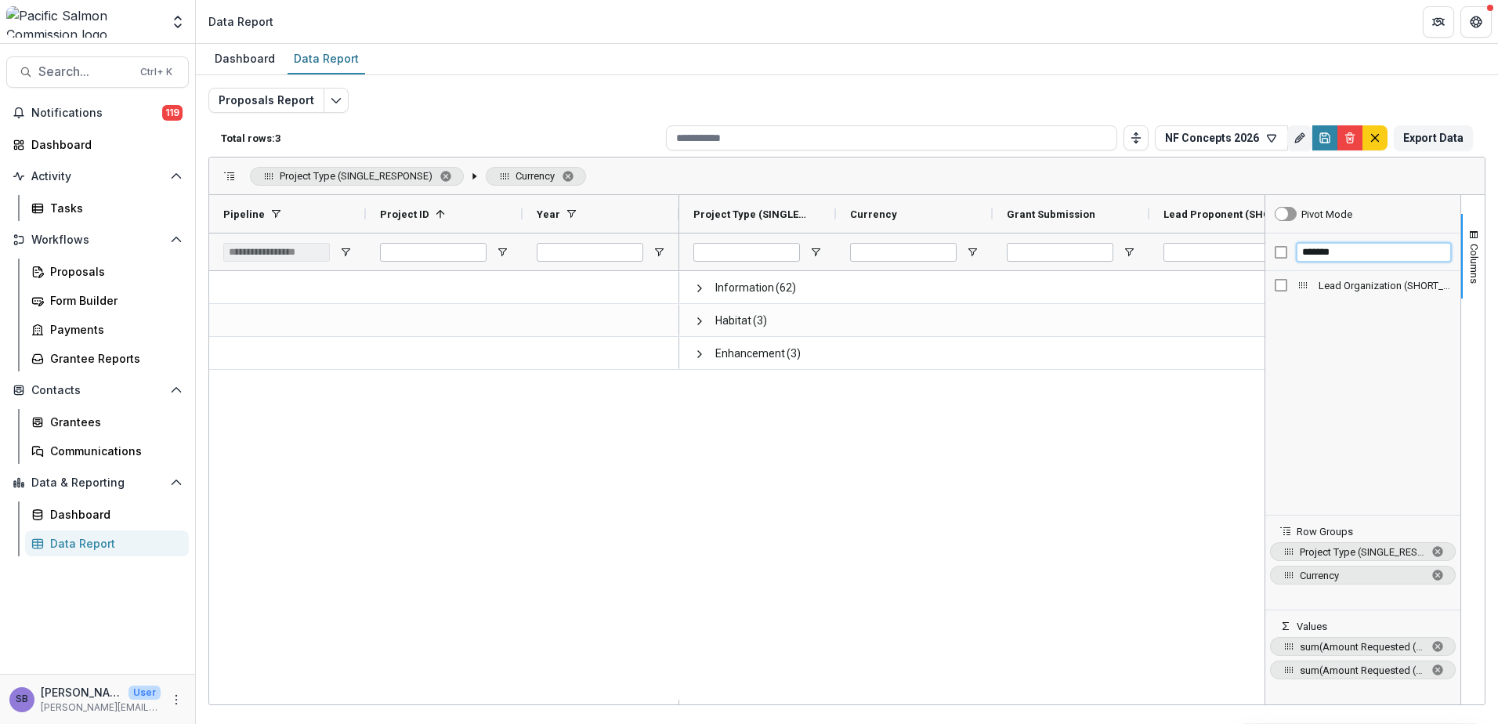
type input "*******"
click at [1172, 457] on div "Information (62) Habitat (3) Enhancement (3)" at bounding box center [971, 485] width 585 height 429
click at [1473, 234] on span "button" at bounding box center [1474, 235] width 13 height 13
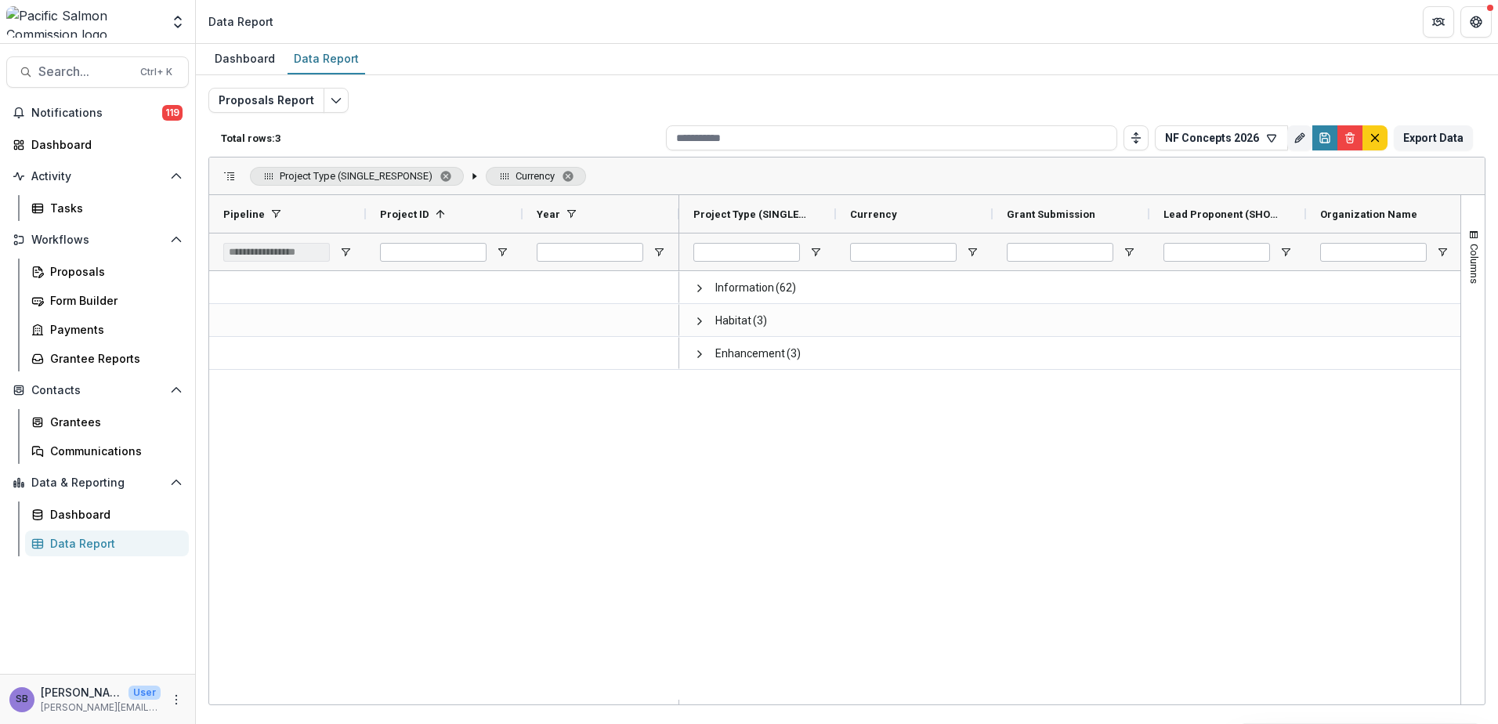
scroll to position [0, 212]
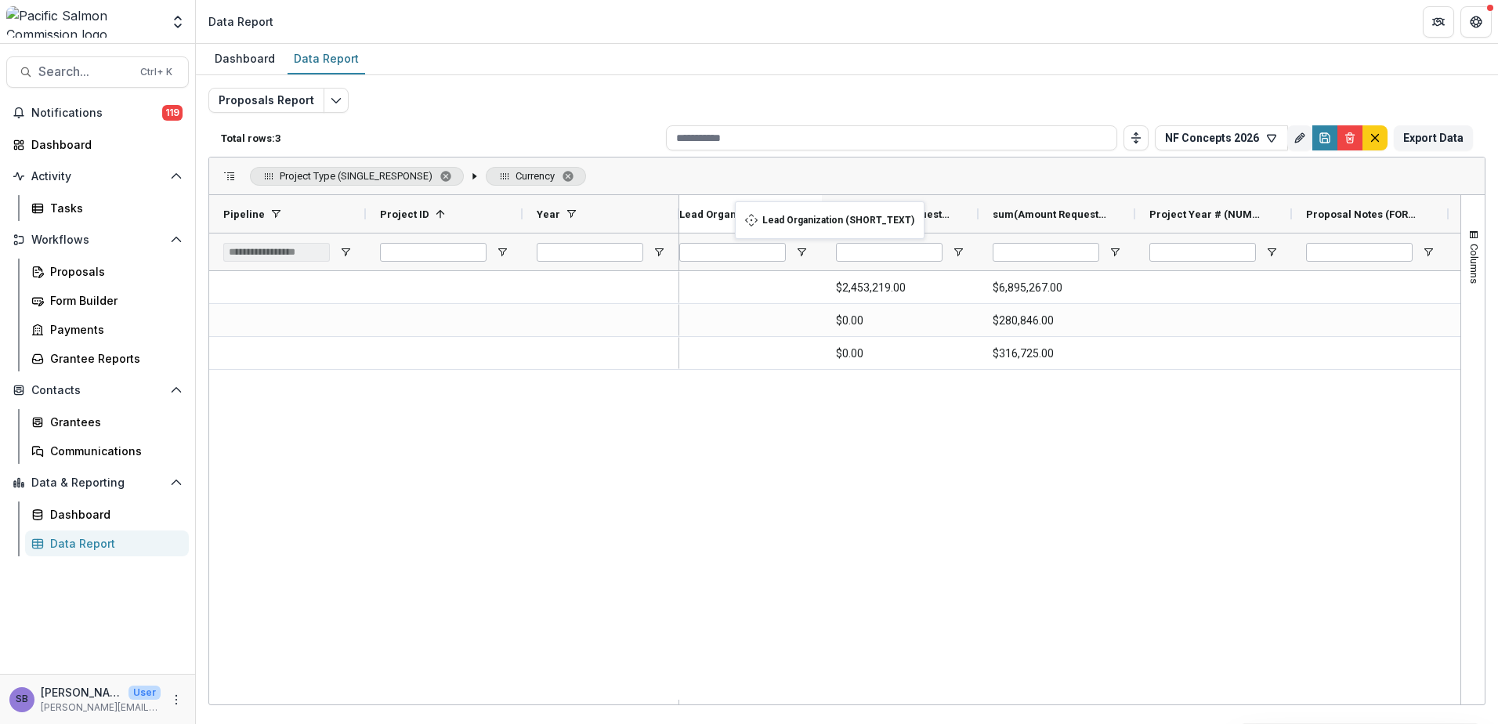
drag, startPoint x: 1129, startPoint y: 213, endPoint x: 743, endPoint y: 211, distance: 386.4
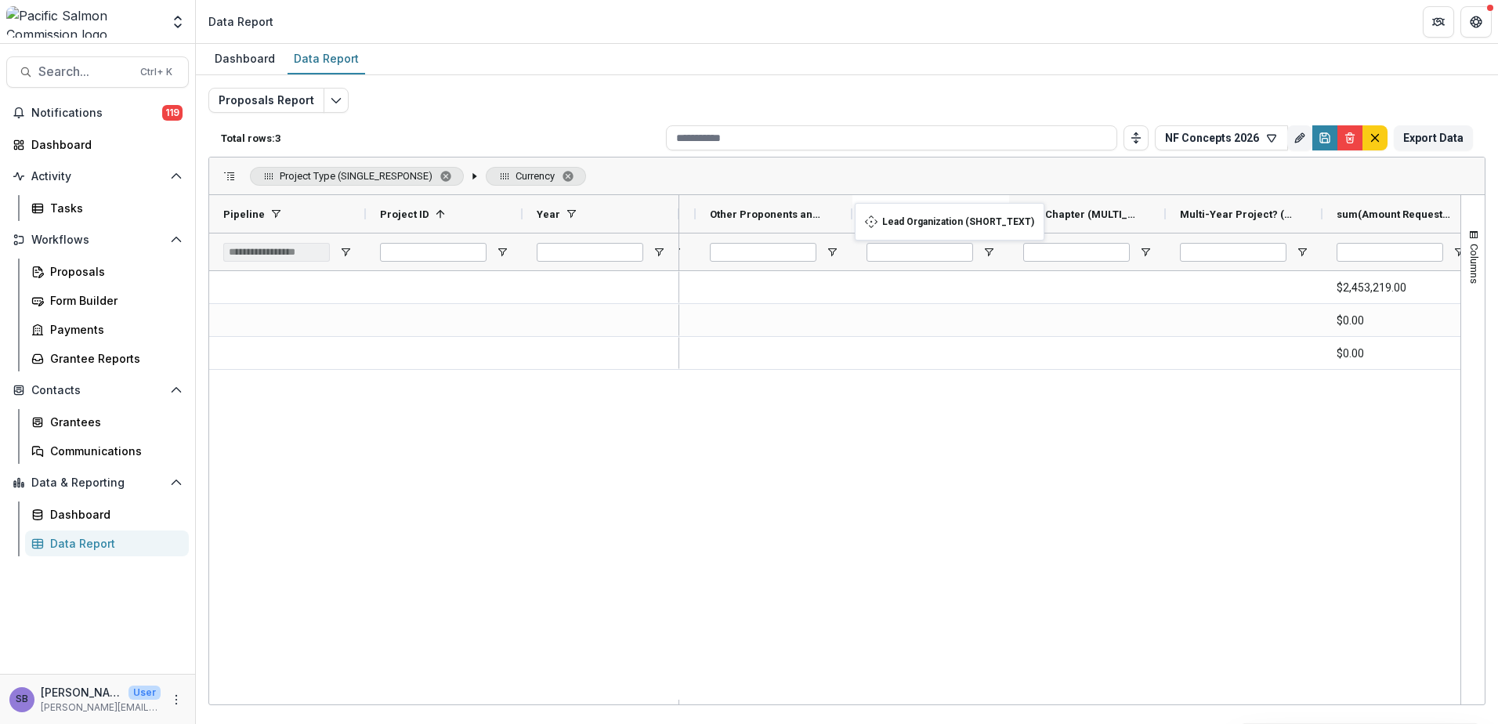
drag, startPoint x: 1252, startPoint y: 215, endPoint x: 862, endPoint y: 216, distance: 390.3
drag, startPoint x: 1405, startPoint y: 218, endPoint x: 1090, endPoint y: 214, distance: 315.1
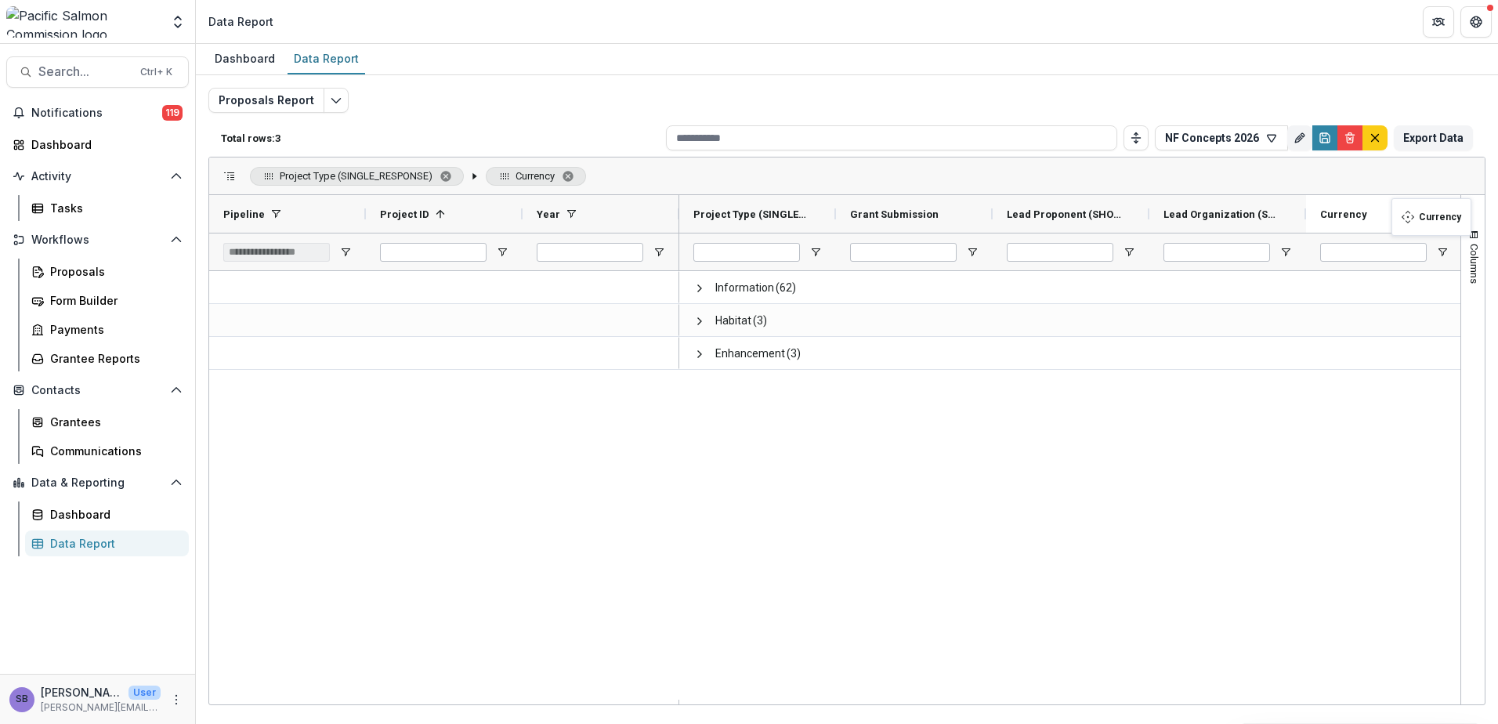
drag, startPoint x: 894, startPoint y: 212, endPoint x: 1400, endPoint y: 208, distance: 505.5
drag, startPoint x: 1009, startPoint y: 220, endPoint x: 1350, endPoint y: 234, distance: 341.2
drag, startPoint x: 1053, startPoint y: 208, endPoint x: 1297, endPoint y: 235, distance: 245.2
drag, startPoint x: 1052, startPoint y: 705, endPoint x: 1139, endPoint y: 706, distance: 87.0
click at [1139, 706] on div "Dashboard Data Report Proposals Report Total rows: 3 NF Concepts 2026 Personal …" at bounding box center [847, 384] width 1303 height 680
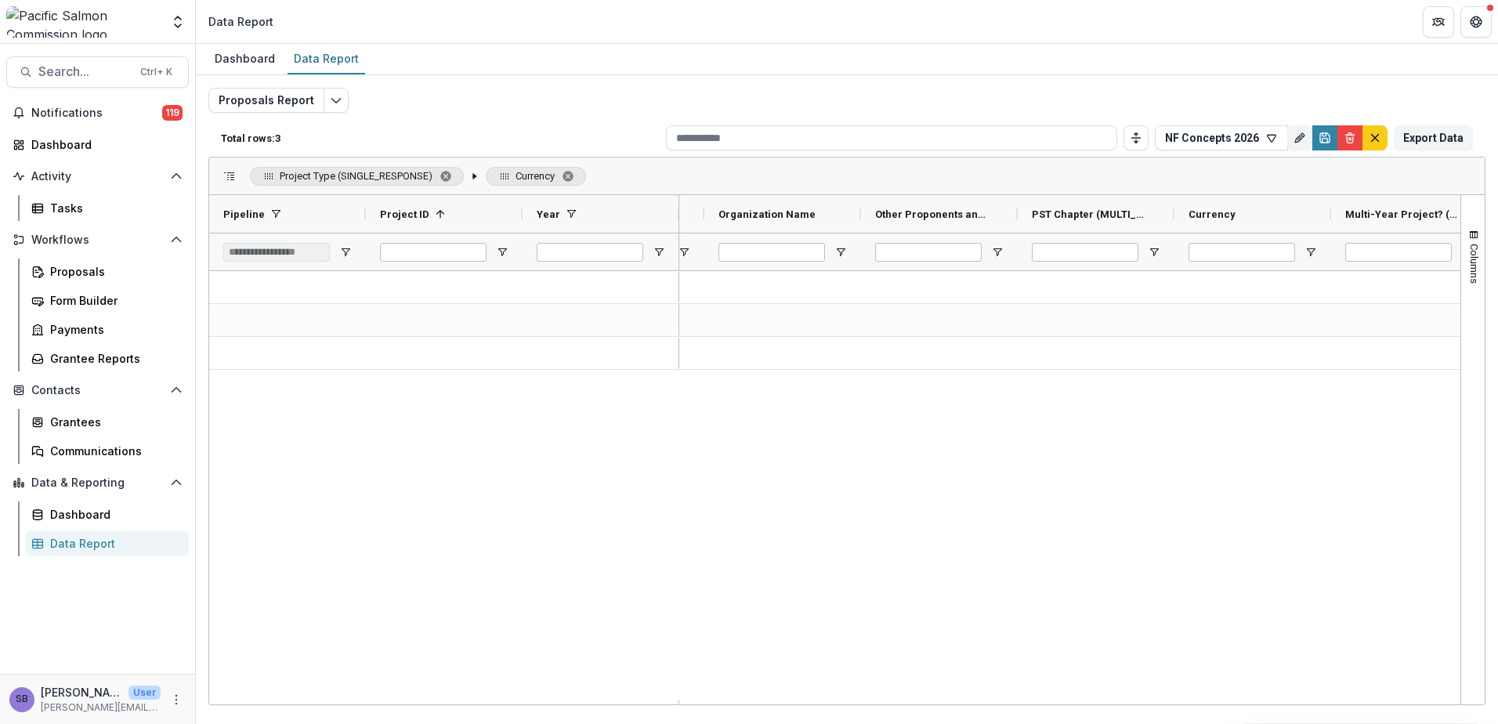
drag, startPoint x: 1085, startPoint y: 698, endPoint x: 1136, endPoint y: 701, distance: 51.0
click at [1136, 701] on div "Pipeline Project ID 1 Year" at bounding box center [835, 449] width 1252 height 509
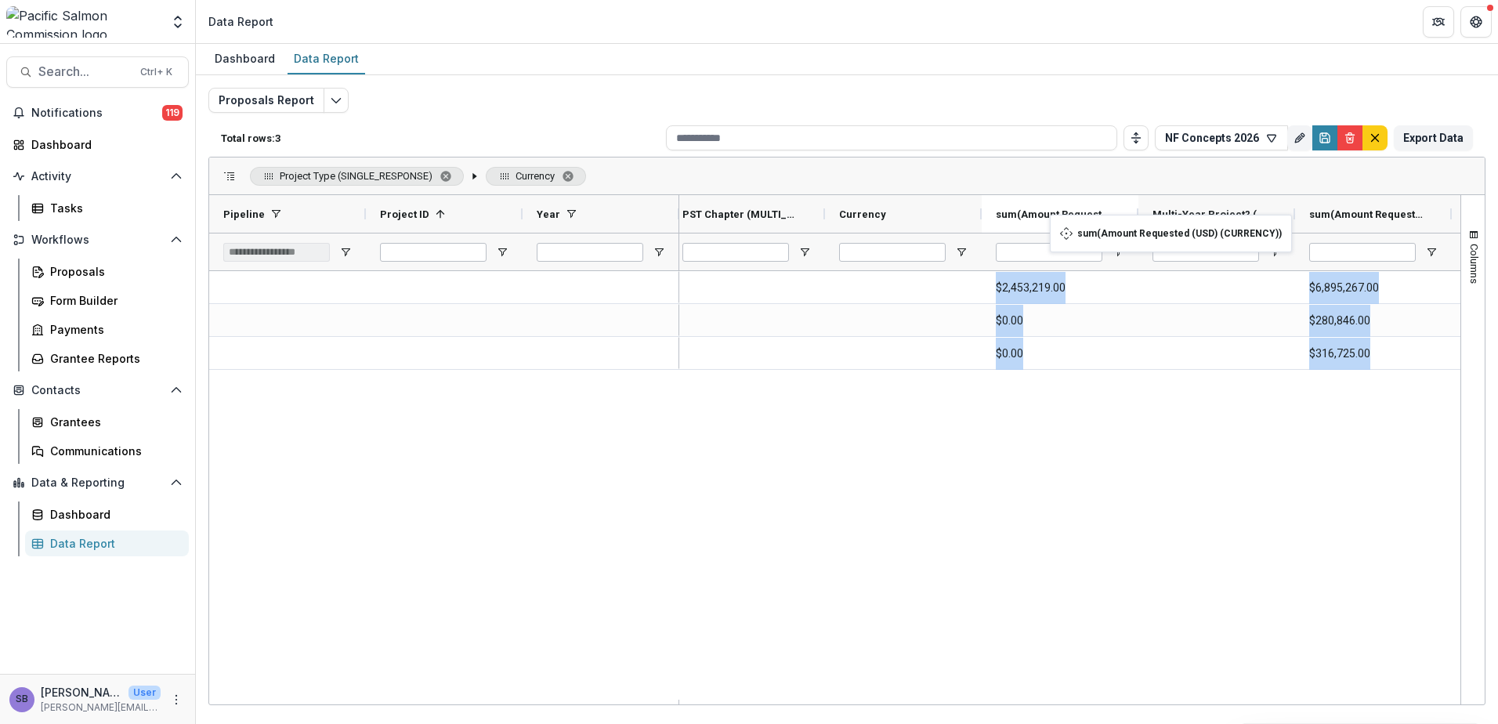
drag, startPoint x: 1204, startPoint y: 218, endPoint x: 1056, endPoint y: 223, distance: 148.2
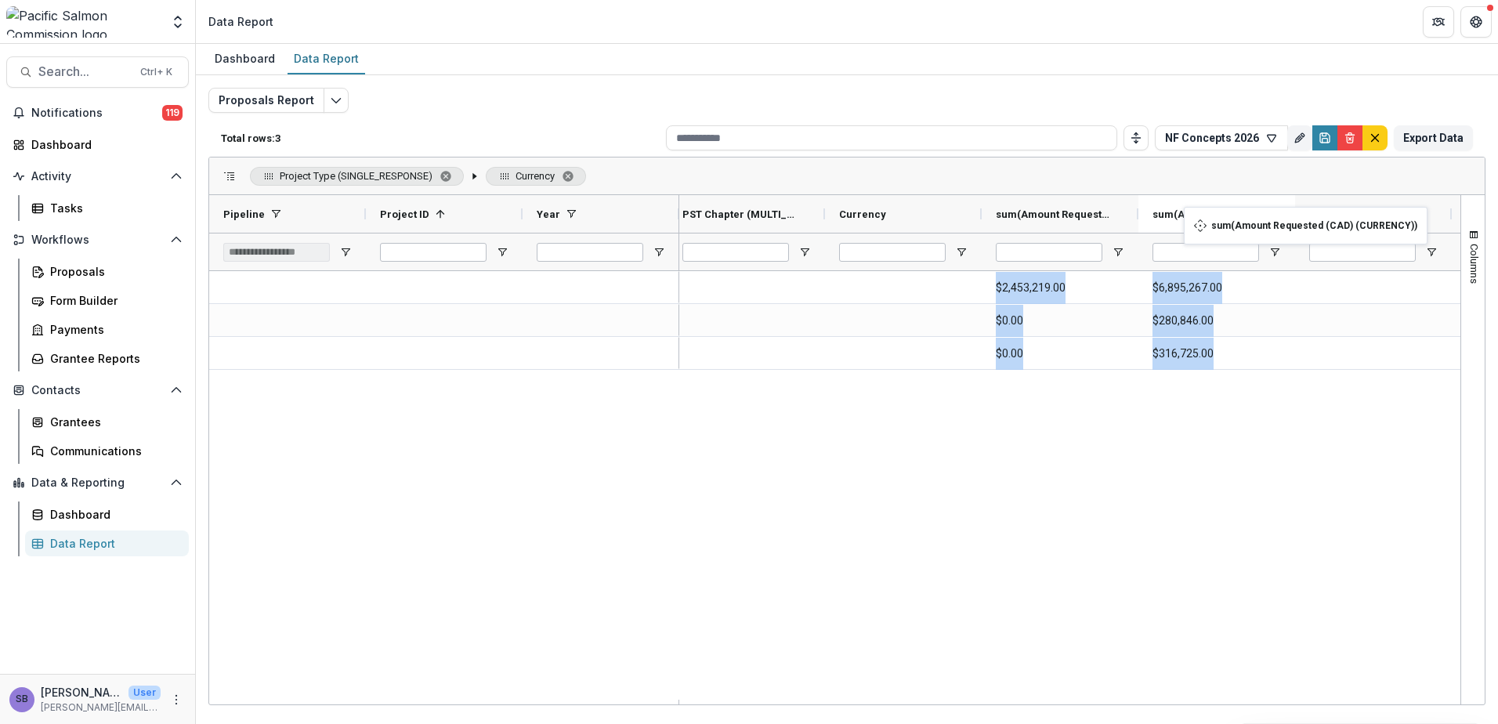
drag, startPoint x: 1352, startPoint y: 214, endPoint x: 1192, endPoint y: 216, distance: 159.9
drag, startPoint x: 1201, startPoint y: 215, endPoint x: 1031, endPoint y: 216, distance: 170.9
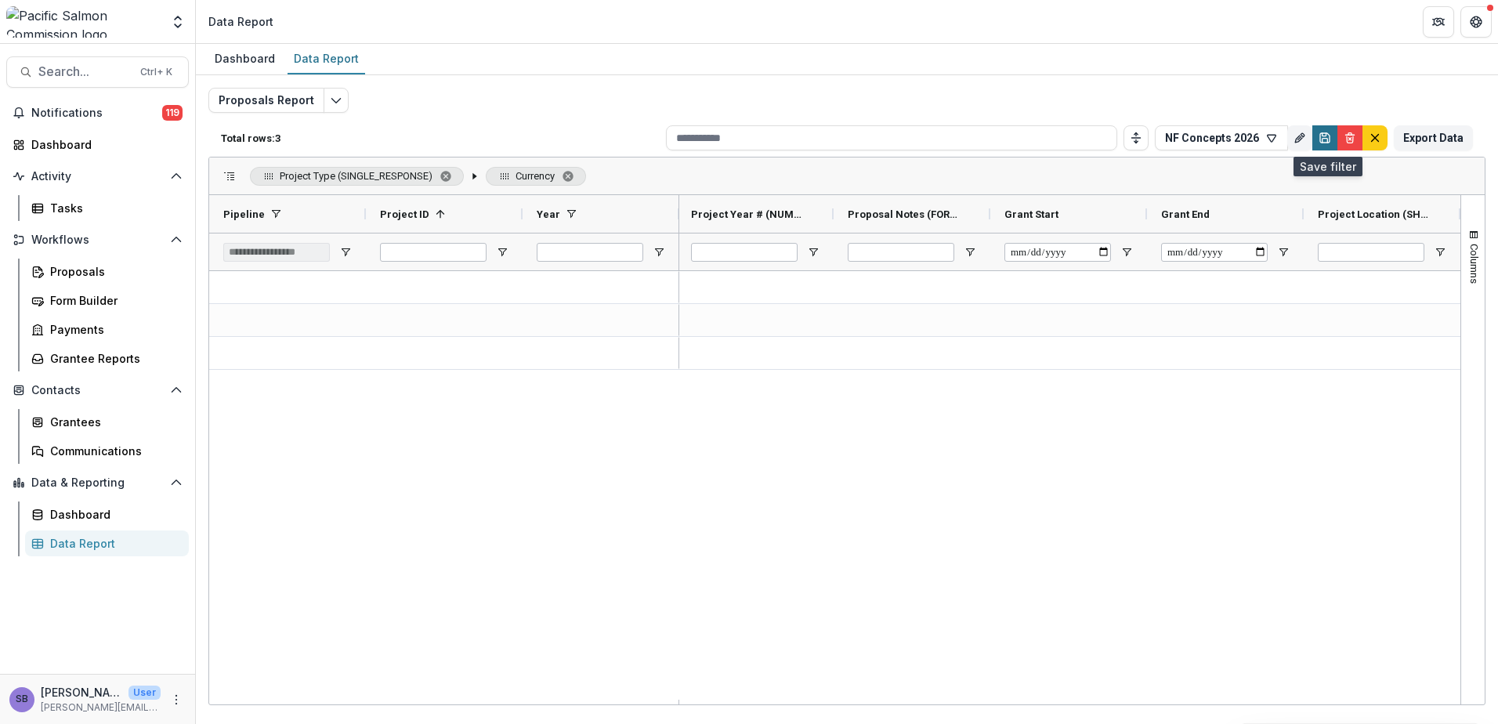
click at [1330, 140] on icon "Save" at bounding box center [1325, 138] width 13 height 13
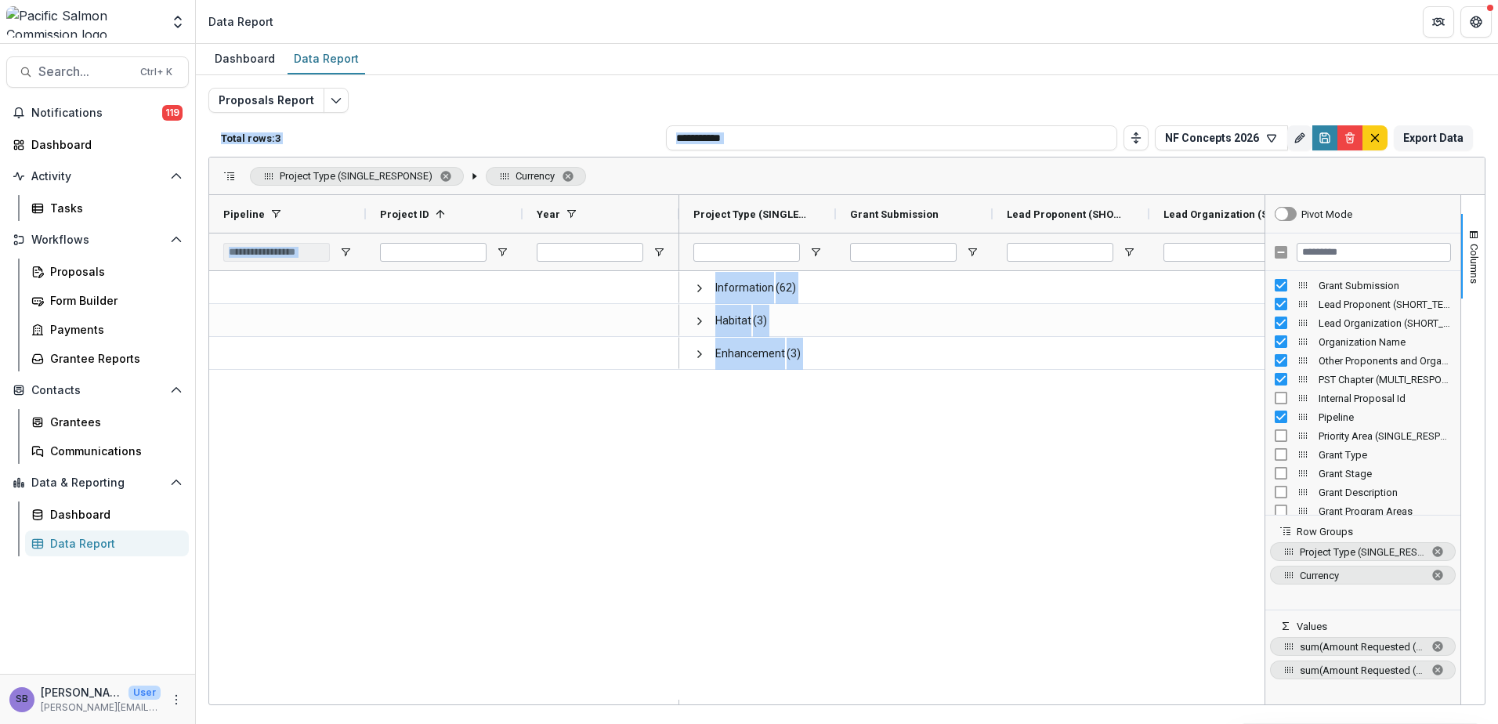
click at [989, 487] on div "Information (62) Habitat (3) Enhancement (3)" at bounding box center [971, 485] width 585 height 429
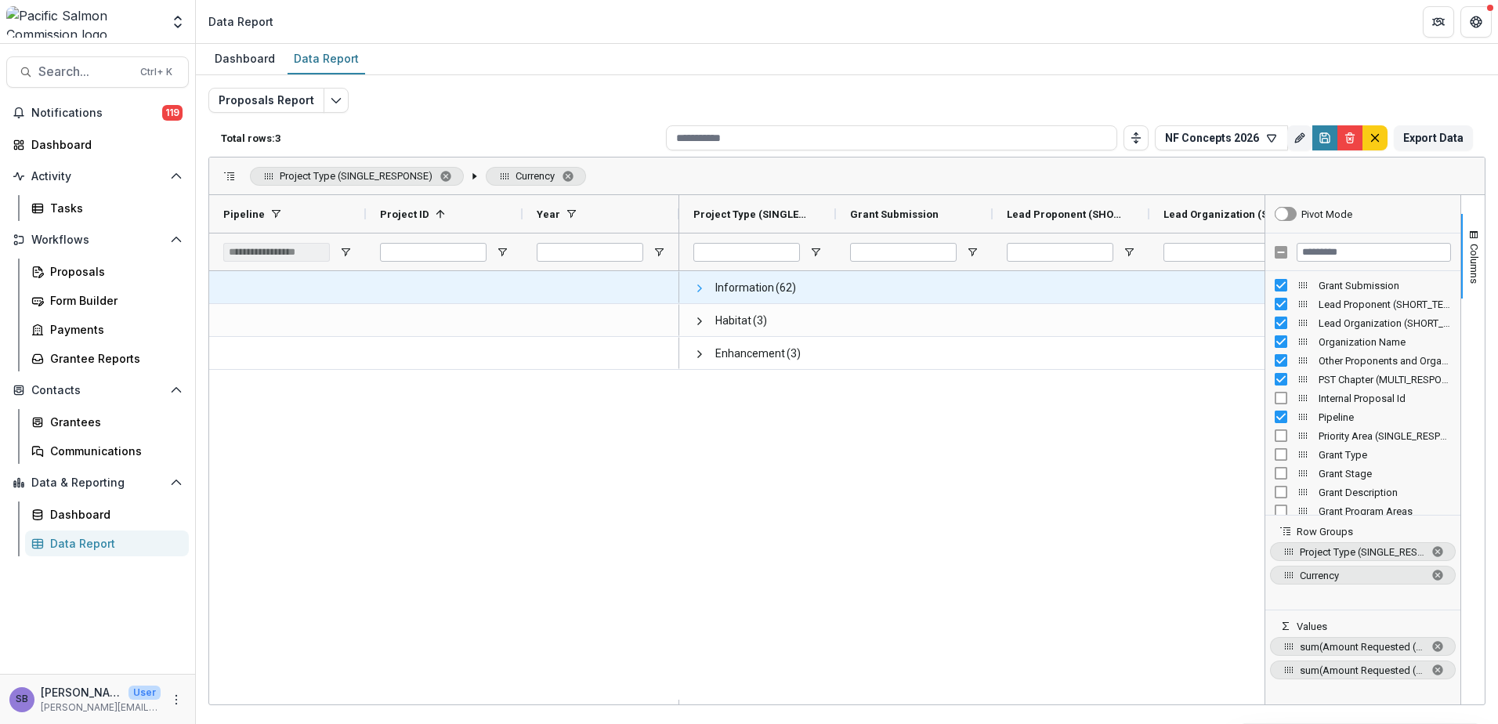
click at [694, 286] on span at bounding box center [700, 288] width 13 height 13
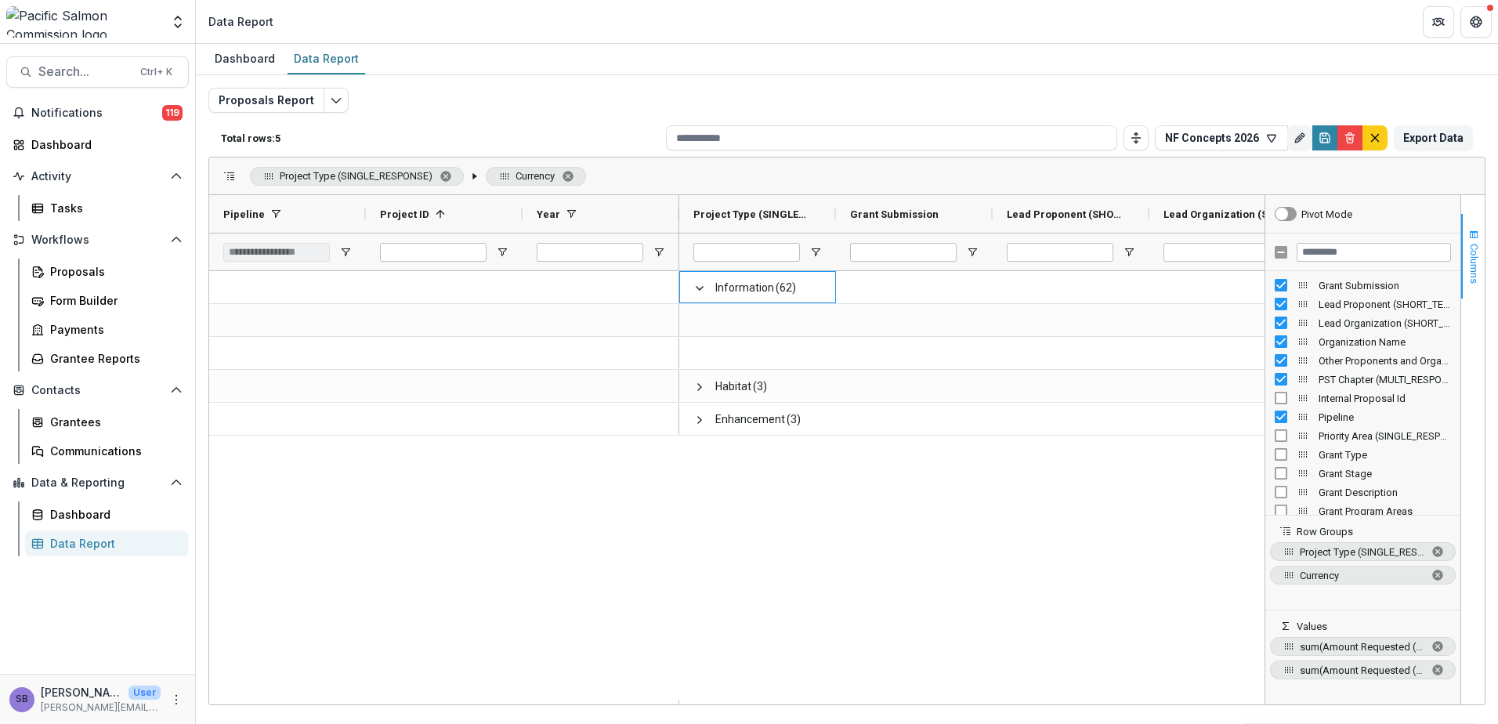
click at [1475, 249] on span "Columns" at bounding box center [1475, 264] width 12 height 40
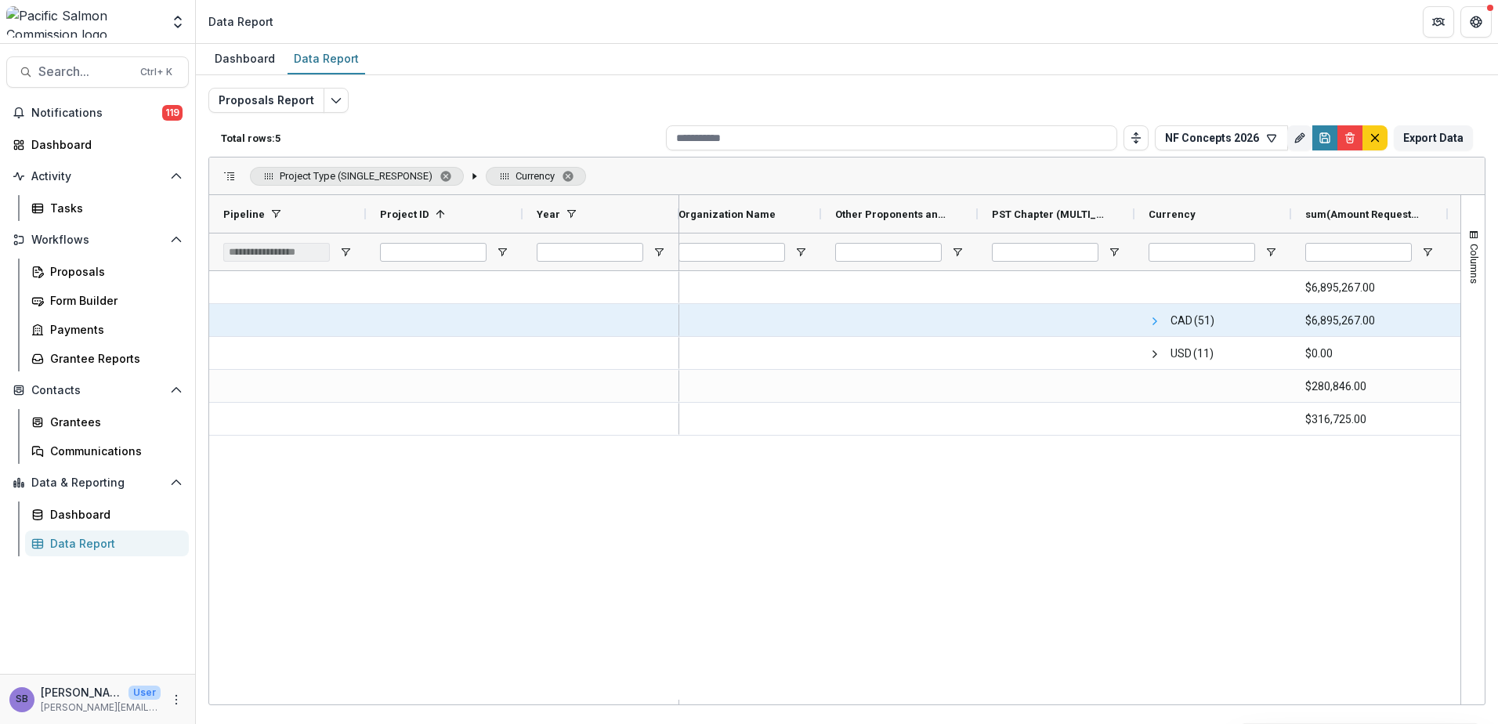
click at [1158, 323] on span at bounding box center [1155, 321] width 13 height 13
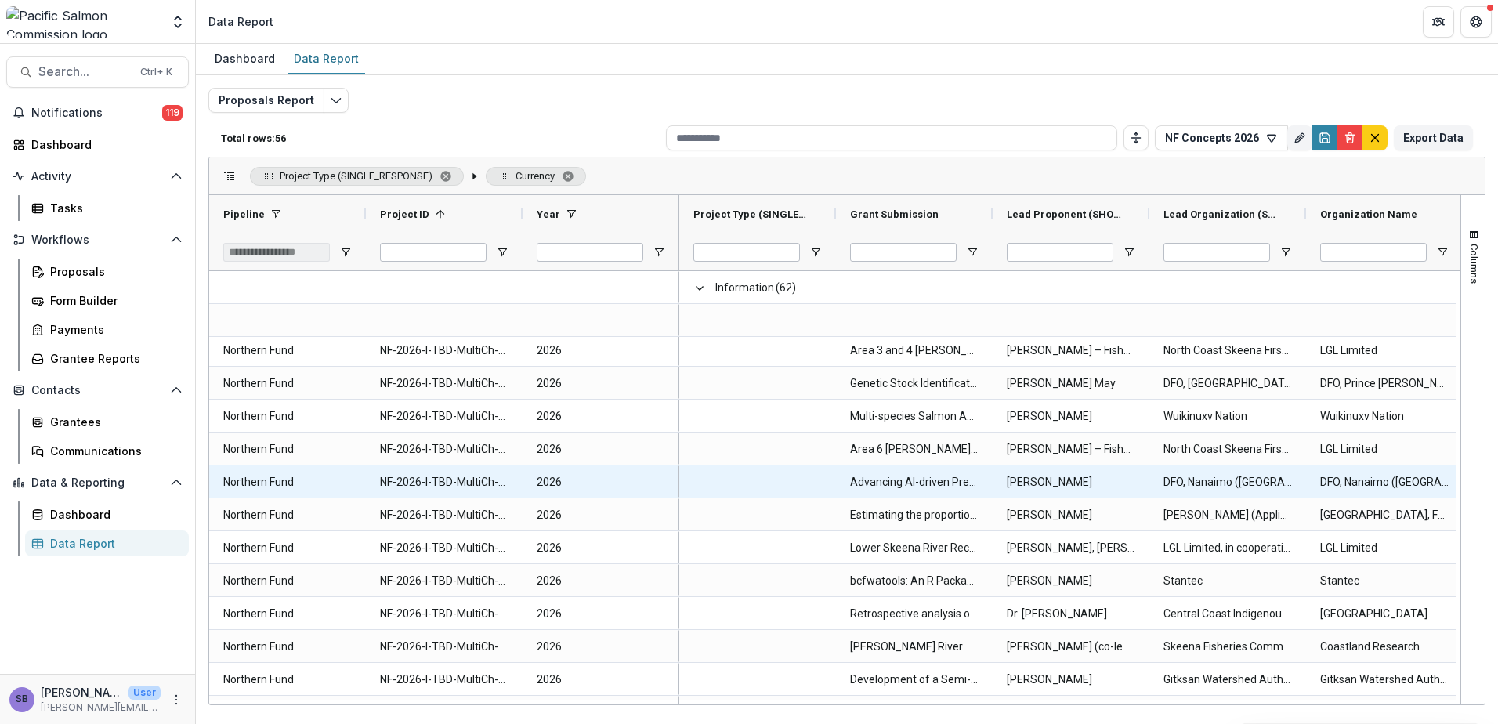
scroll to position [1337, 0]
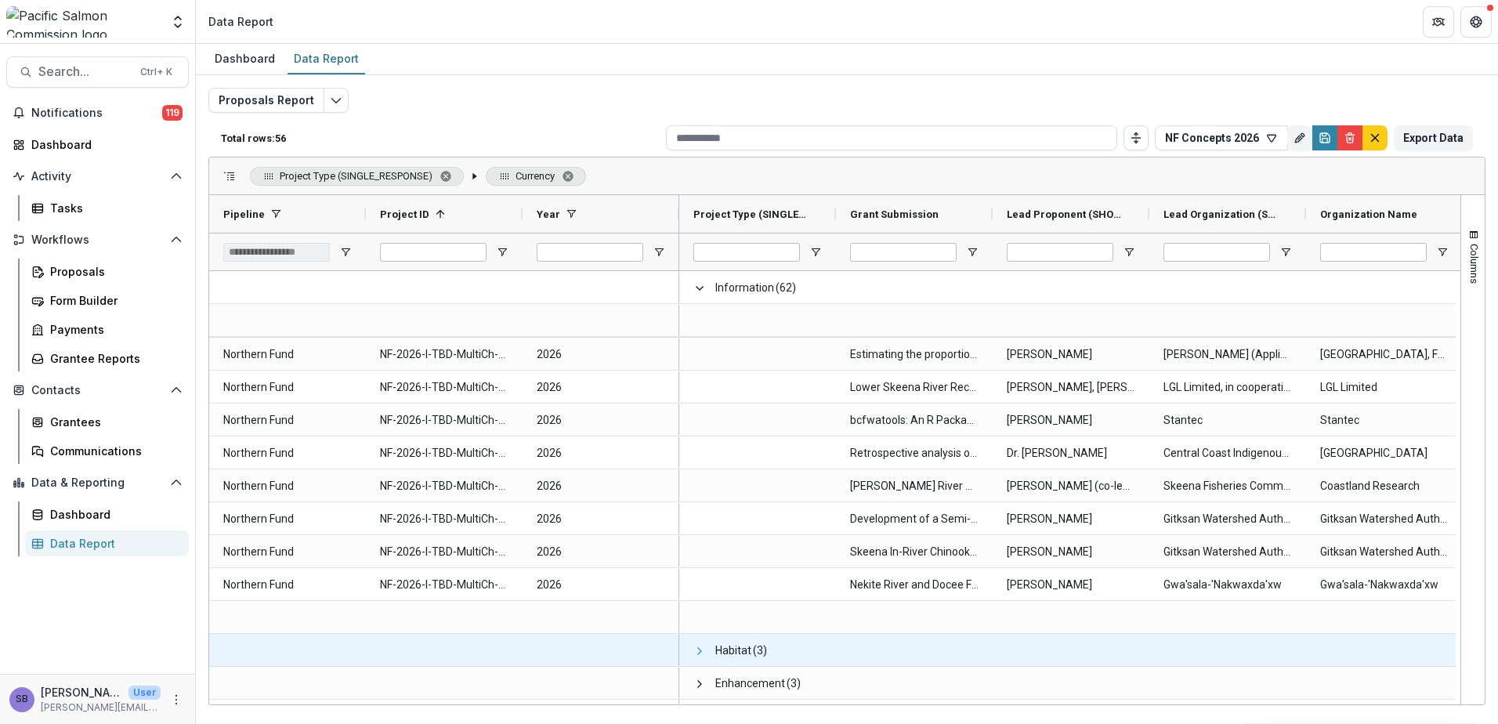
click at [703, 650] on span at bounding box center [700, 651] width 13 height 13
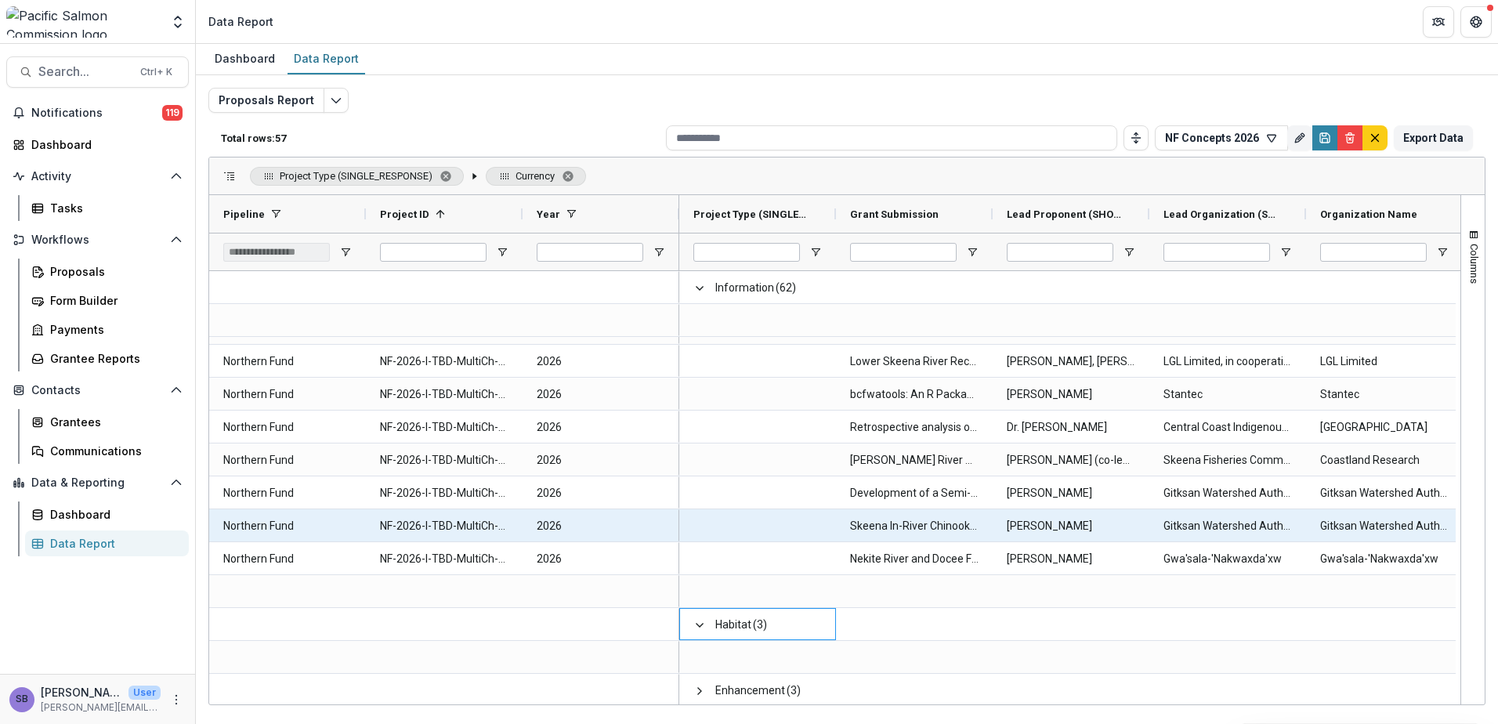
scroll to position [1448, 0]
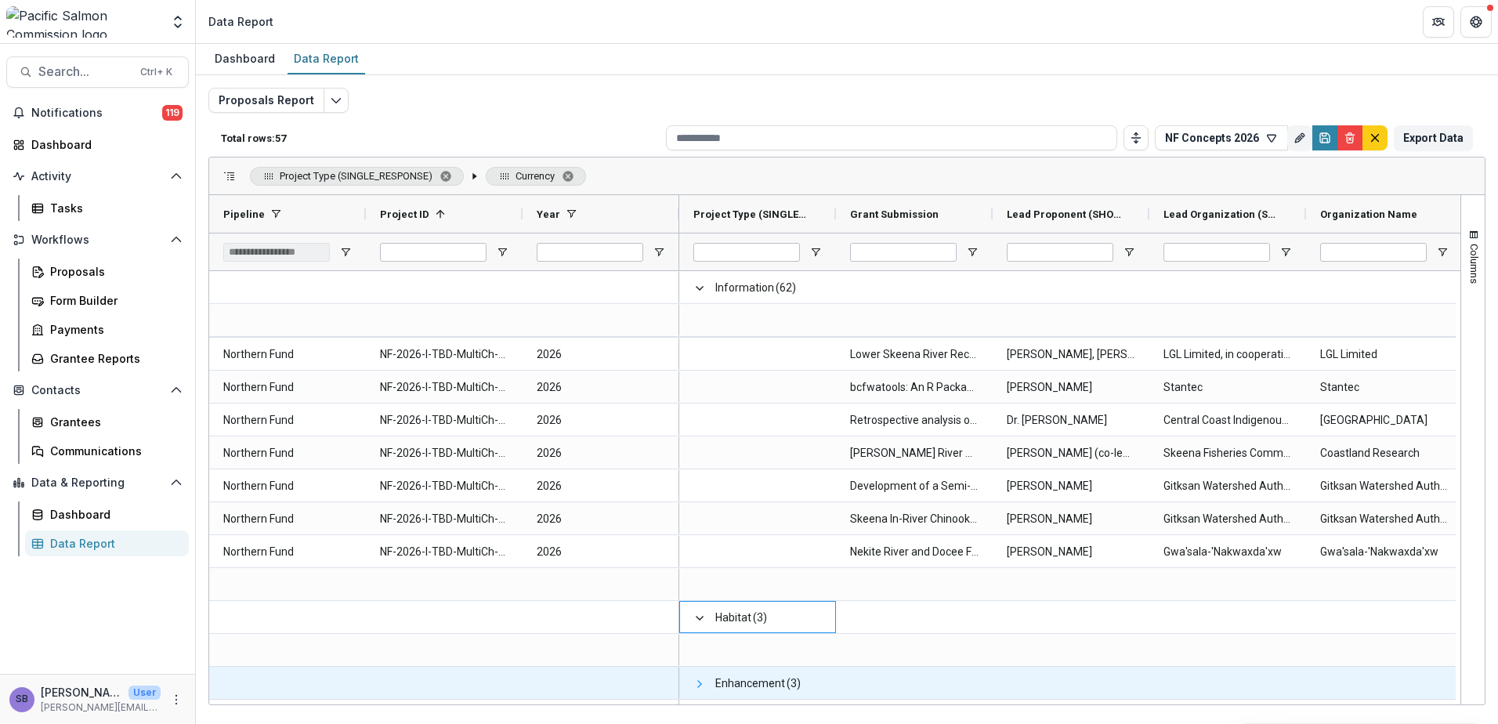
click at [701, 684] on span at bounding box center [700, 684] width 13 height 13
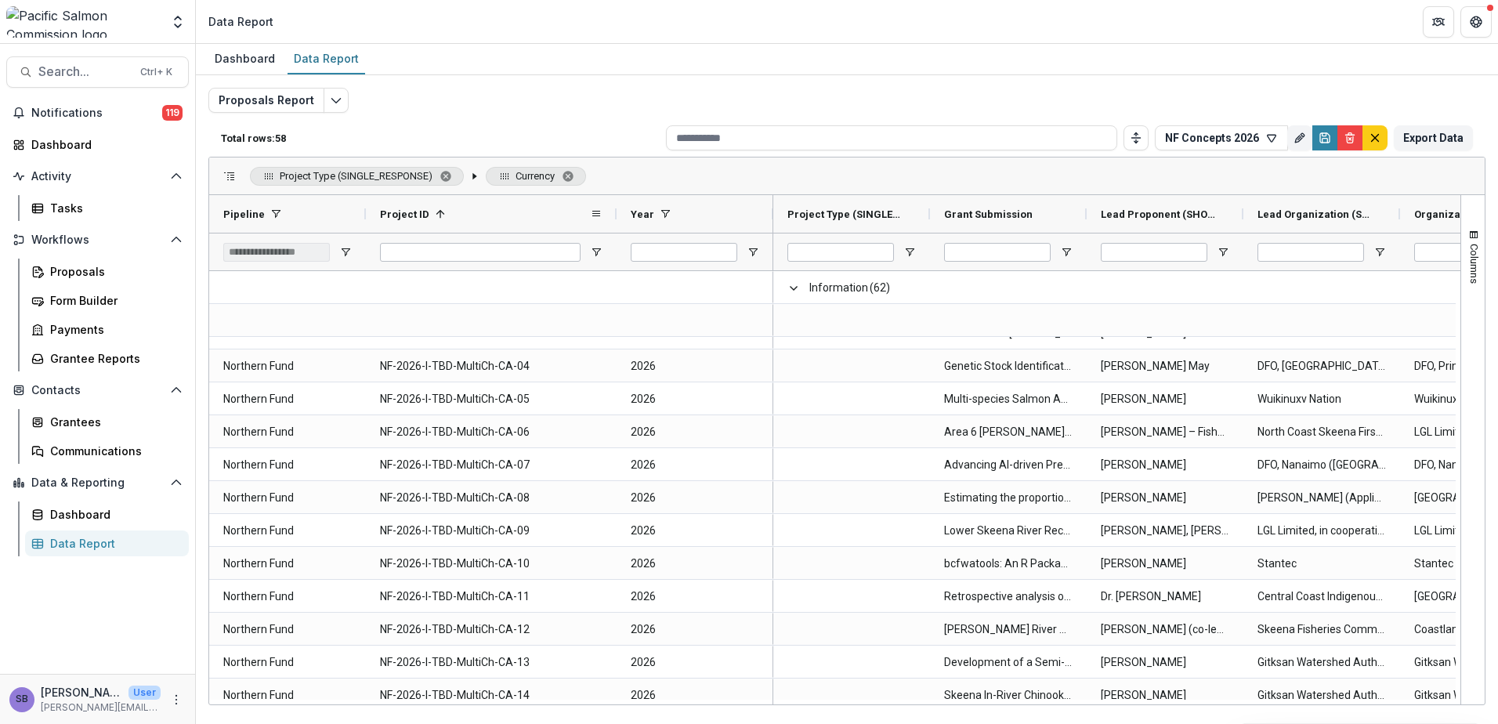
drag, startPoint x: 524, startPoint y: 212, endPoint x: 615, endPoint y: 216, distance: 91.8
click at [618, 216] on div at bounding box center [617, 214] width 6 height 38
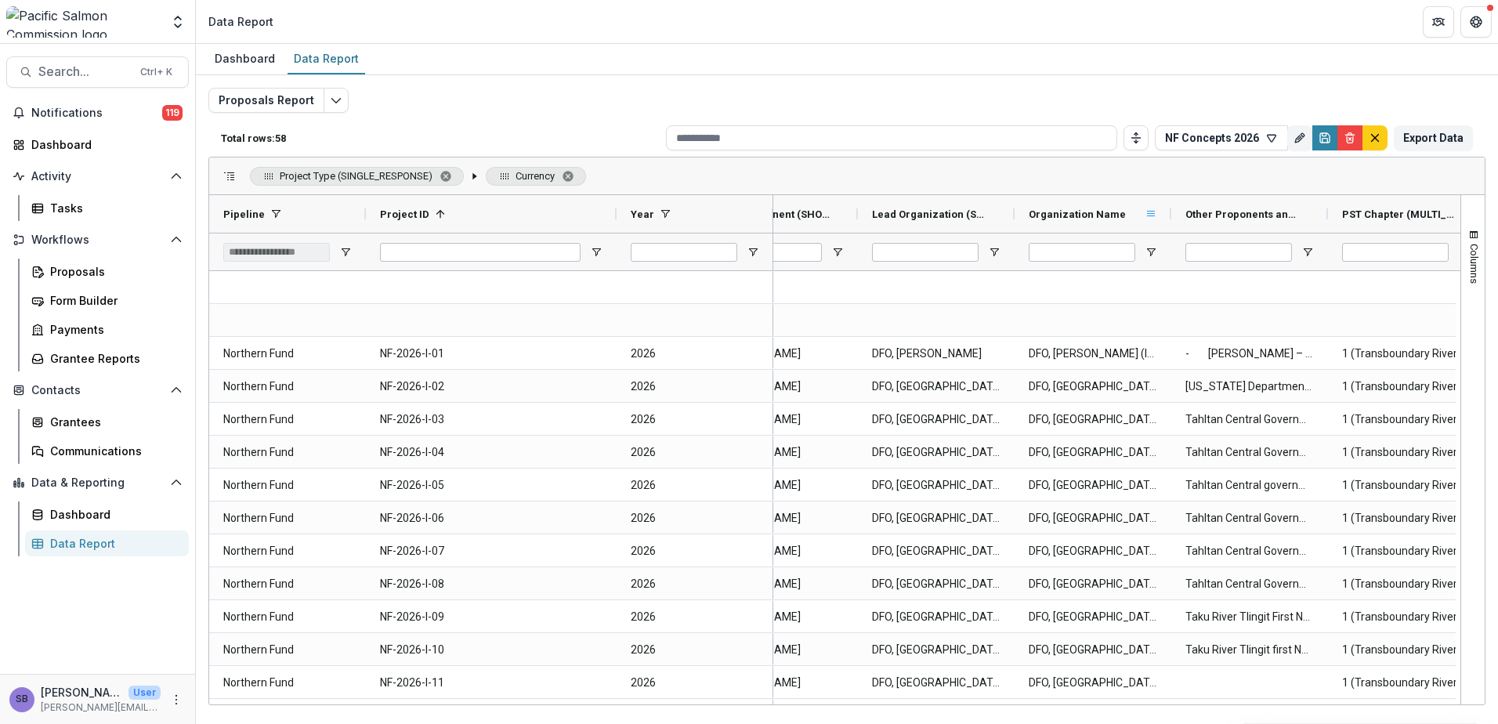
click at [1155, 212] on span at bounding box center [1151, 214] width 13 height 13
drag, startPoint x: 1087, startPoint y: 208, endPoint x: 1061, endPoint y: 216, distance: 27.3
click at [1061, 216] on span "Organization Name" at bounding box center [1077, 214] width 97 height 12
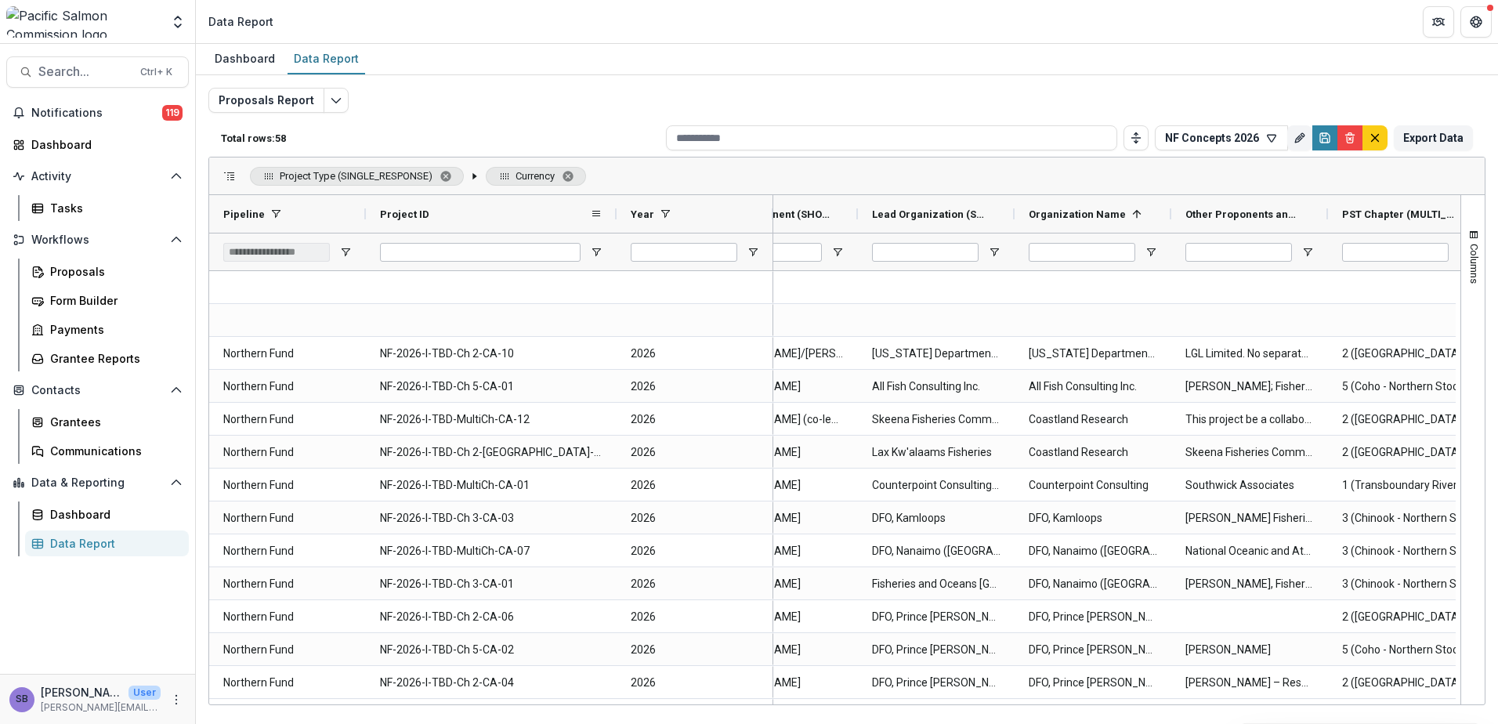
click at [399, 213] on span "Project ID" at bounding box center [404, 214] width 49 height 12
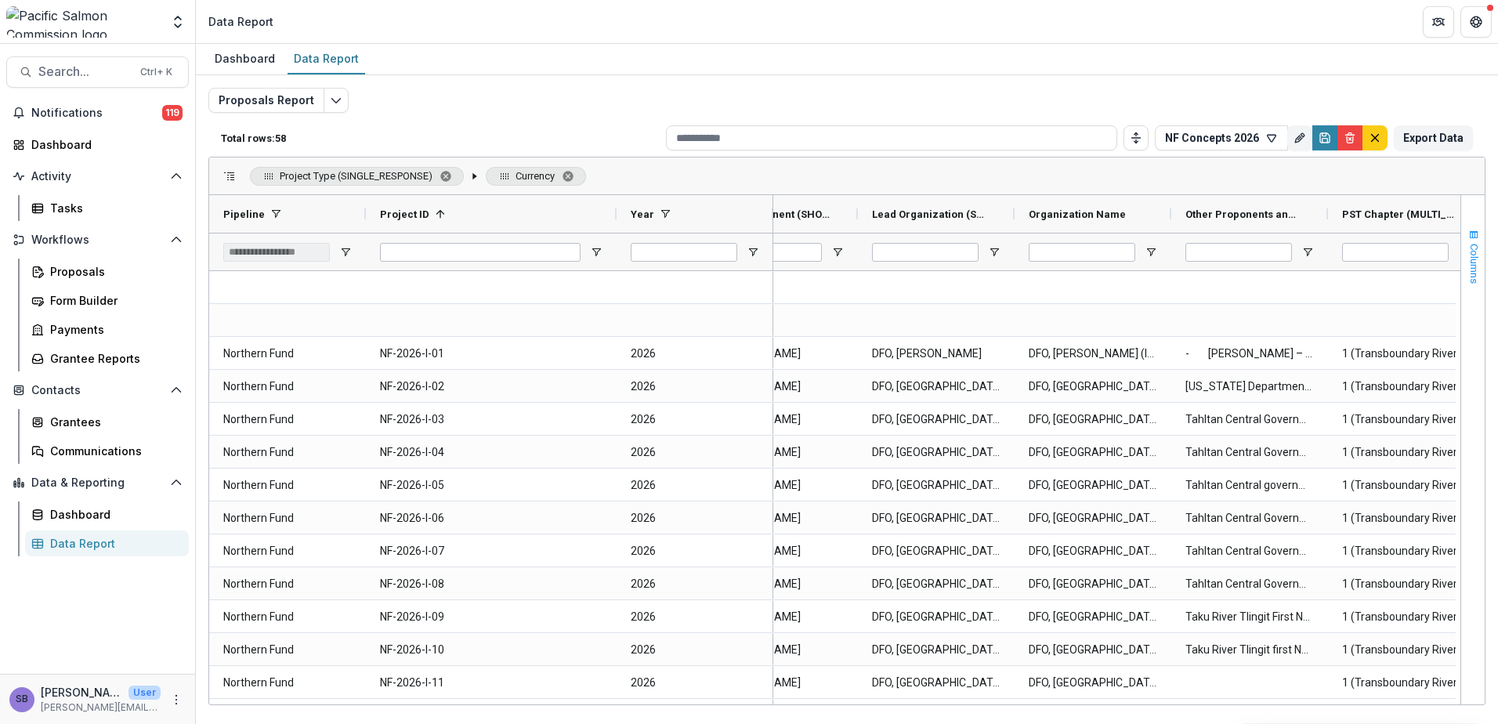
click at [1469, 233] on span "button" at bounding box center [1474, 235] width 13 height 13
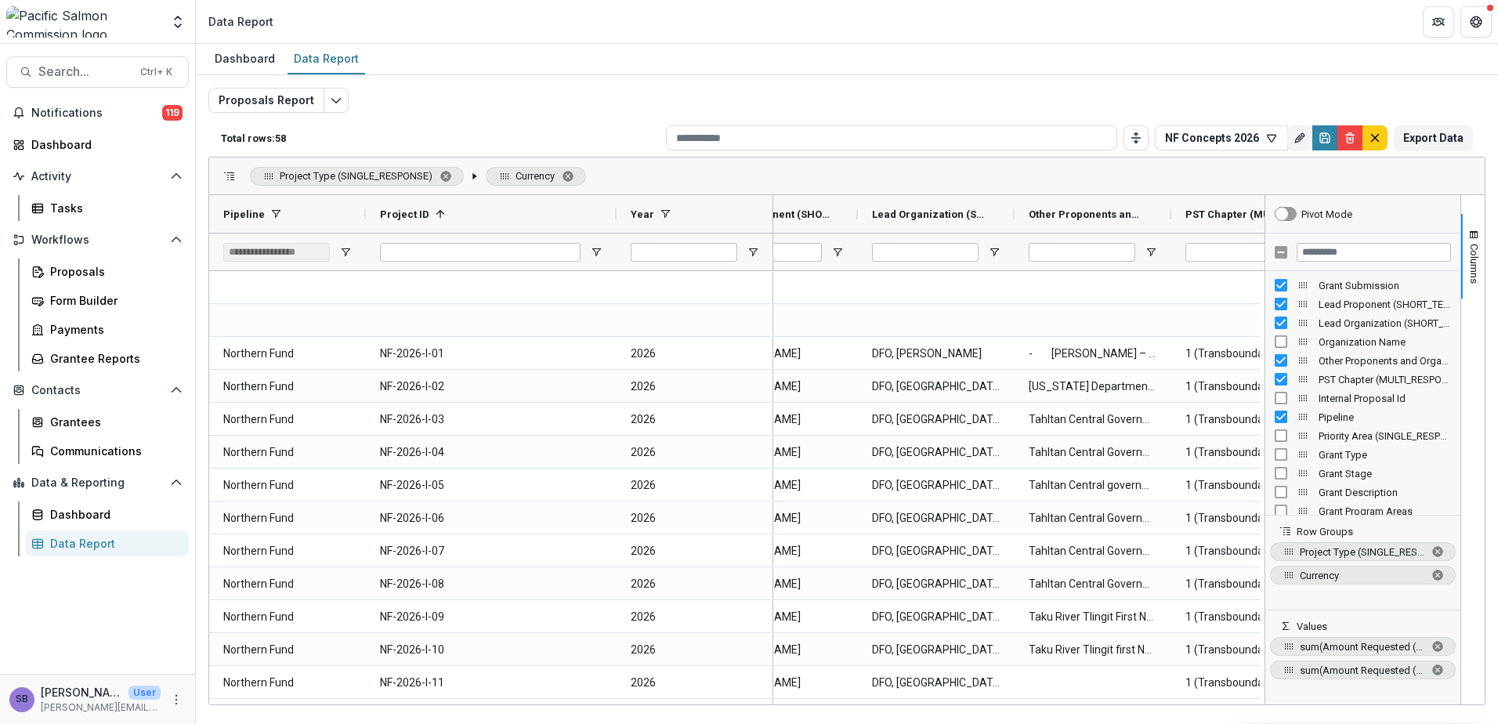
click at [1455, 169] on div "Project Type (SINGLE_RESPONSE) Currency" at bounding box center [847, 177] width 1276 height 38
click at [1467, 234] on button "Columns" at bounding box center [1474, 256] width 24 height 85
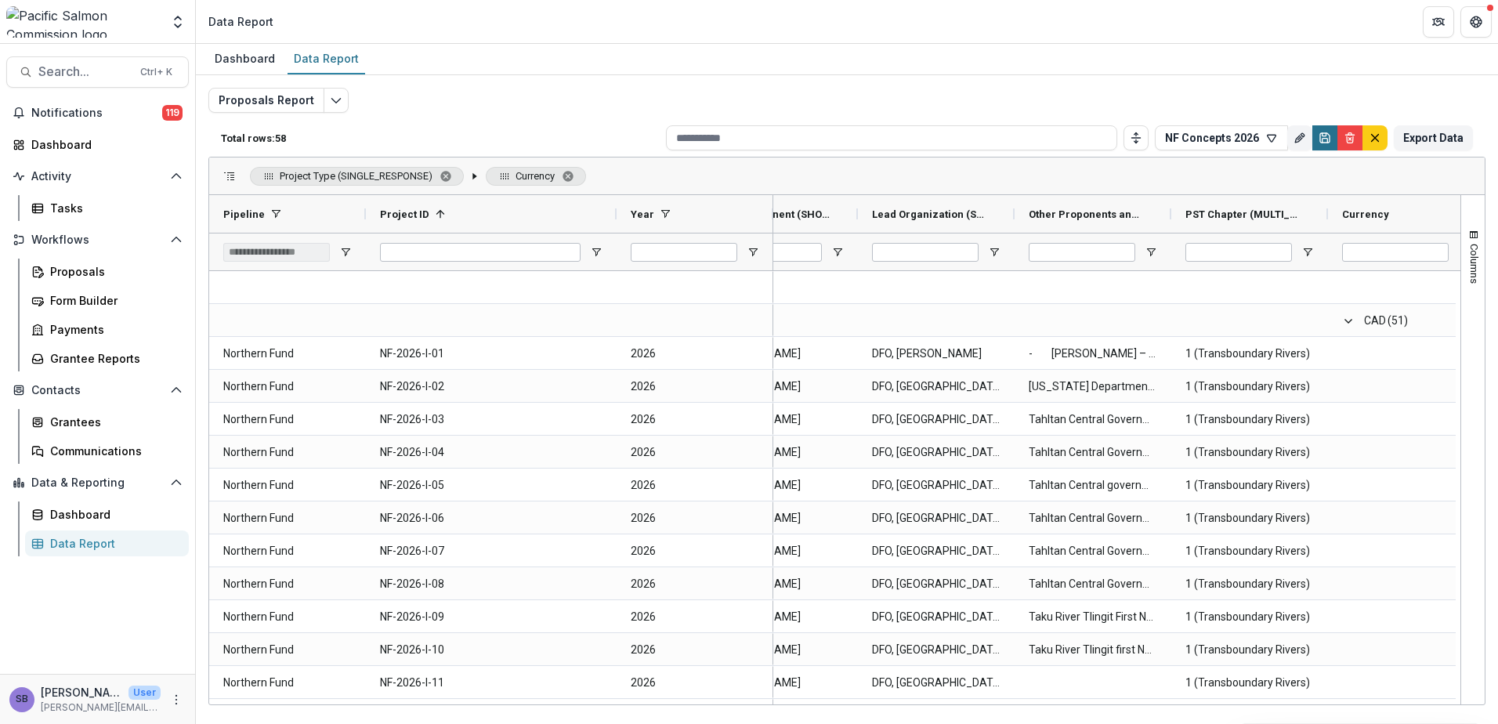
click at [1327, 141] on icon "Save" at bounding box center [1325, 138] width 13 height 13
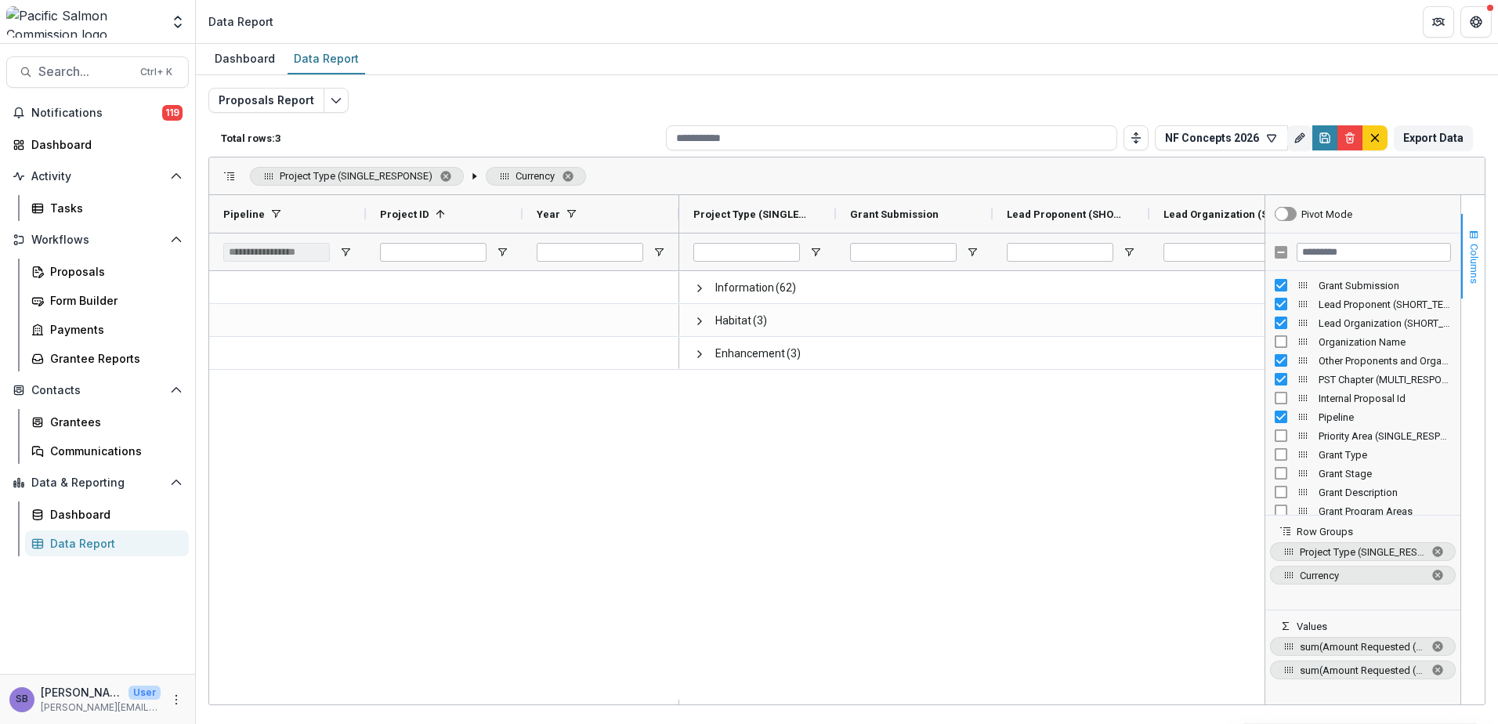
click at [1476, 263] on span "Columns" at bounding box center [1475, 264] width 12 height 40
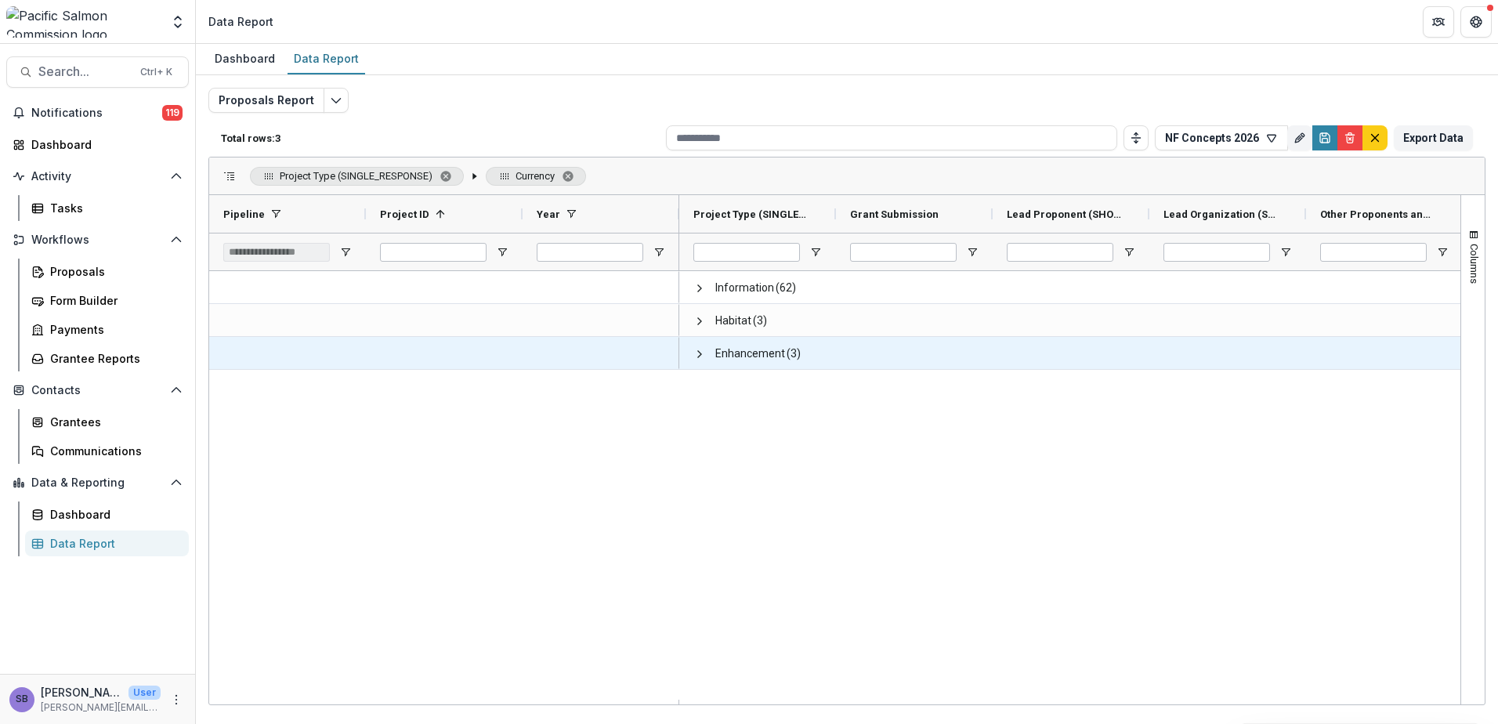
click at [699, 362] on span at bounding box center [700, 354] width 13 height 32
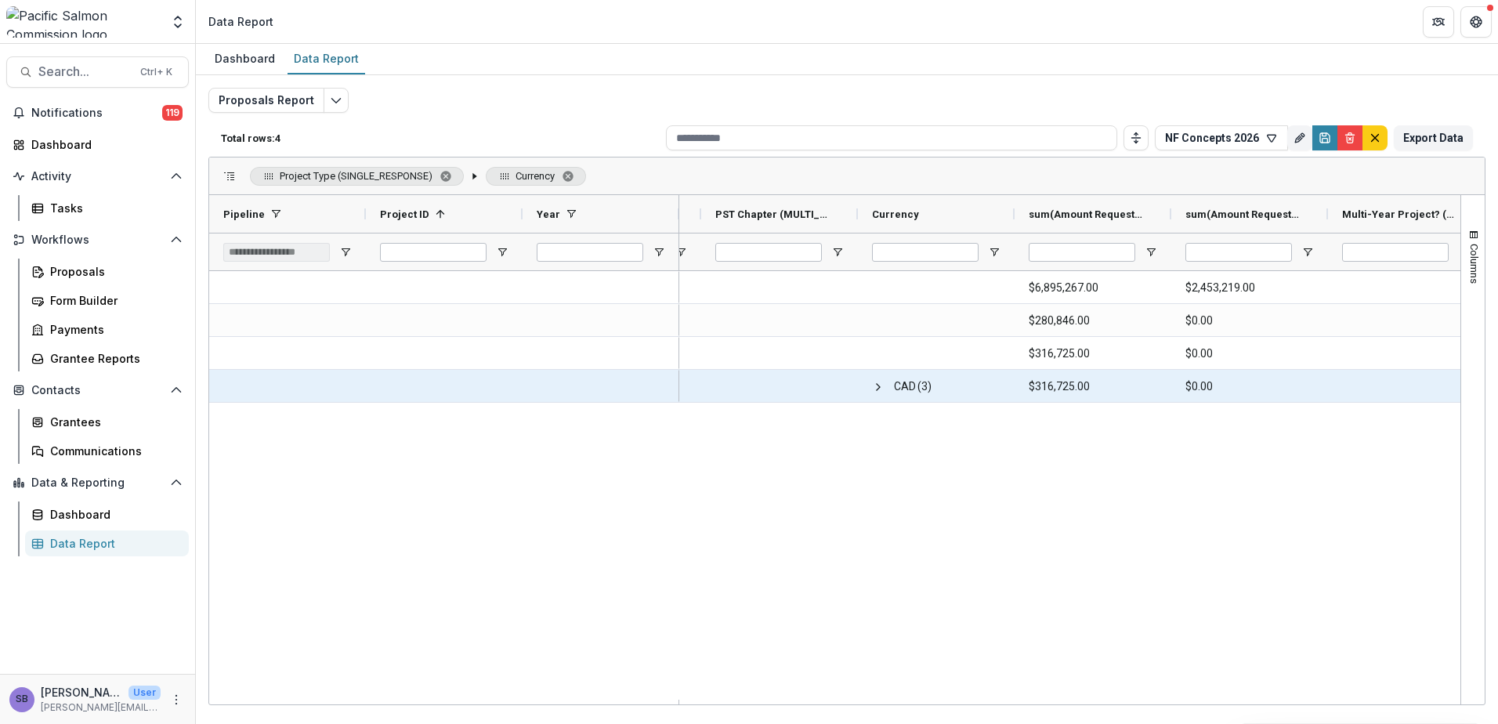
click at [881, 394] on span at bounding box center [878, 387] width 13 height 32
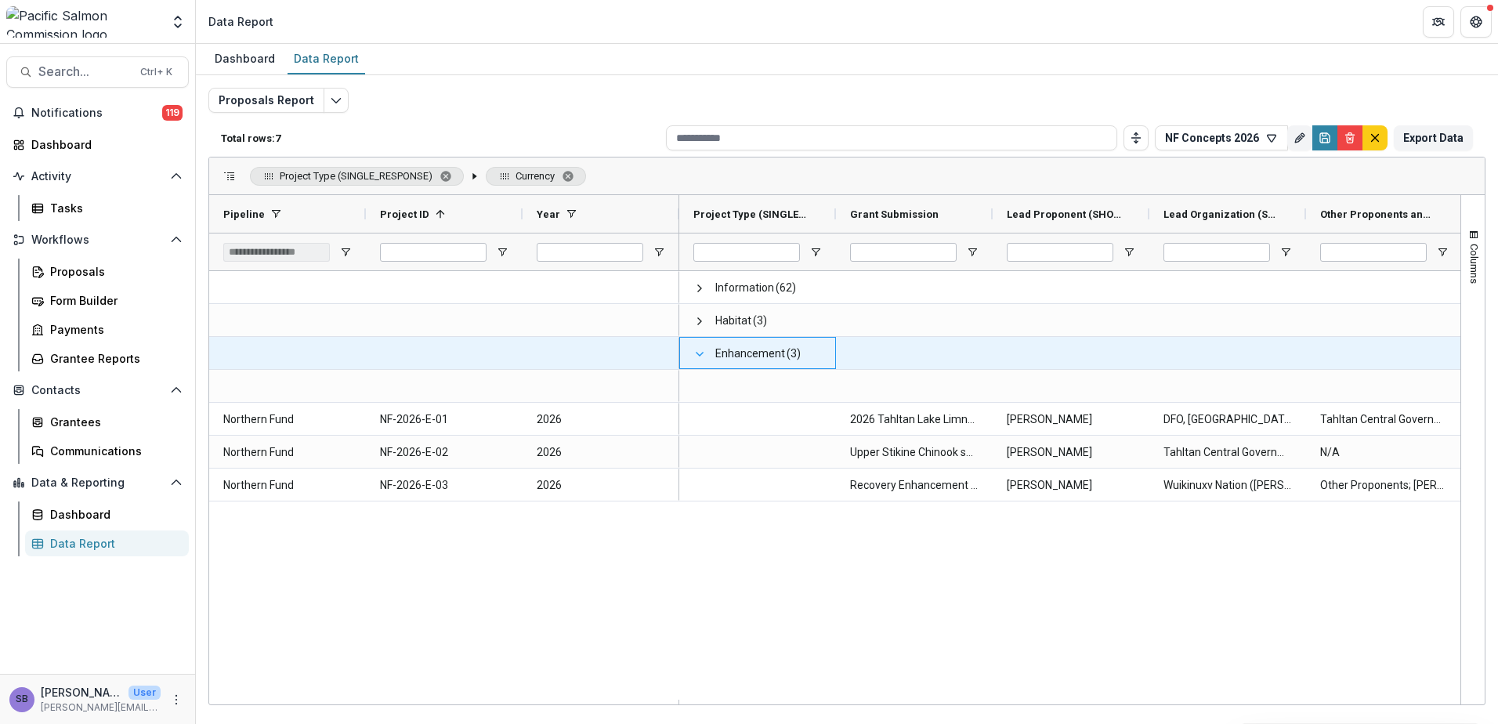
click at [695, 355] on span at bounding box center [700, 354] width 13 height 13
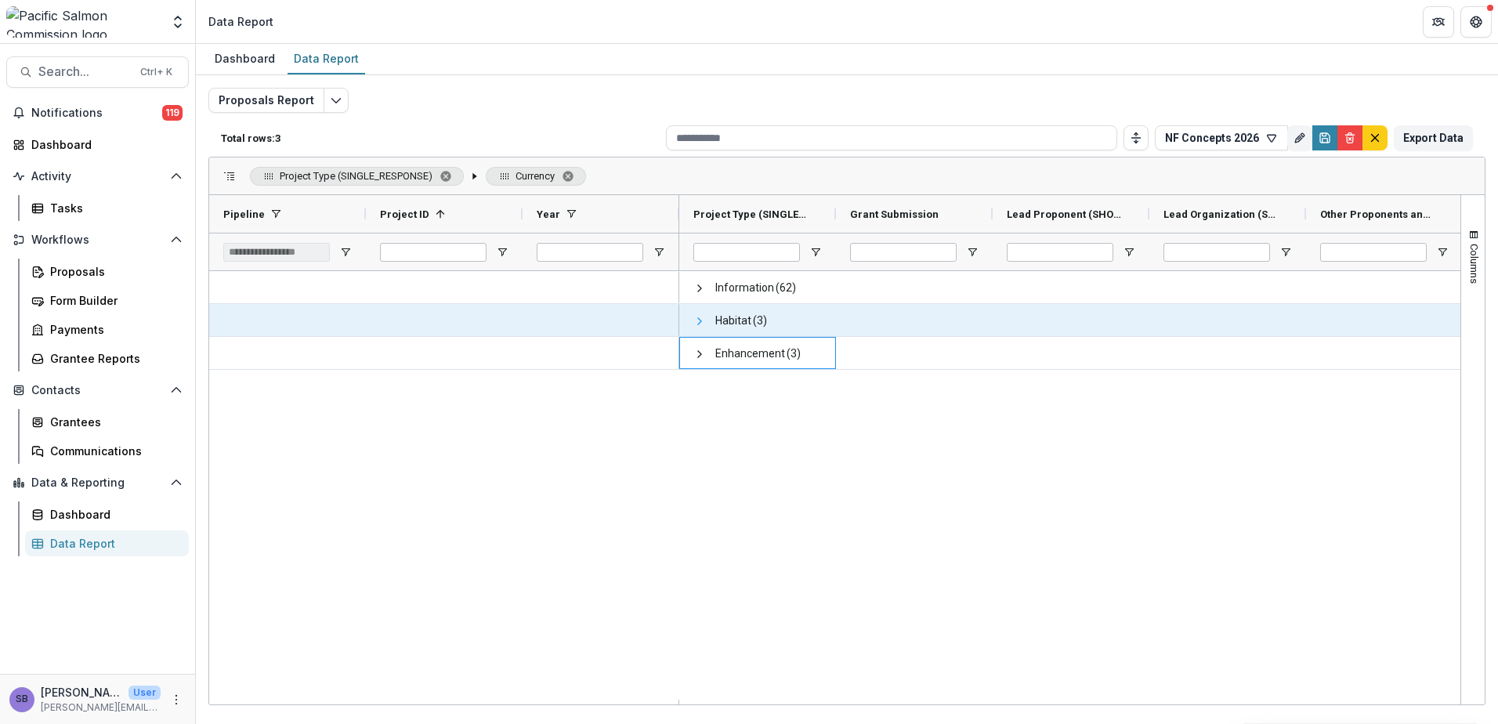
click at [701, 324] on span at bounding box center [700, 321] width 13 height 13
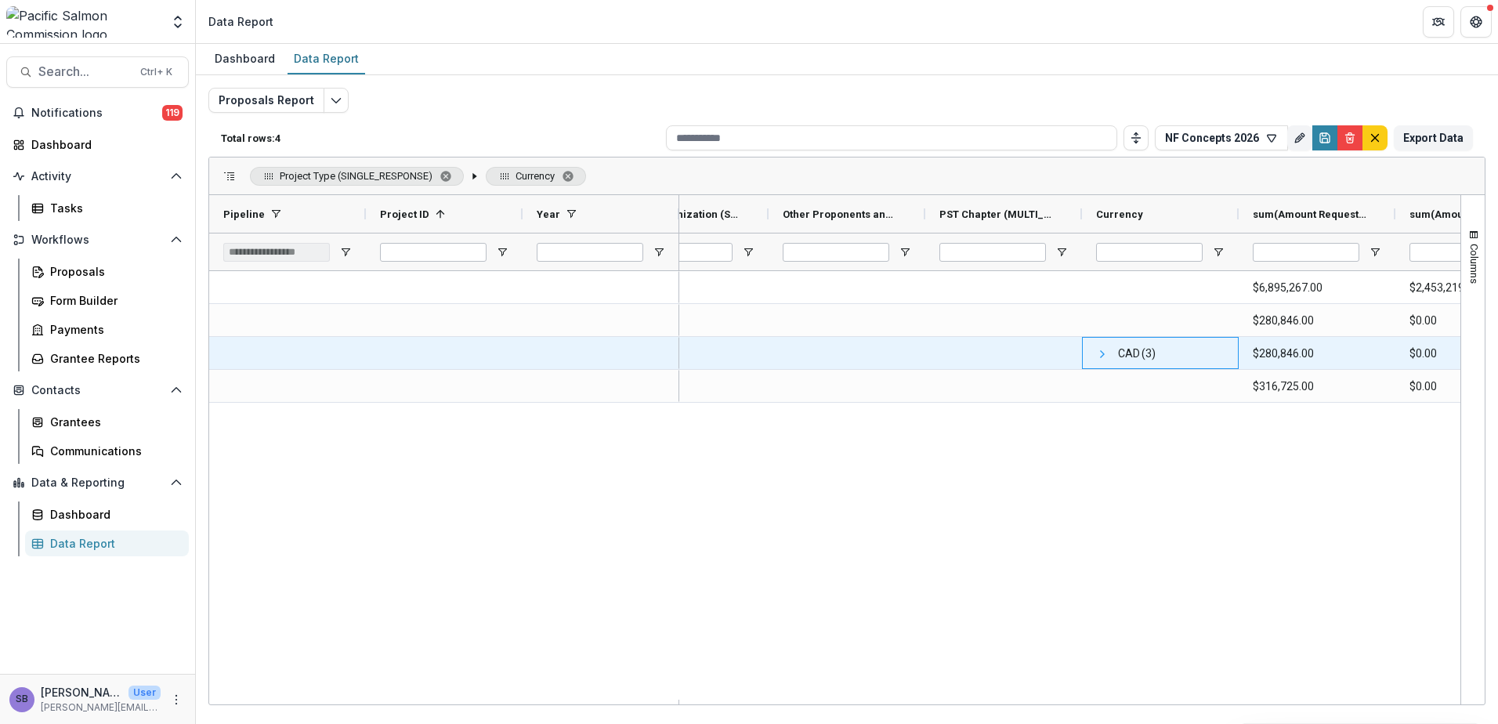
click at [1096, 358] on span at bounding box center [1102, 354] width 13 height 13
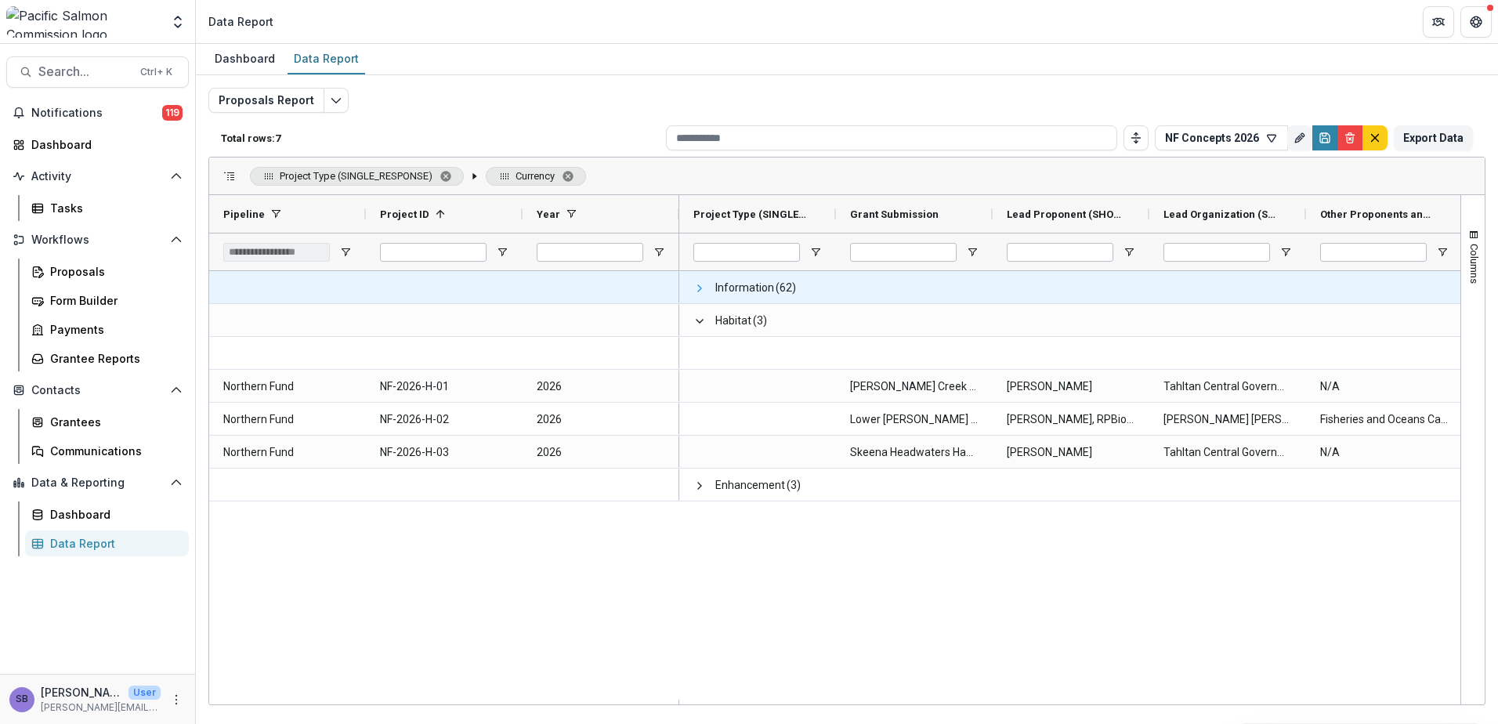
click at [703, 285] on span at bounding box center [700, 288] width 13 height 13
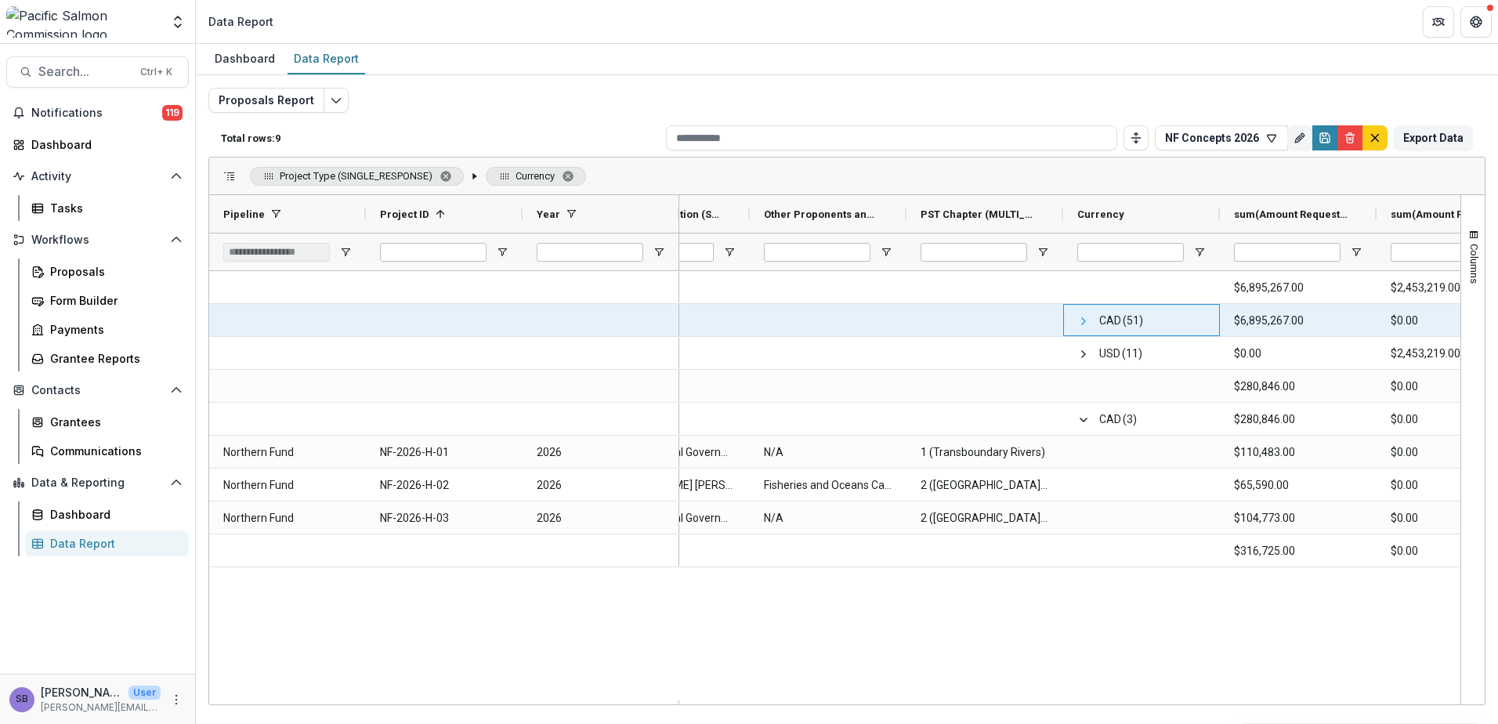
click at [1085, 321] on span at bounding box center [1084, 321] width 13 height 13
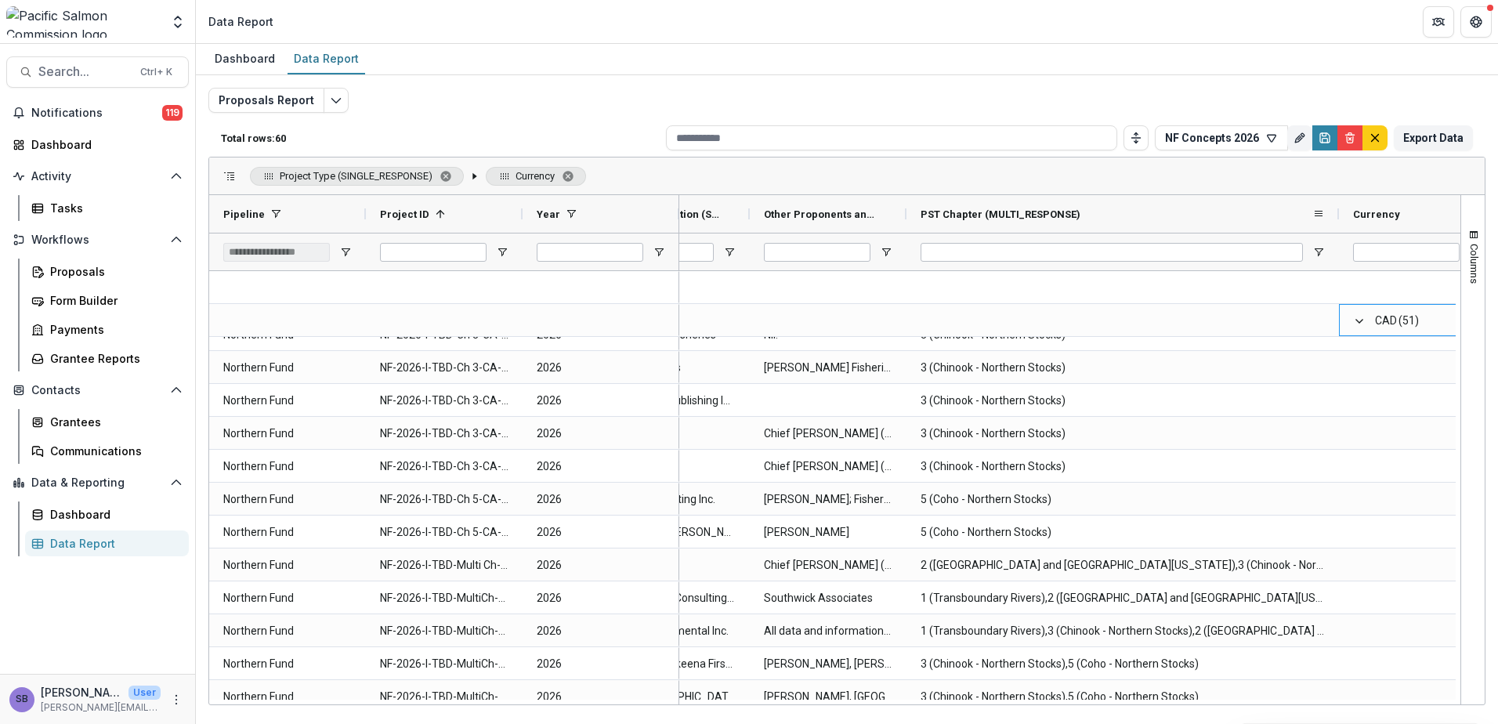
drag, startPoint x: 1063, startPoint y: 219, endPoint x: 1339, endPoint y: 225, distance: 275.9
click at [1339, 224] on div at bounding box center [1339, 214] width 6 height 38
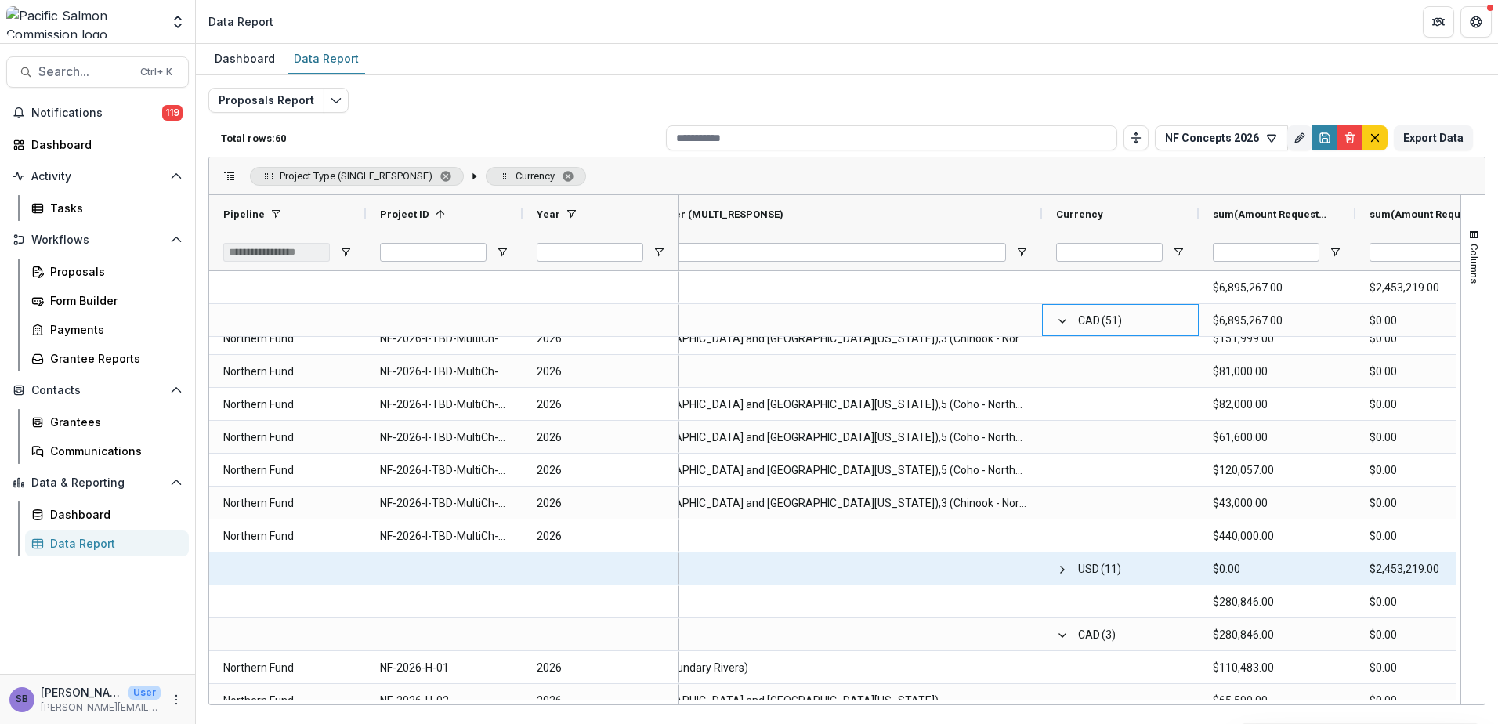
click at [1066, 571] on span at bounding box center [1062, 569] width 13 height 13
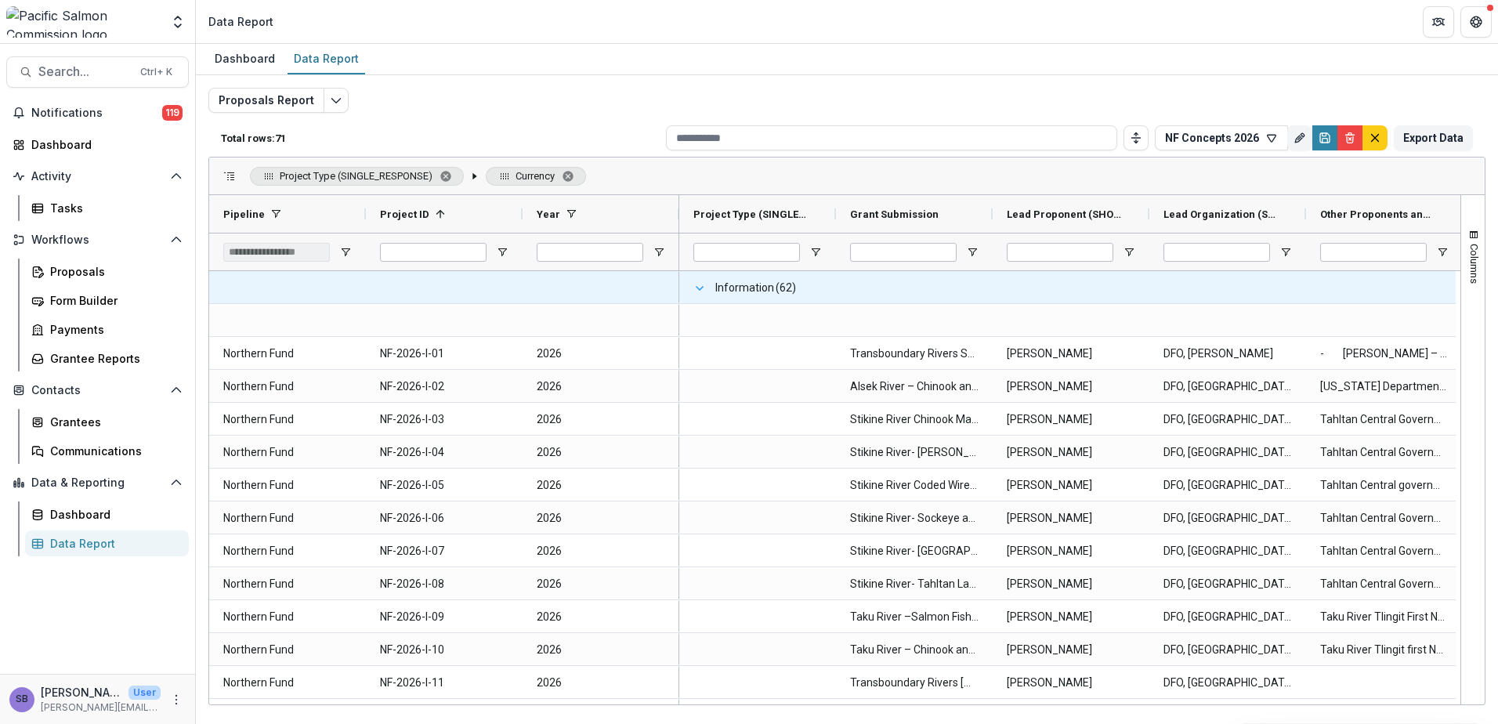
click at [701, 291] on span at bounding box center [700, 288] width 13 height 13
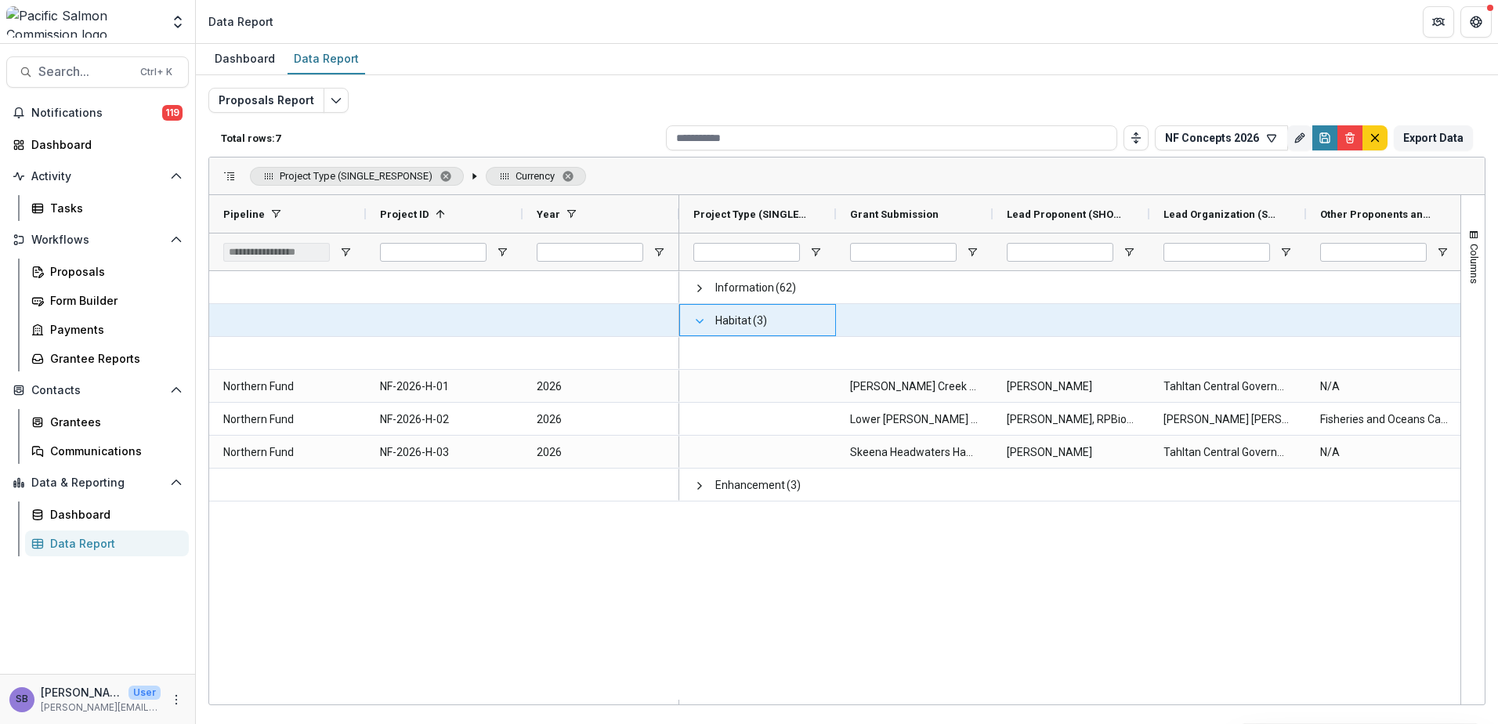
click at [697, 327] on span at bounding box center [700, 321] width 13 height 13
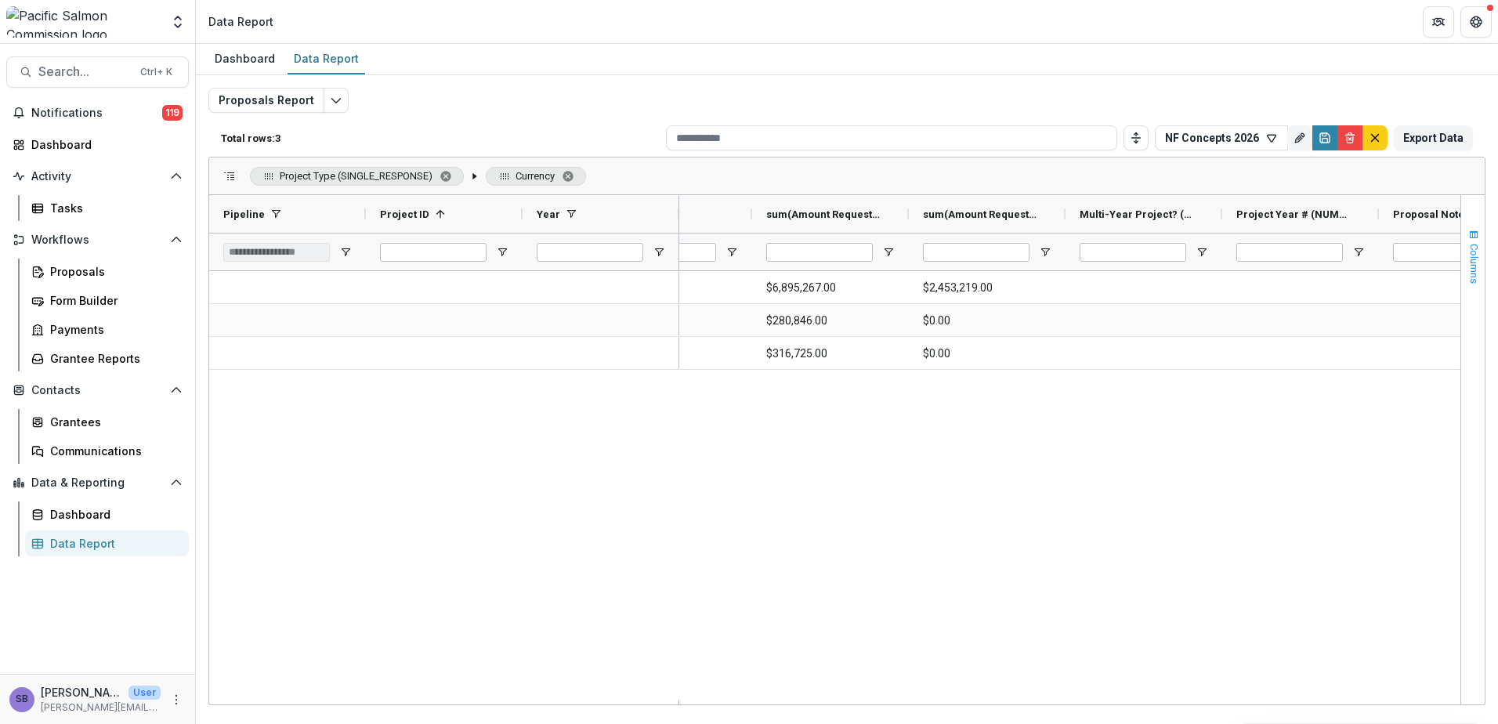
click at [1469, 270] on span "Columns" at bounding box center [1475, 264] width 12 height 40
